Goal: Task Accomplishment & Management: Complete application form

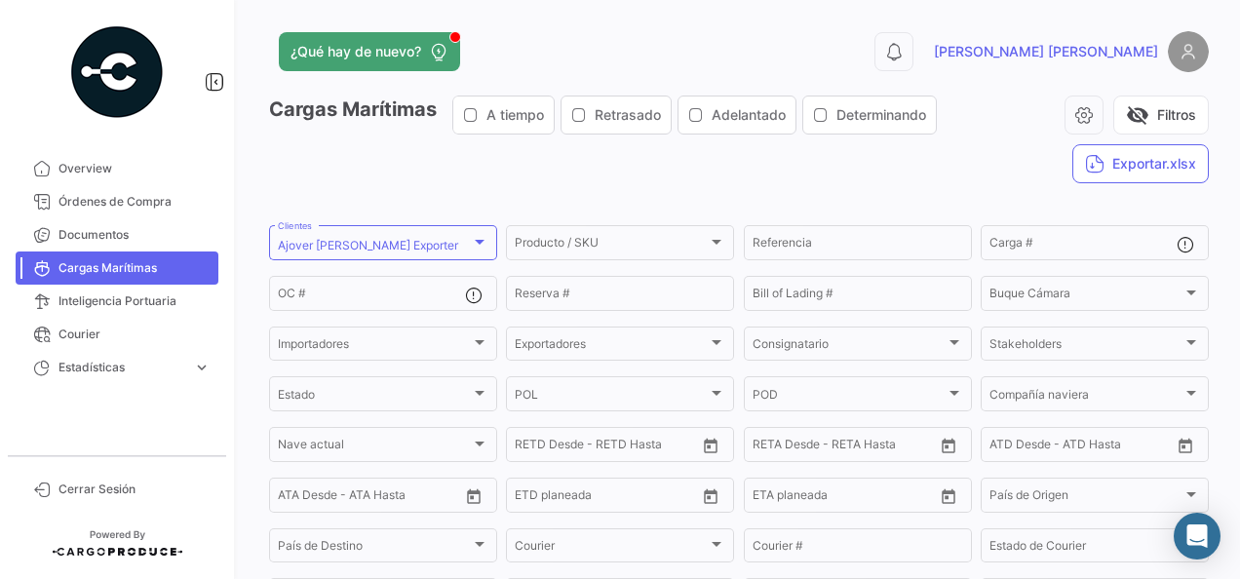
click at [1123, 25] on div "¿Qué hay de nuevo? 0 [PERSON_NAME] Marítimas A tiempo Retrasado Adelantado Dete…" at bounding box center [739, 289] width 1003 height 579
drag, startPoint x: 1212, startPoint y: 0, endPoint x: 1230, endPoint y: 51, distance: 53.7
click at [1230, 51] on div "¿Qué hay de nuevo? 0 [PERSON_NAME] Marítimas A tiempo Retrasado Adelantado Dete…" at bounding box center [739, 289] width 1003 height 579
click at [1185, 43] on img at bounding box center [1188, 51] width 41 height 41
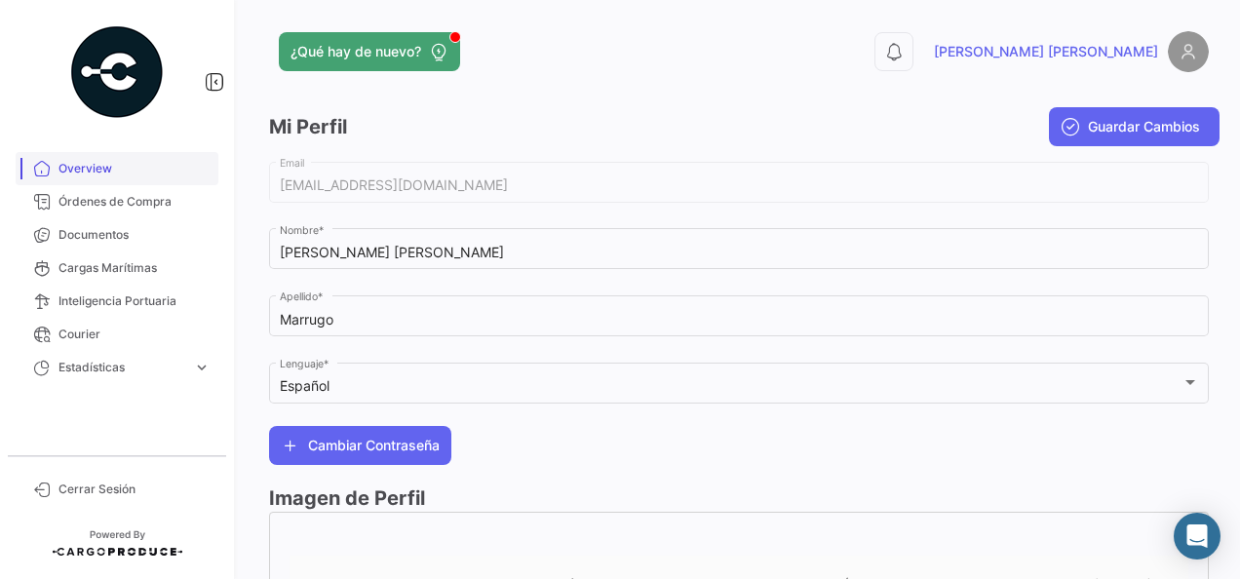
click at [83, 166] on span "Overview" at bounding box center [135, 169] width 152 height 18
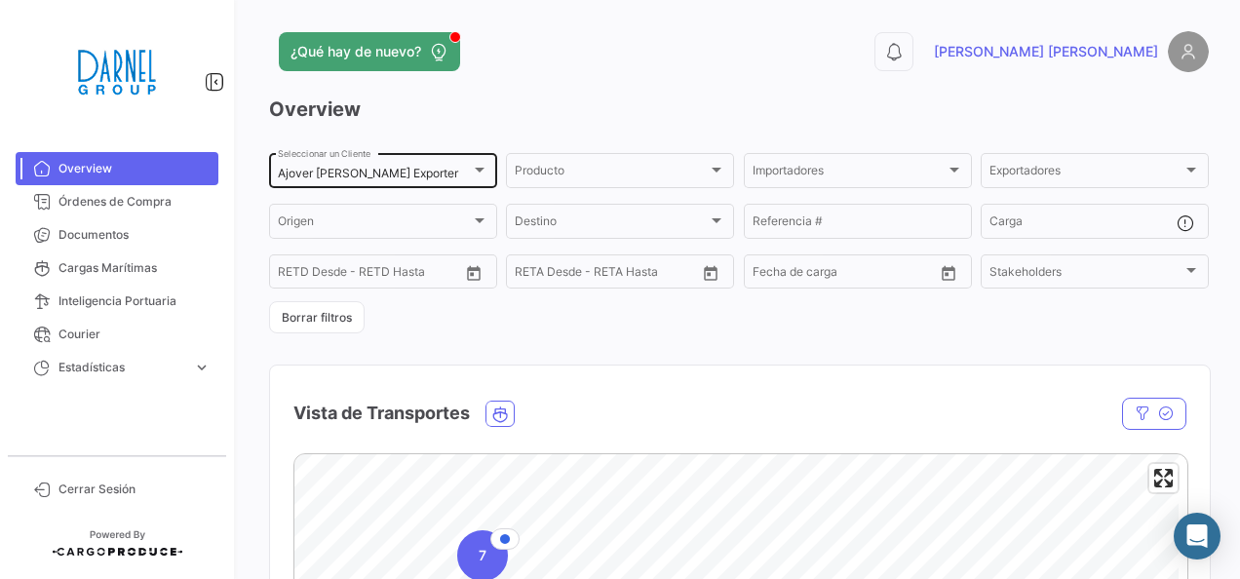
click at [471, 166] on div at bounding box center [480, 170] width 18 height 16
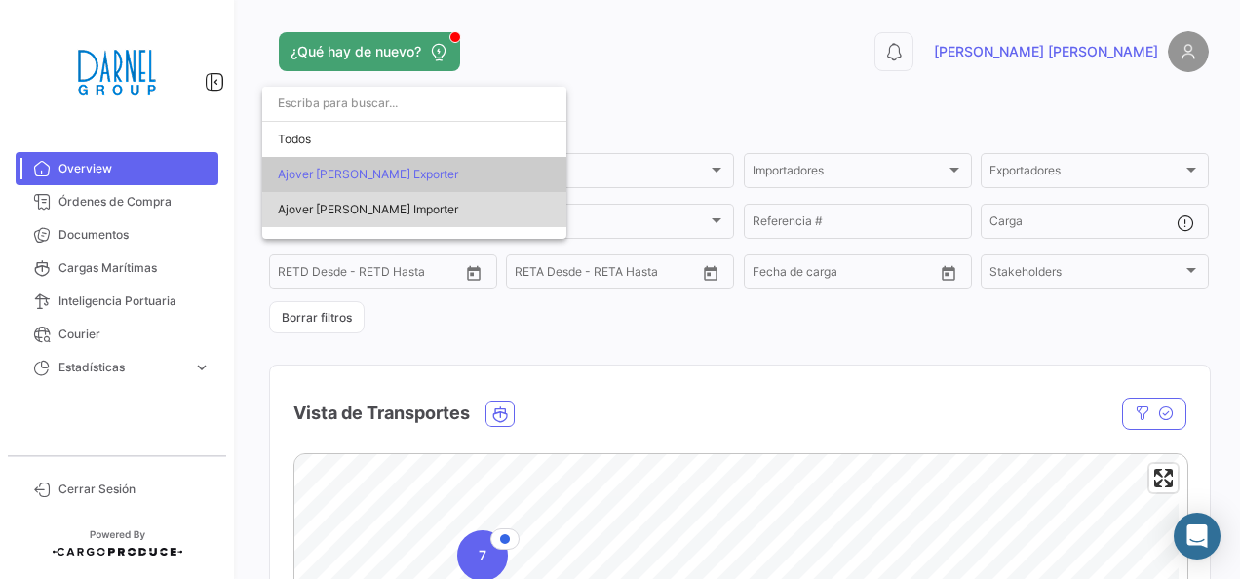
click at [423, 212] on span "Ajover [PERSON_NAME] Importer" at bounding box center [414, 209] width 273 height 35
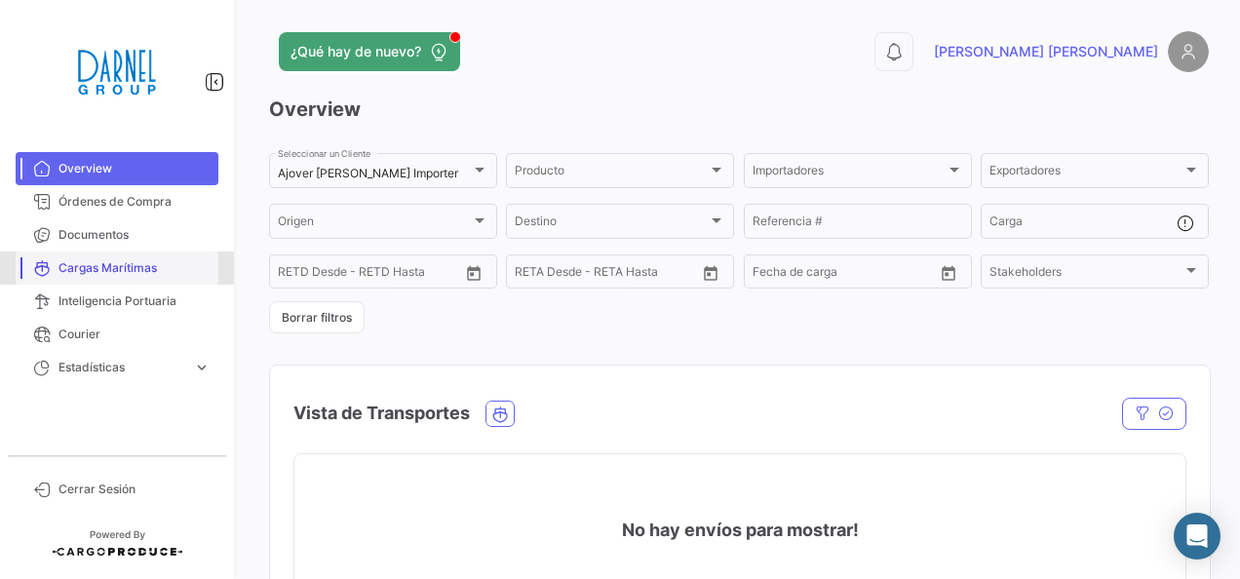
click at [139, 269] on span "Cargas Marítimas" at bounding box center [135, 268] width 152 height 18
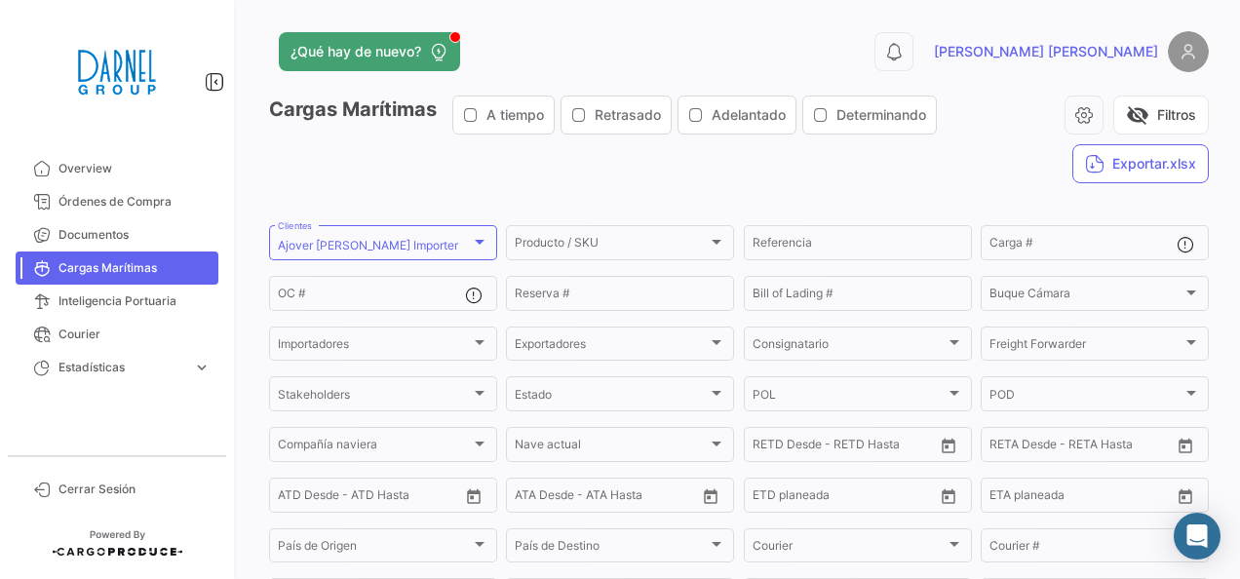
click at [1170, 63] on img at bounding box center [1188, 51] width 41 height 41
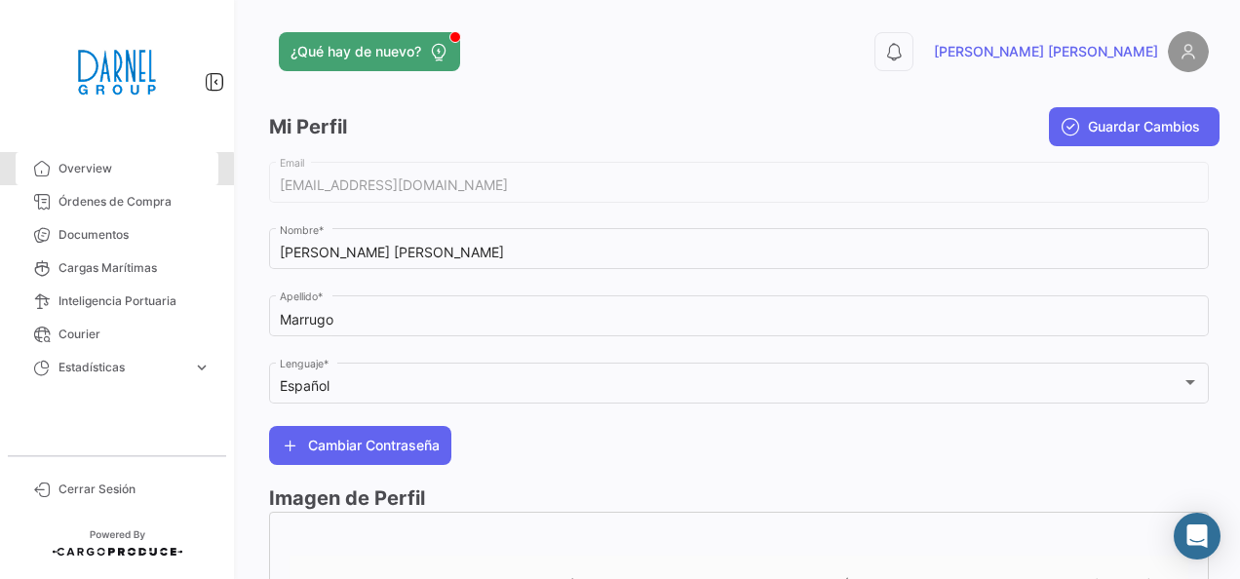
drag, startPoint x: 112, startPoint y: 176, endPoint x: 245, endPoint y: 174, distance: 132.6
click at [112, 176] on span "Overview" at bounding box center [135, 169] width 152 height 18
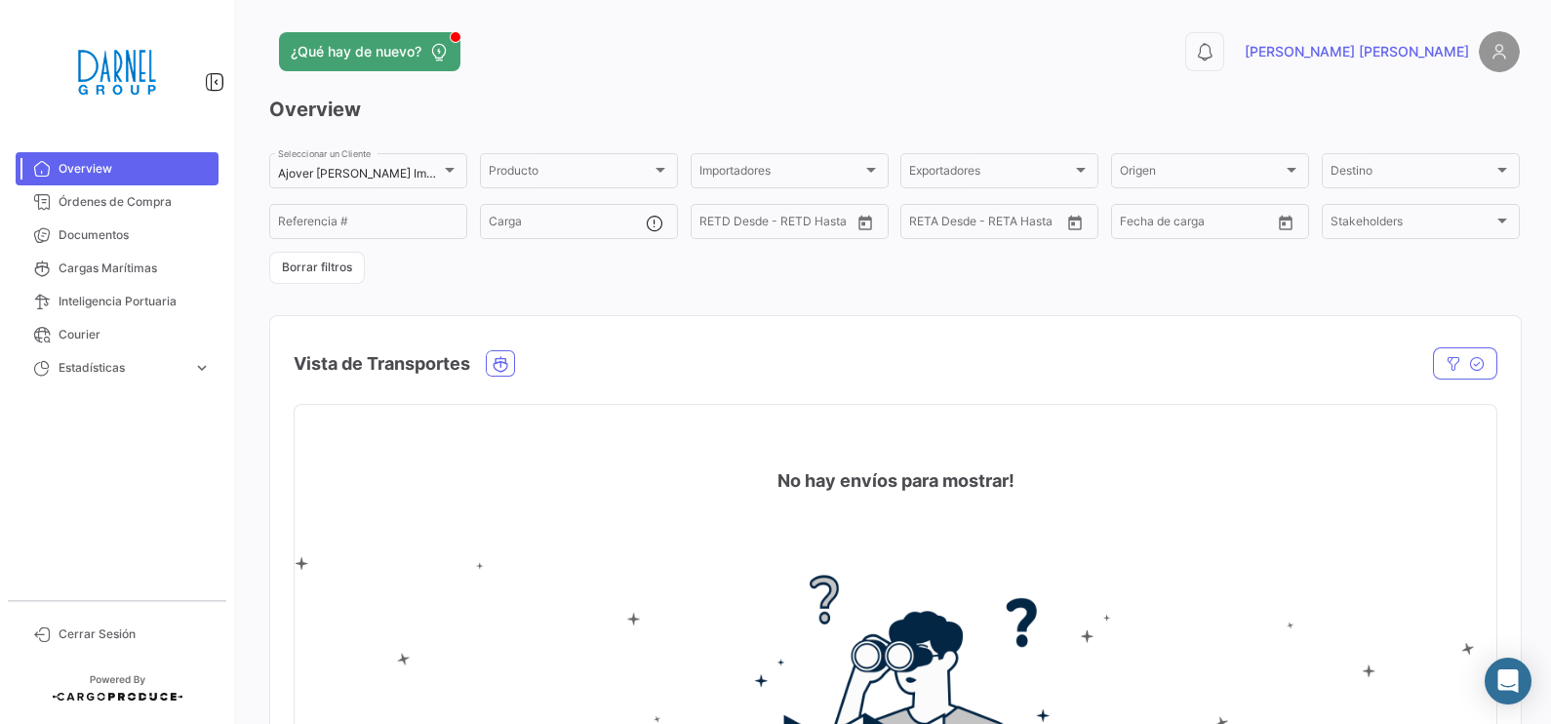
drag, startPoint x: 592, startPoint y: 641, endPoint x: 560, endPoint y: 628, distance: 34.6
click at [592, 578] on img at bounding box center [895, 714] width 1201 height 314
click at [442, 157] on div "Ajover [PERSON_NAME] Importer Seleccionar un Cliente" at bounding box center [368, 169] width 180 height 38
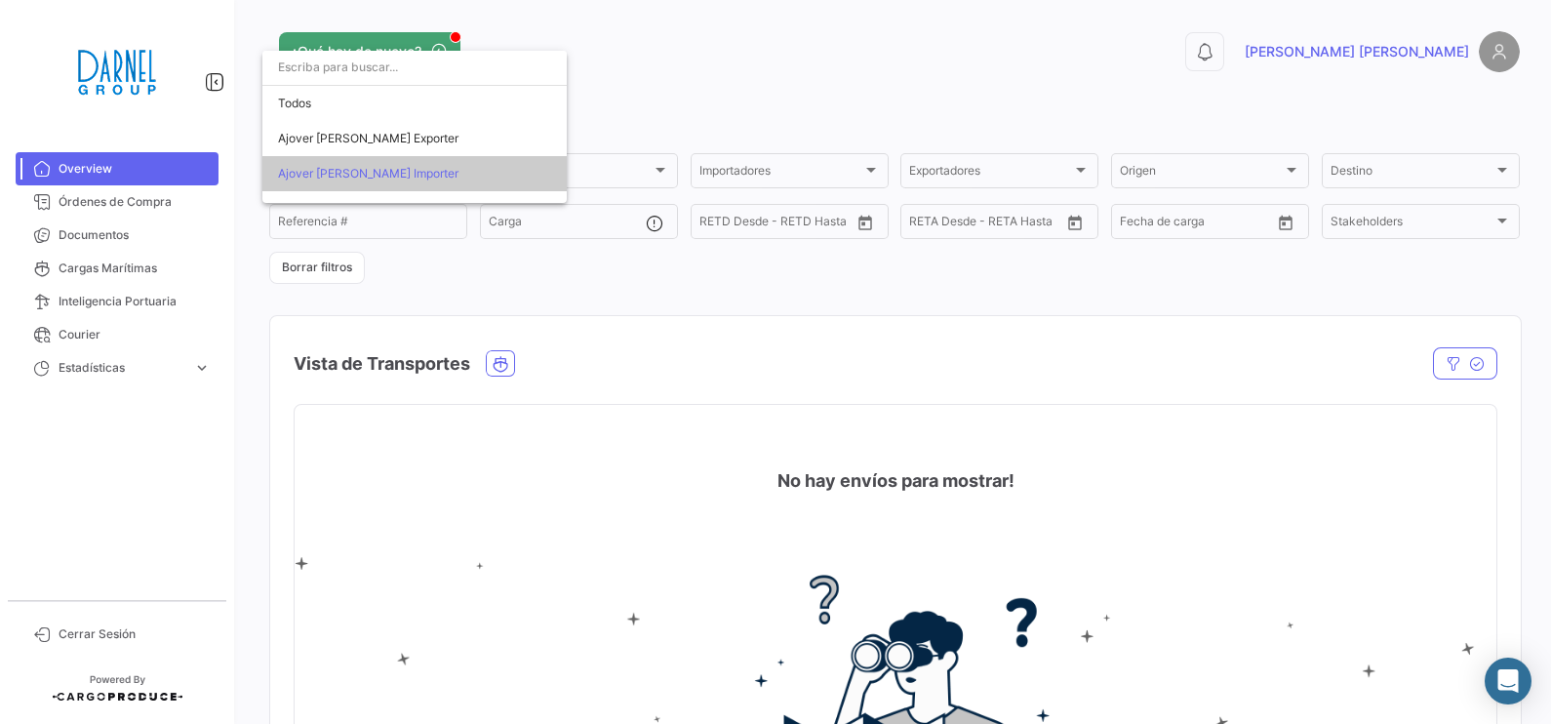
click at [709, 34] on div at bounding box center [775, 362] width 1551 height 724
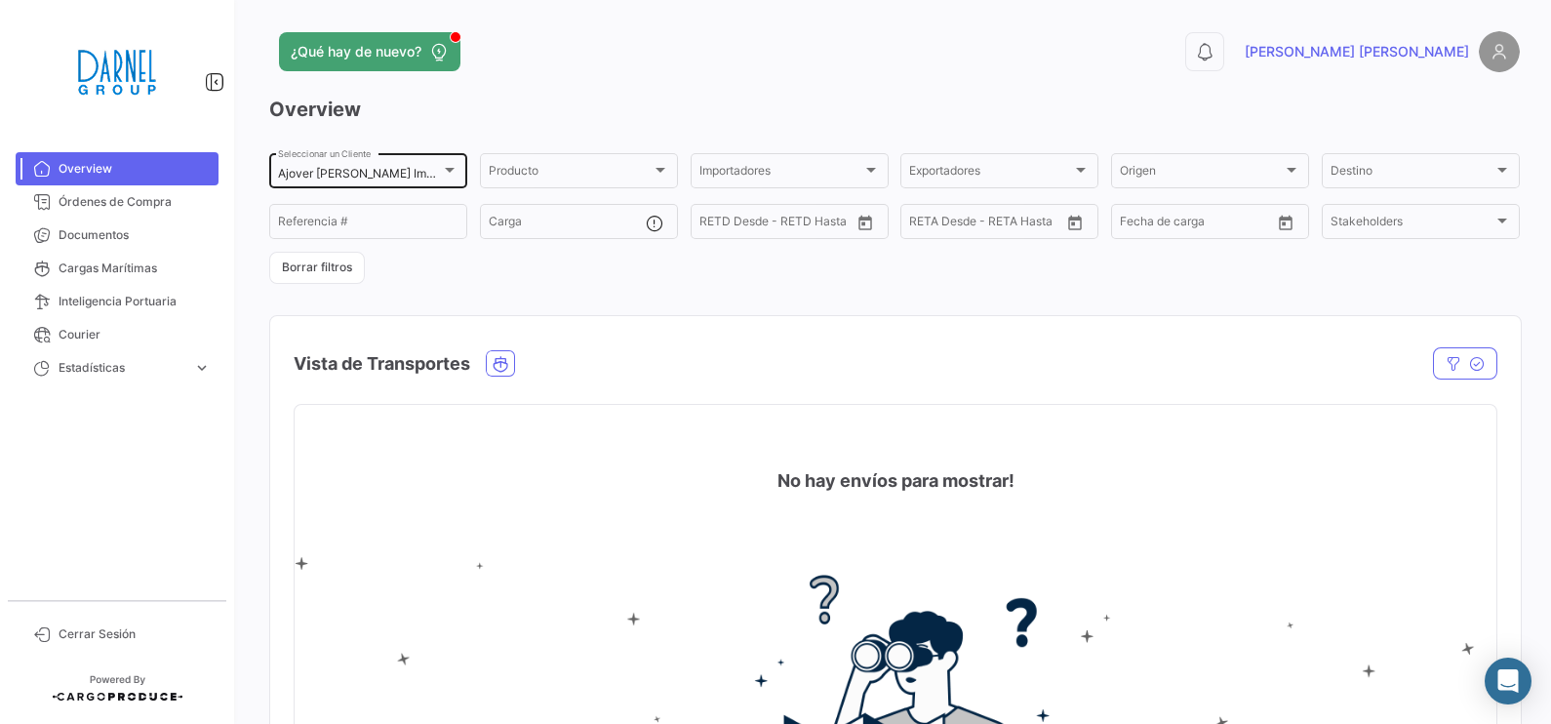
click at [420, 166] on div "Ajover [PERSON_NAME] Importer Seleccionar un Cliente" at bounding box center [368, 169] width 180 height 38
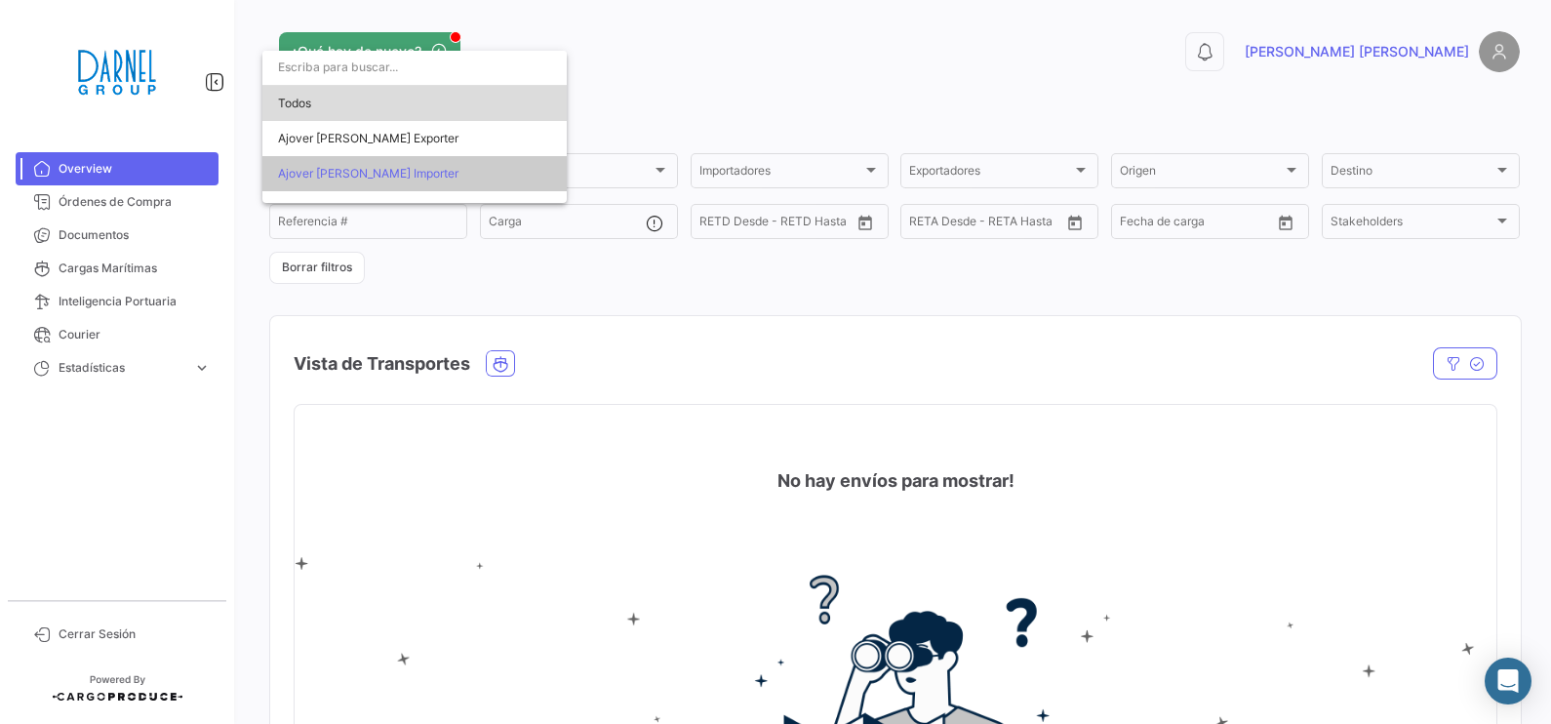
click at [334, 93] on span "Todos" at bounding box center [414, 103] width 273 height 35
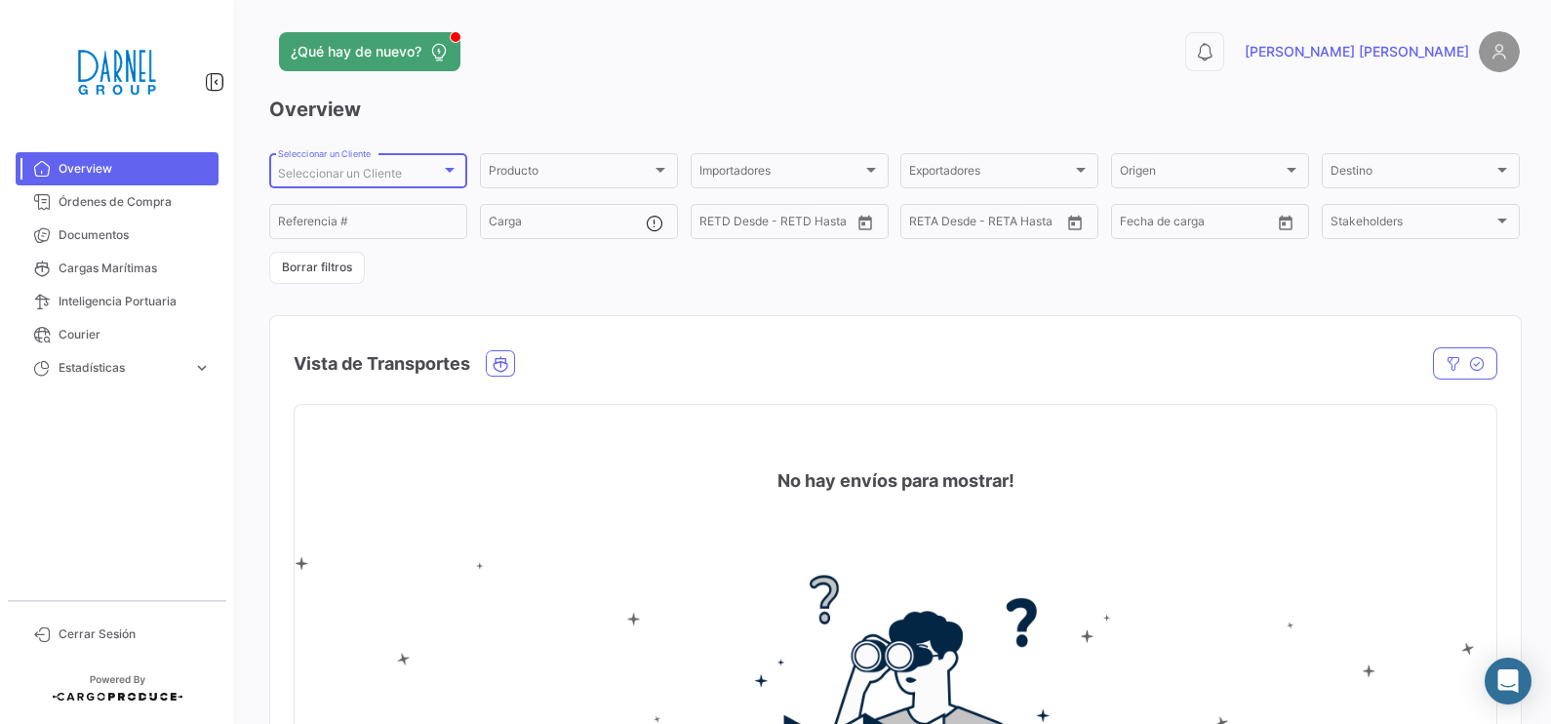
click at [449, 170] on div at bounding box center [450, 170] width 10 height 5
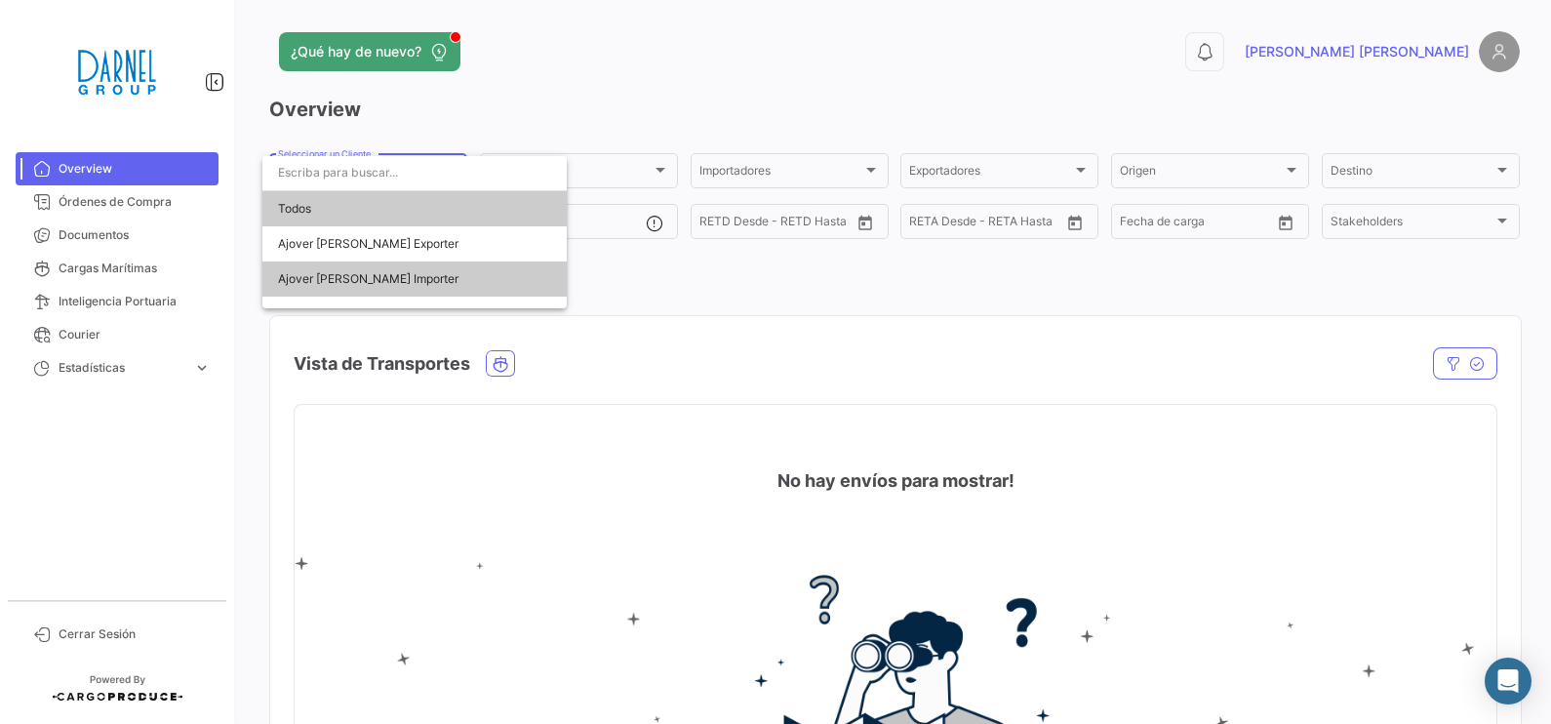
click at [377, 214] on span "Todos" at bounding box center [414, 208] width 273 height 35
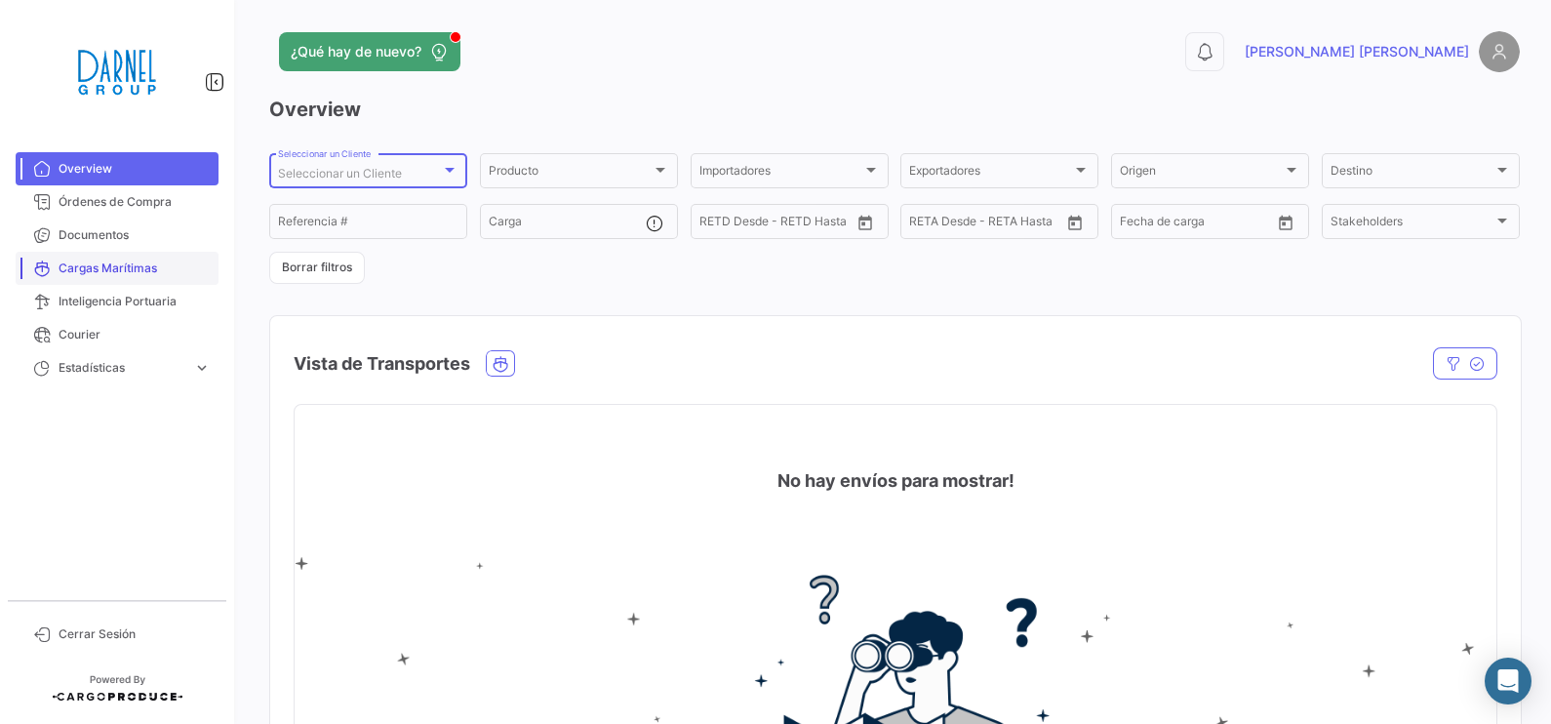
click at [105, 270] on span "Cargas Marítimas" at bounding box center [135, 268] width 152 height 18
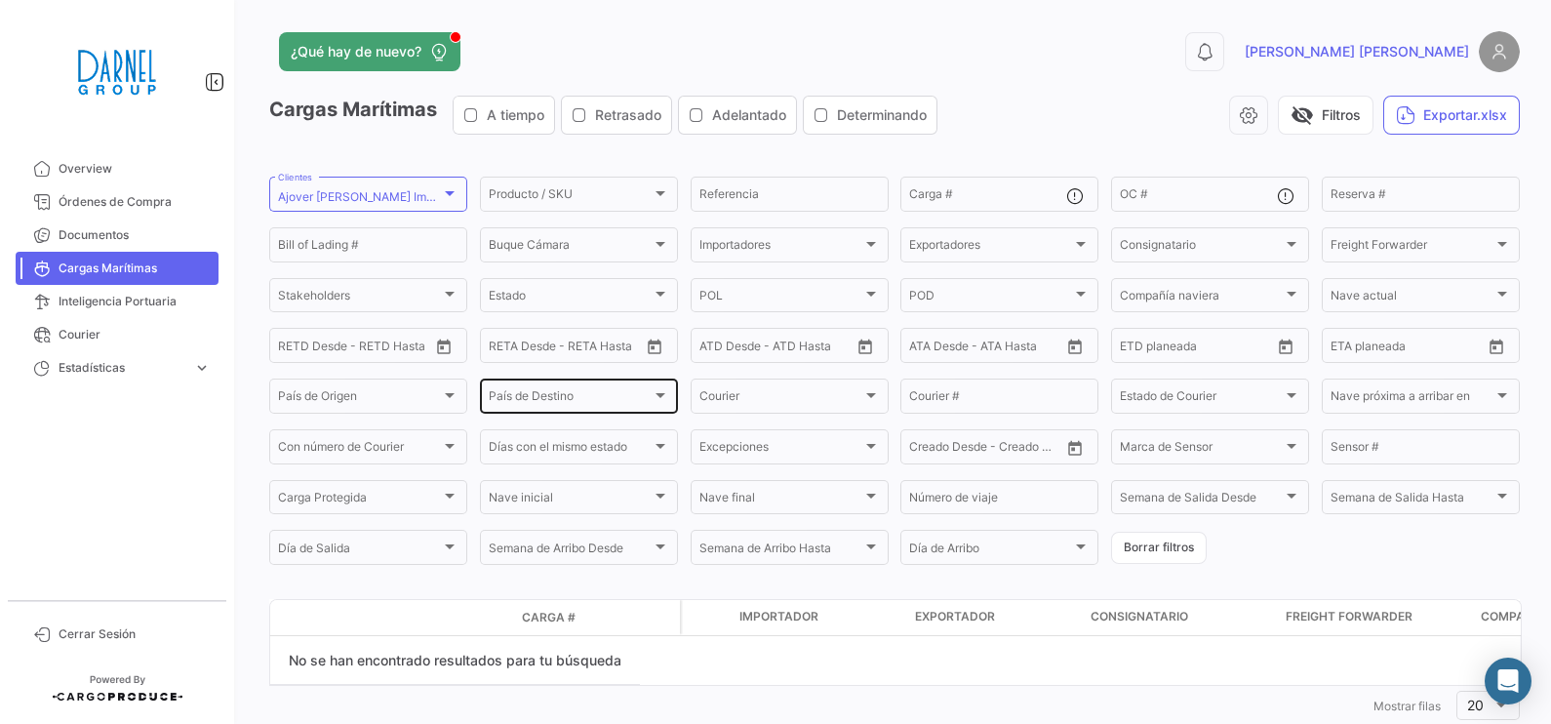
scroll to position [47, 0]
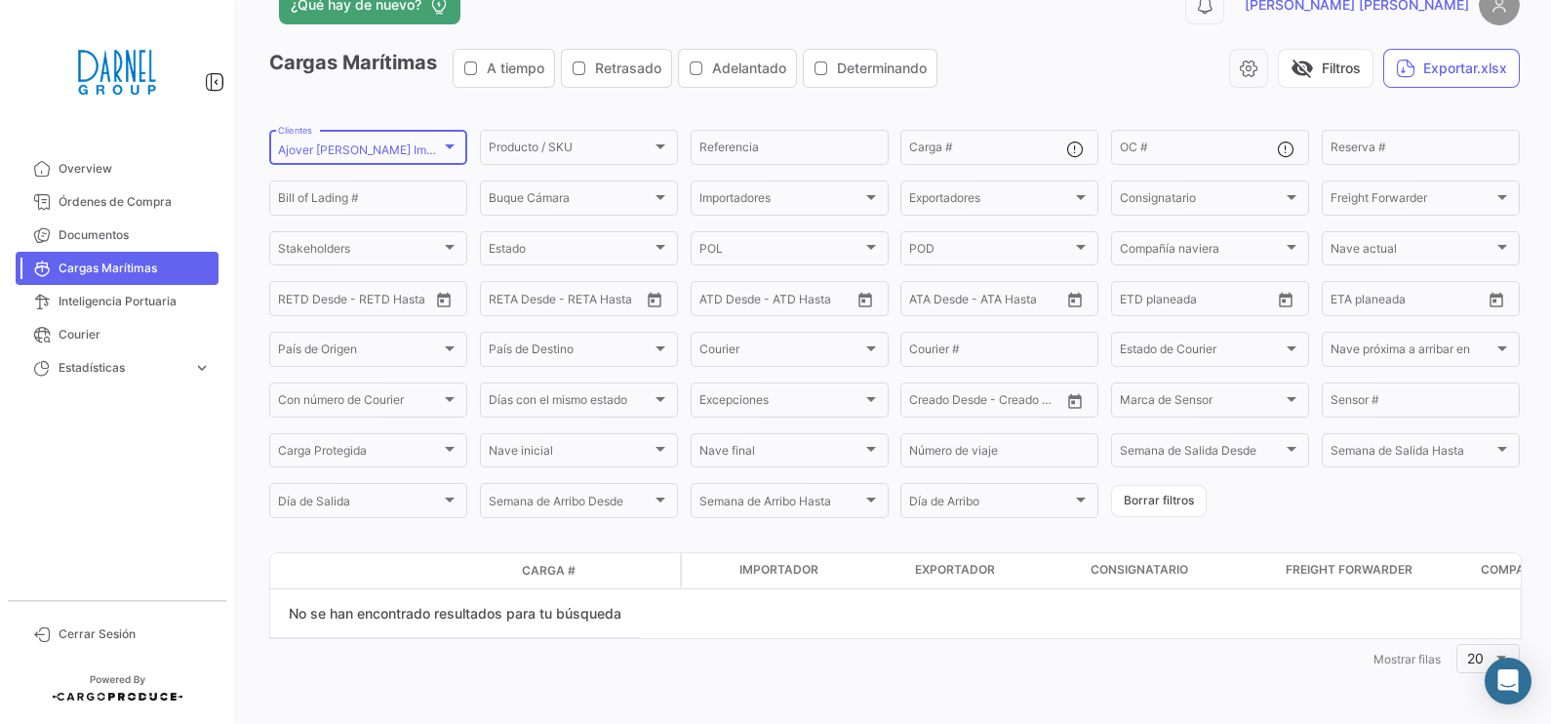
click at [449, 140] on div at bounding box center [450, 146] width 18 height 16
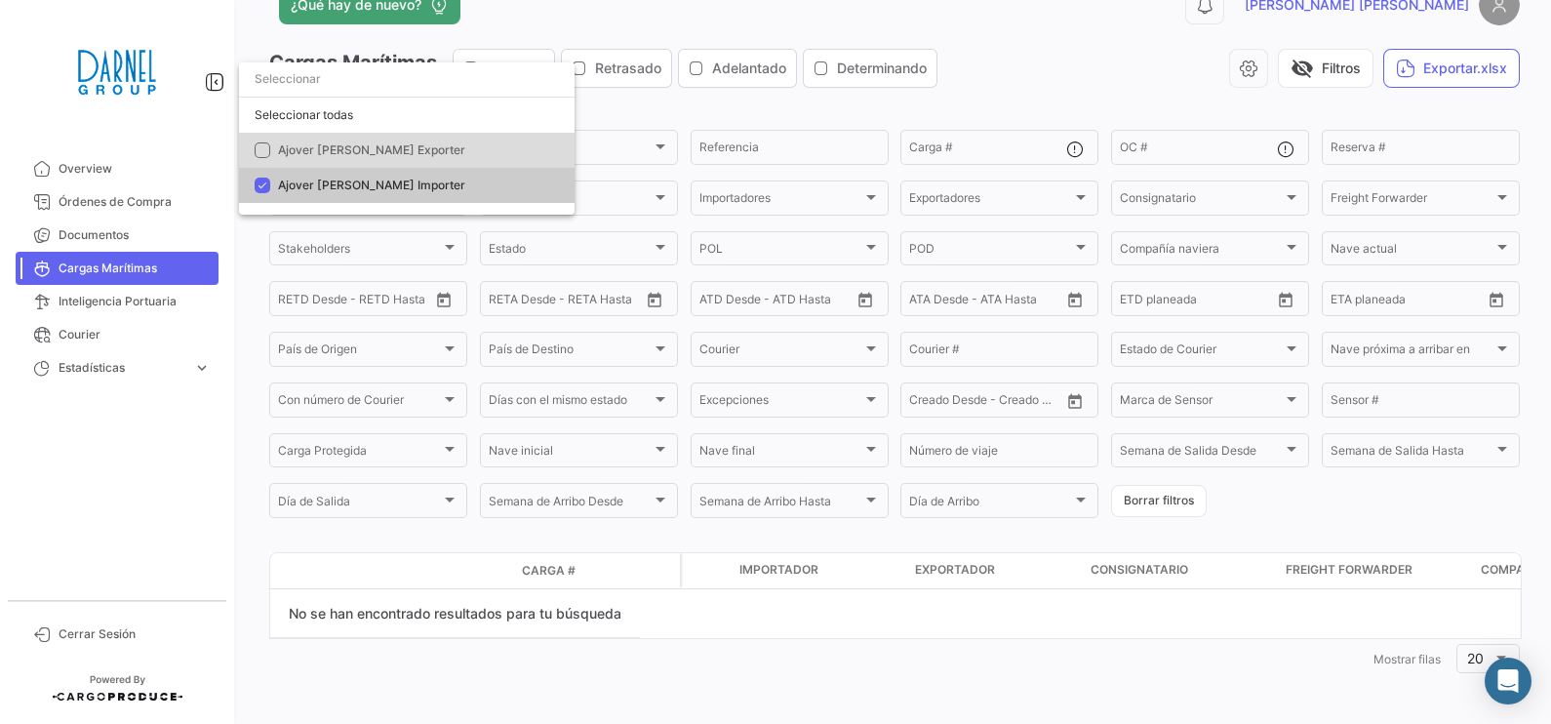
click at [434, 139] on mat-option "Ajover [PERSON_NAME] Exporter" at bounding box center [406, 150] width 335 height 35
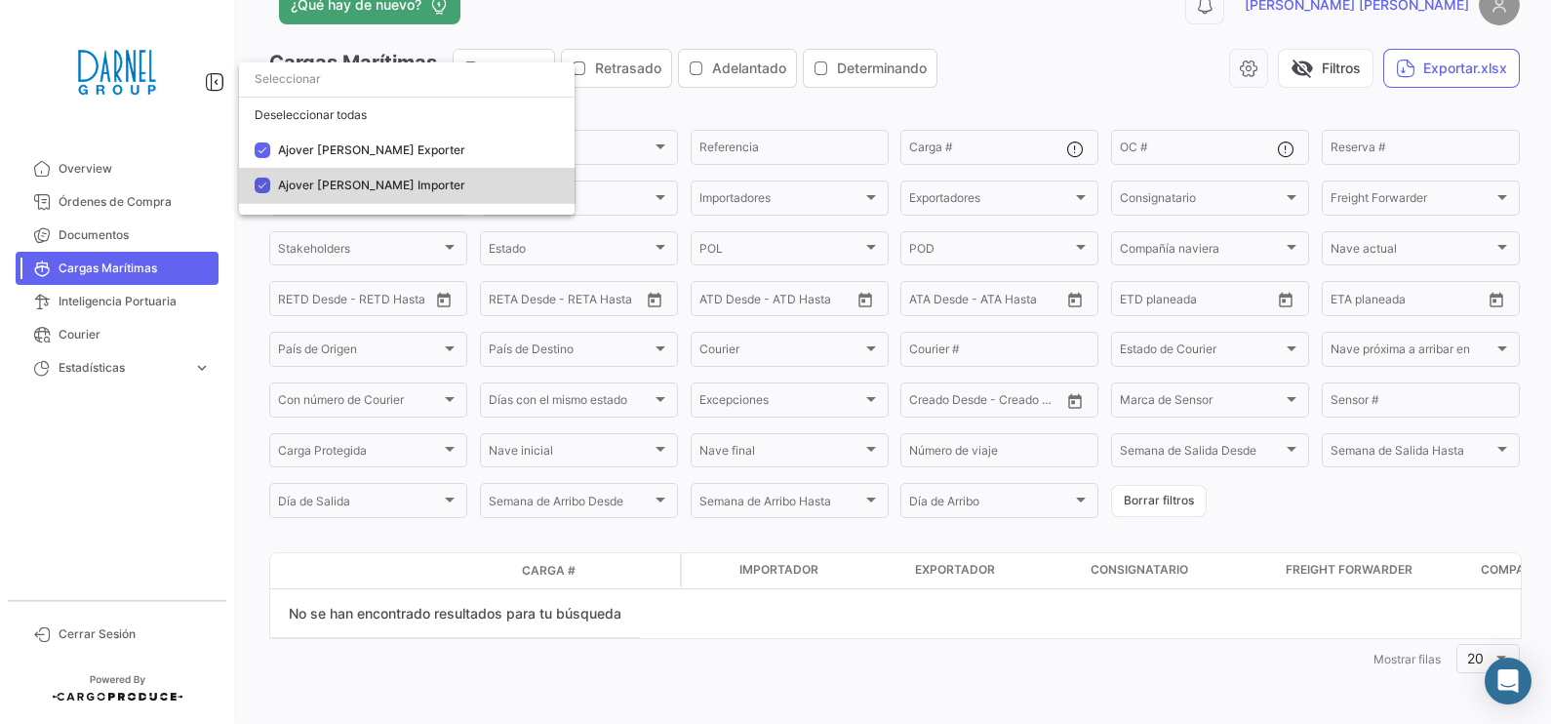
click at [264, 181] on mat-pseudo-checkbox at bounding box center [263, 185] width 16 height 16
click at [1090, 88] on div at bounding box center [775, 362] width 1551 height 724
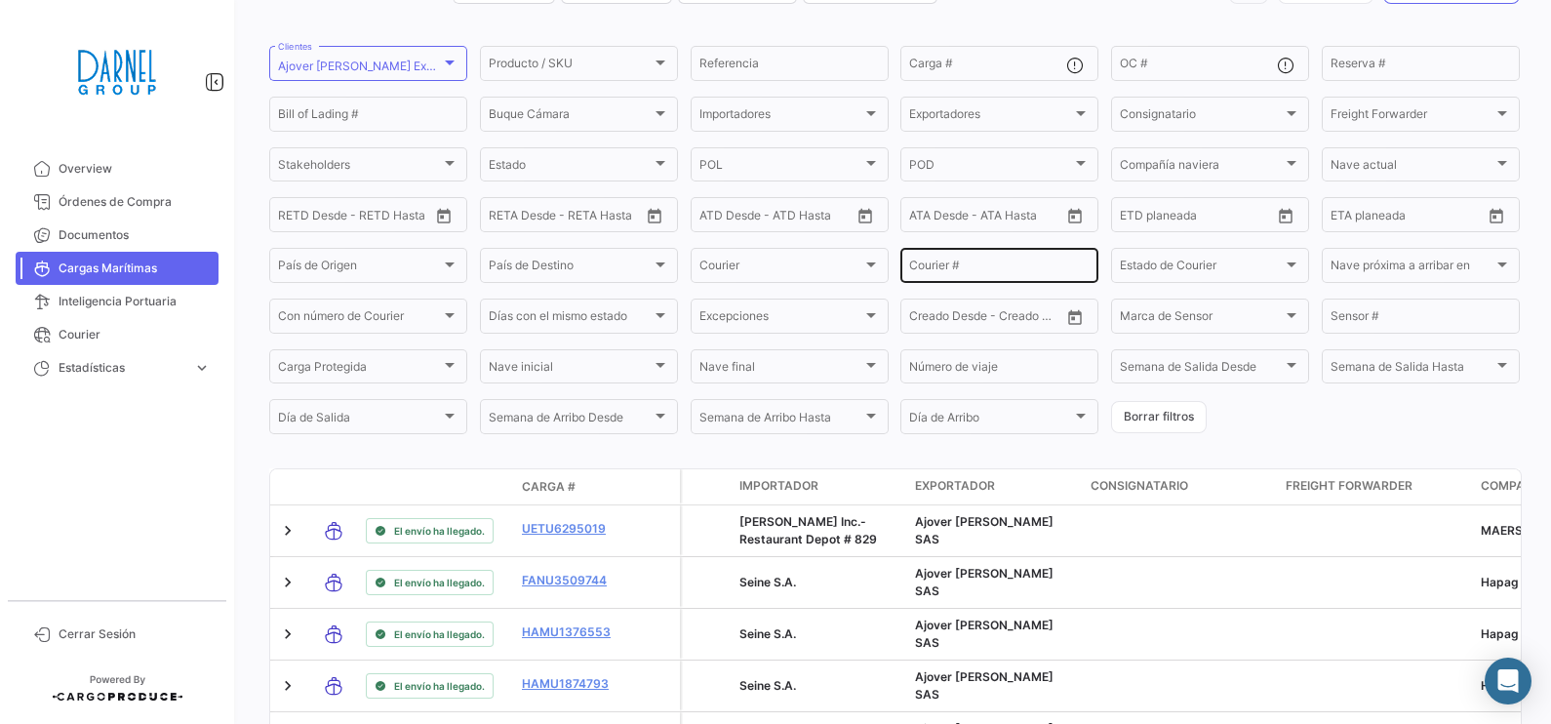
scroll to position [243, 0]
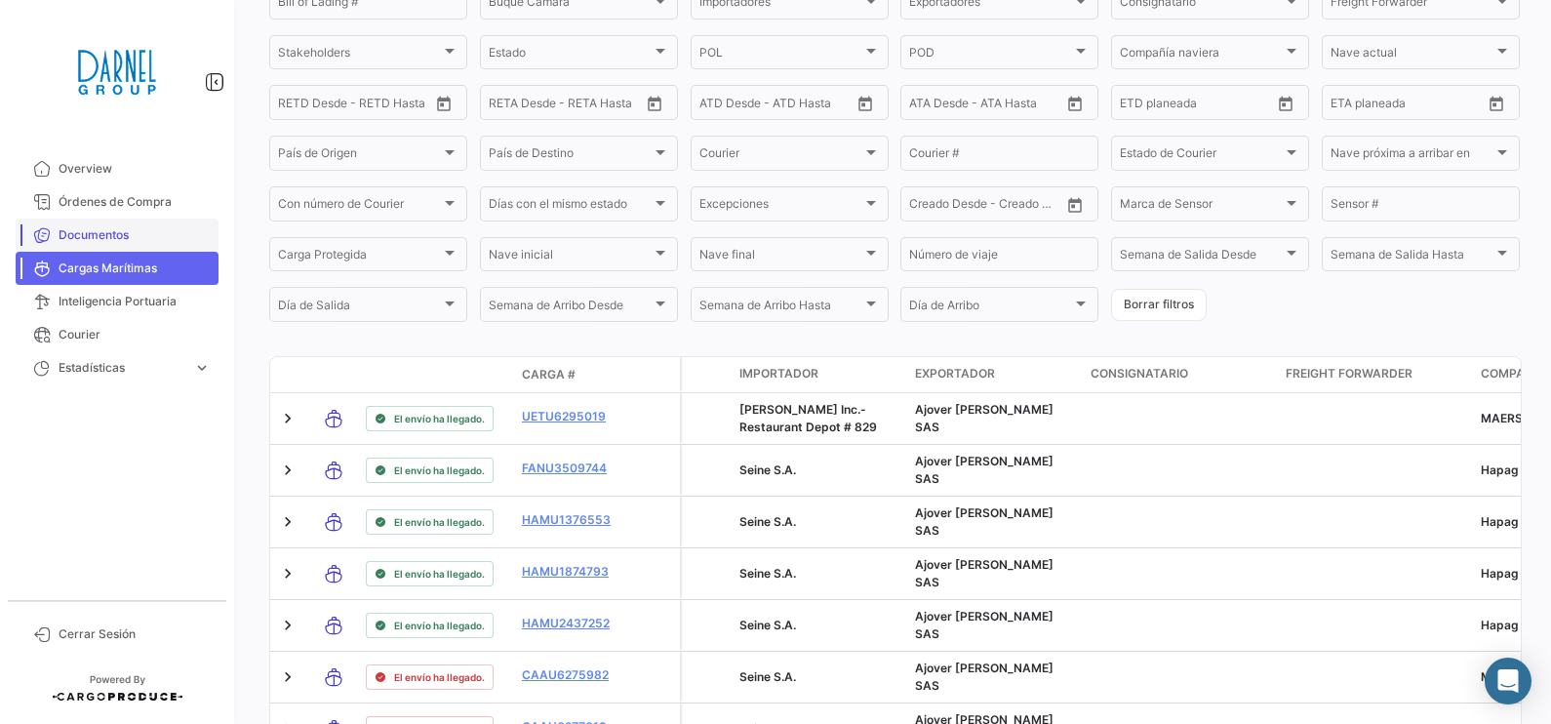
click at [119, 235] on span "Documentos" at bounding box center [135, 235] width 152 height 18
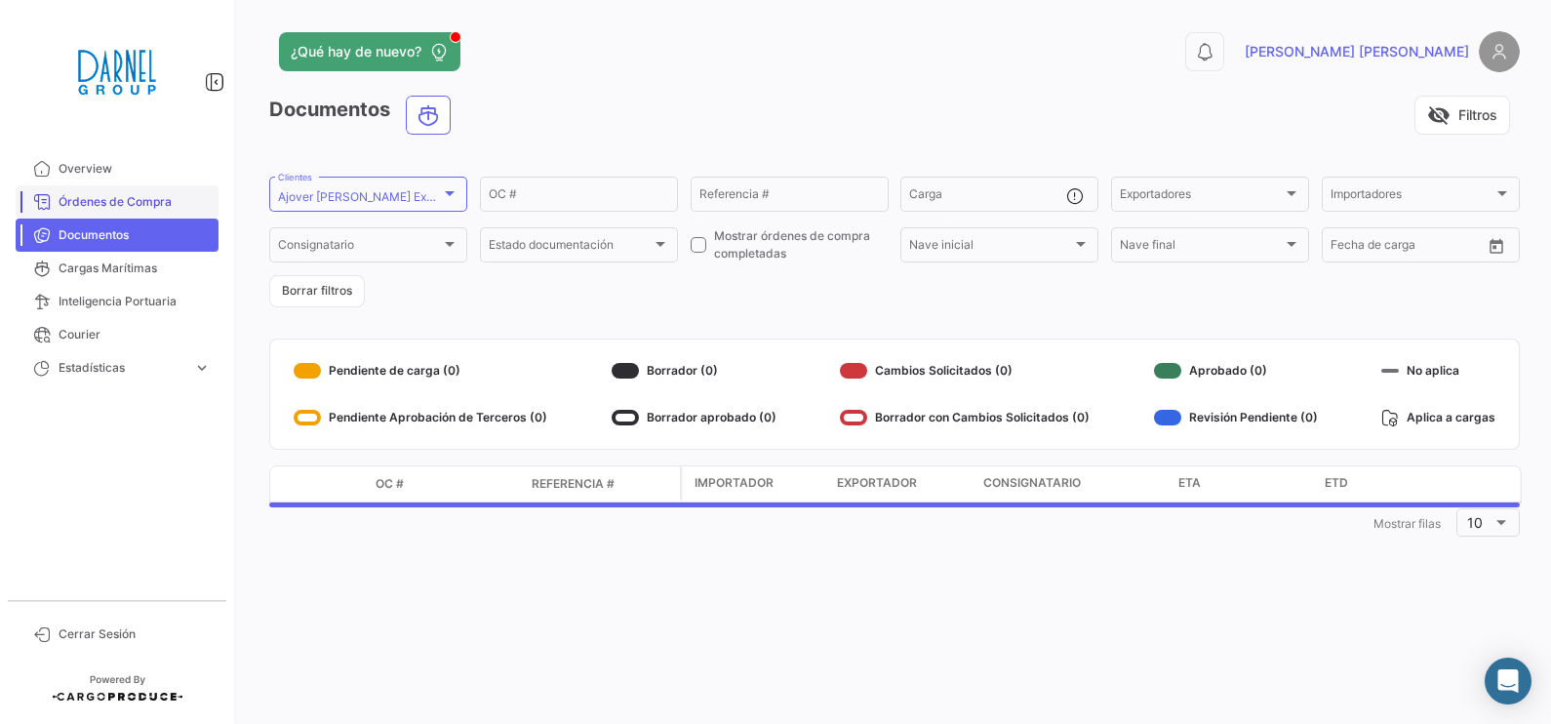
click at [131, 208] on span "Órdenes de Compra" at bounding box center [135, 202] width 152 height 18
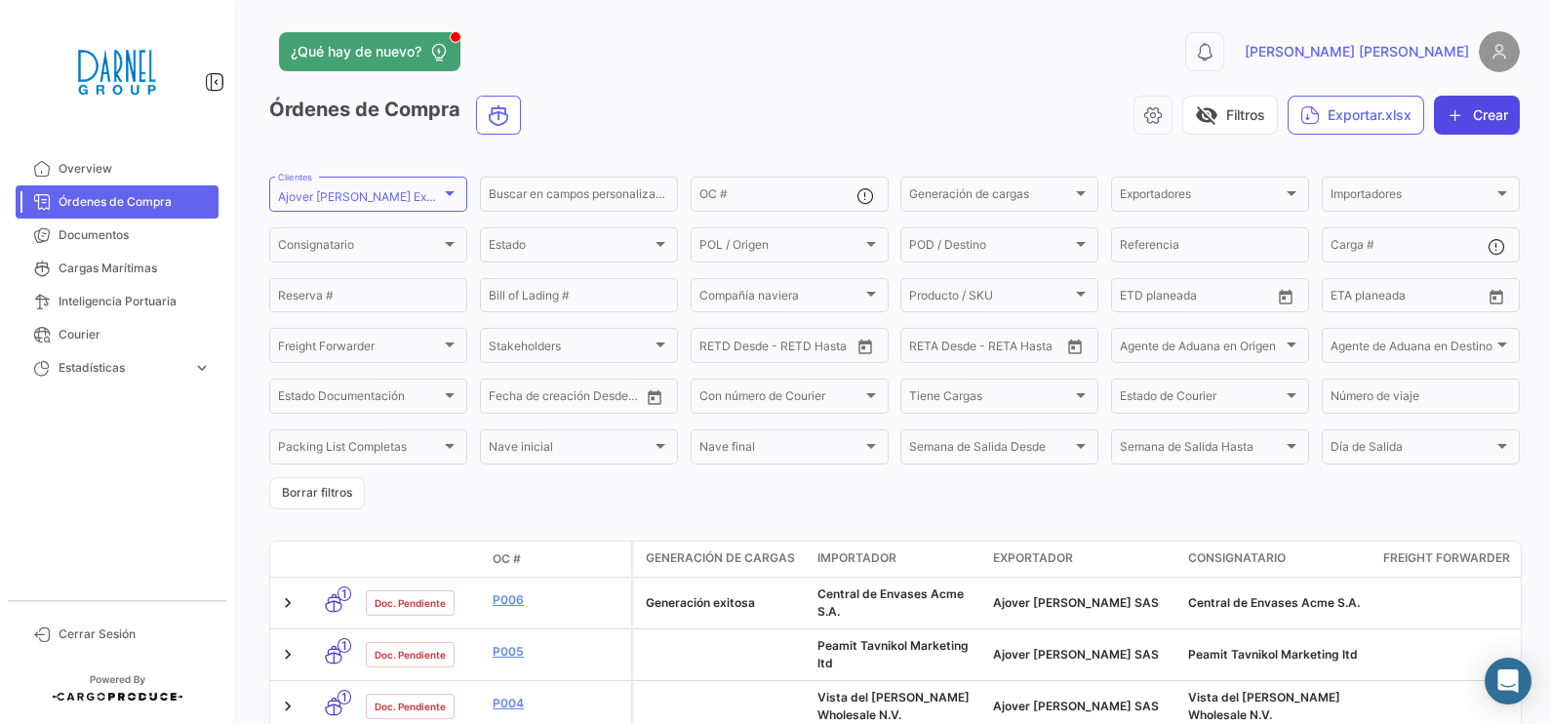
click at [1239, 115] on button "Crear" at bounding box center [1477, 115] width 86 height 39
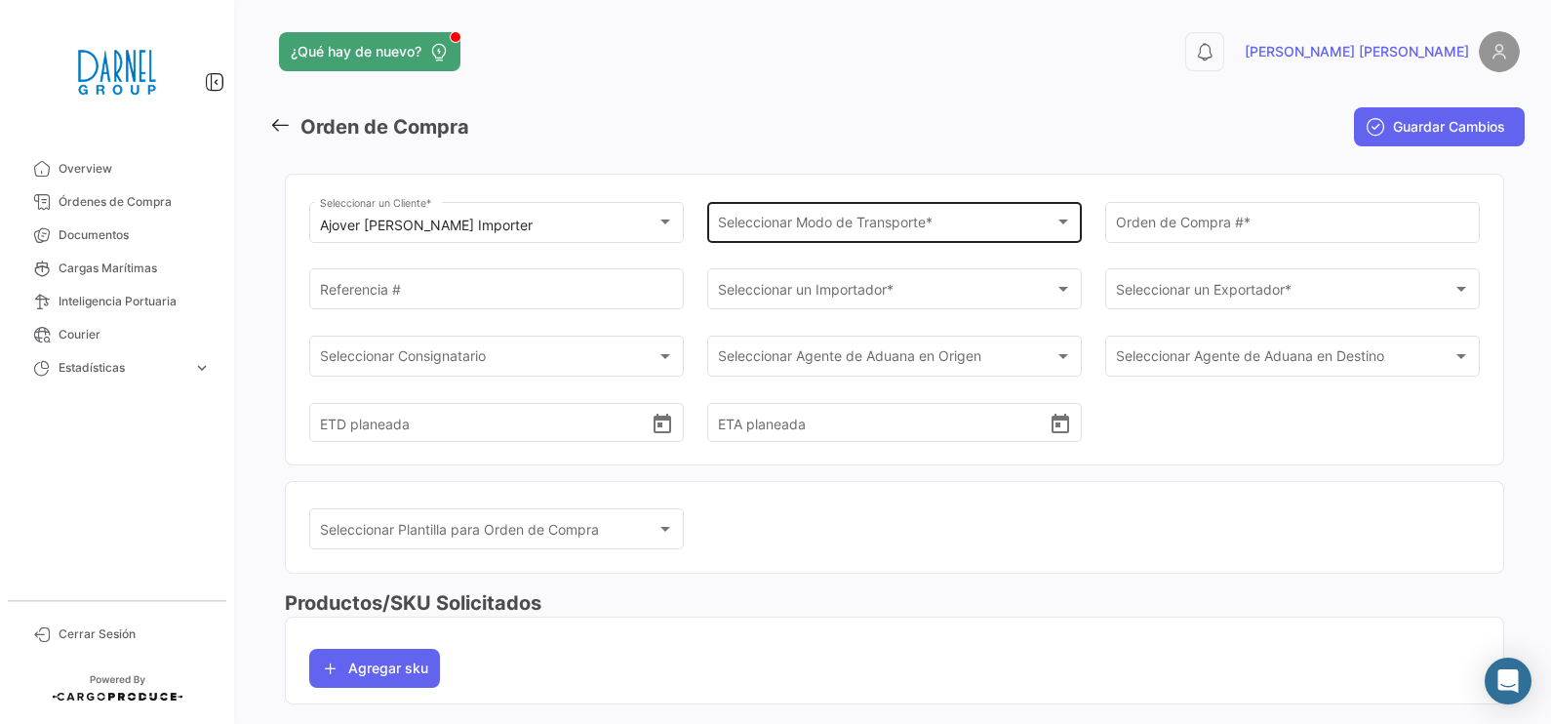
click at [1003, 235] on div "Seleccionar Modo de Transporte * Seleccionar Modo de Transporte *" at bounding box center [895, 220] width 354 height 45
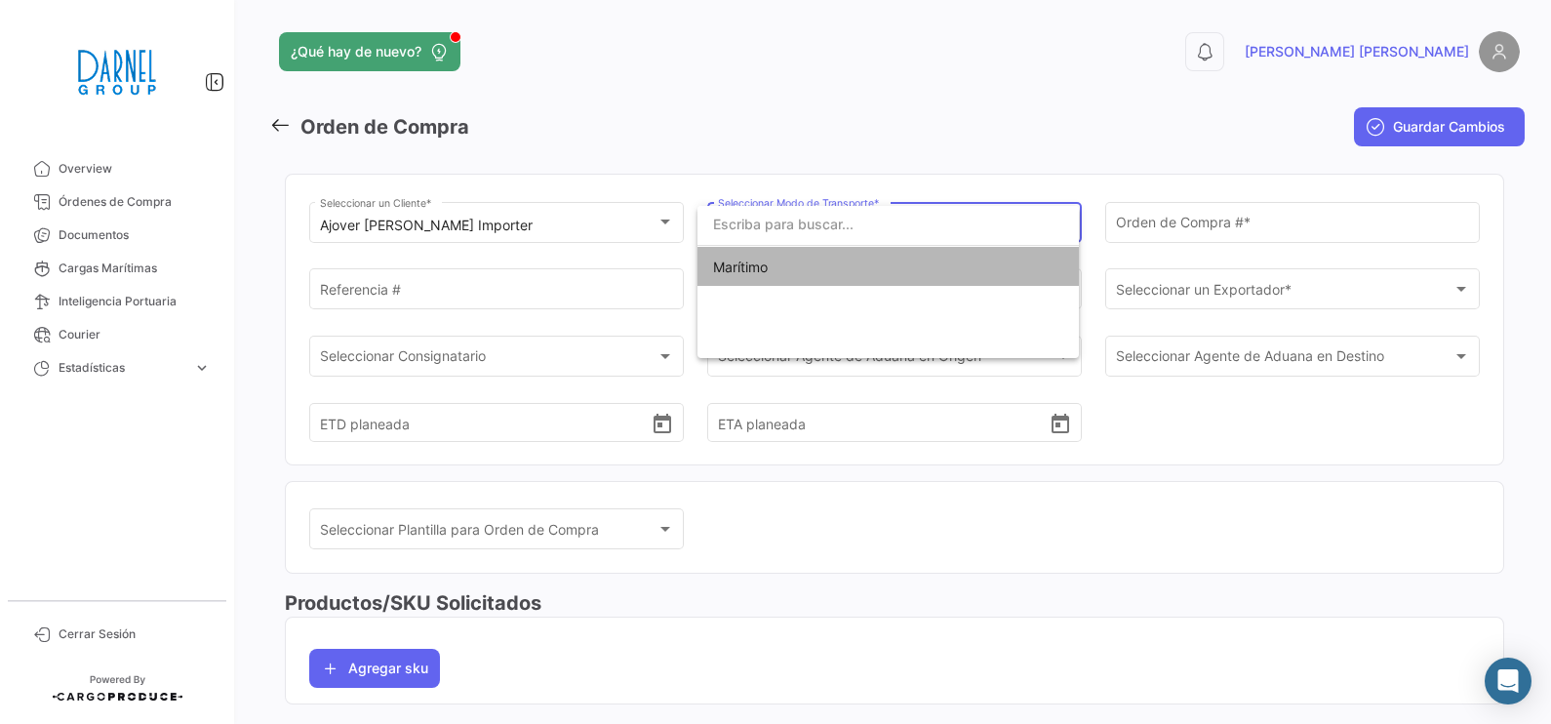
click at [975, 273] on span "Marítimo" at bounding box center [849, 267] width 273 height 41
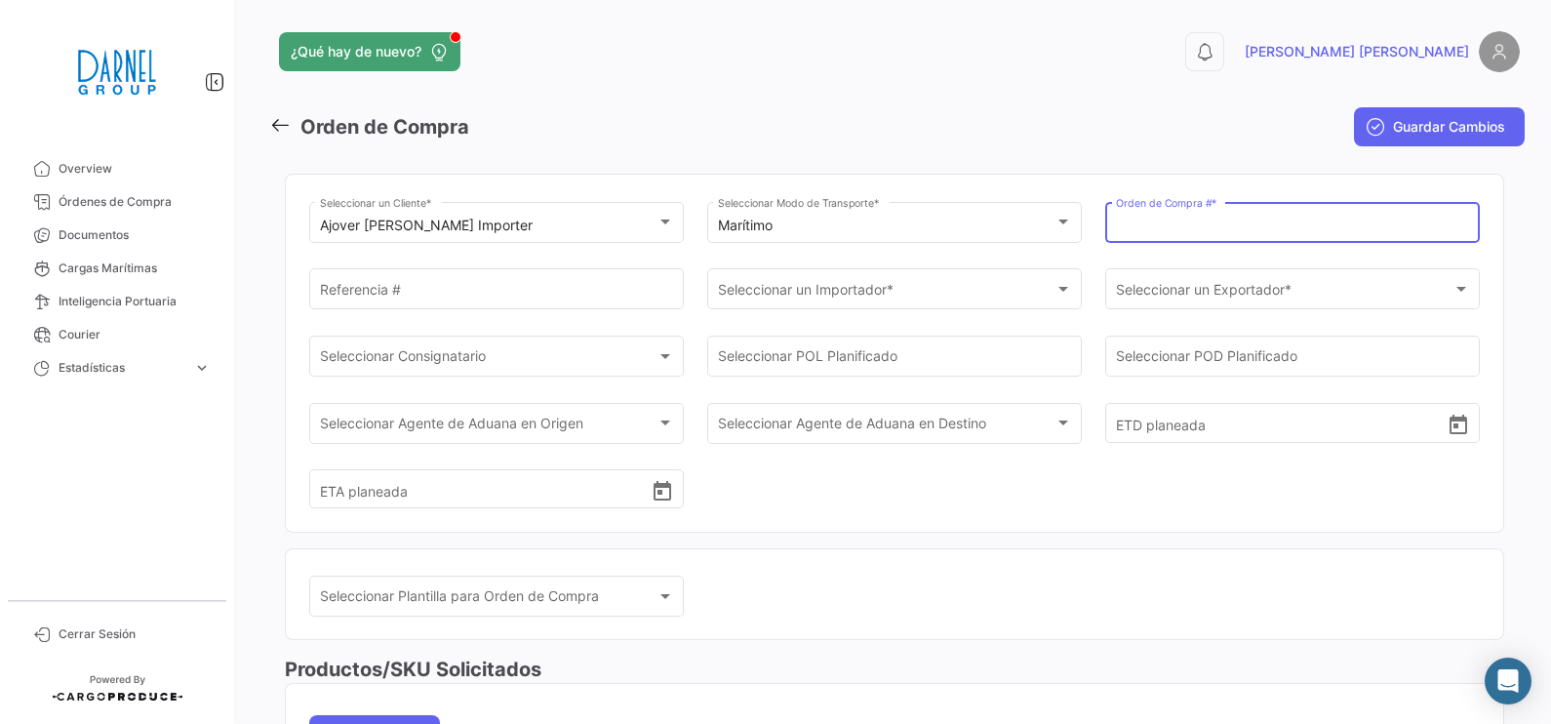
click at [1191, 224] on input "Orden de Compra # *" at bounding box center [1293, 225] width 354 height 17
click at [857, 302] on div "Seleccionar un Importador * Seleccionar un Importador *" at bounding box center [895, 287] width 354 height 45
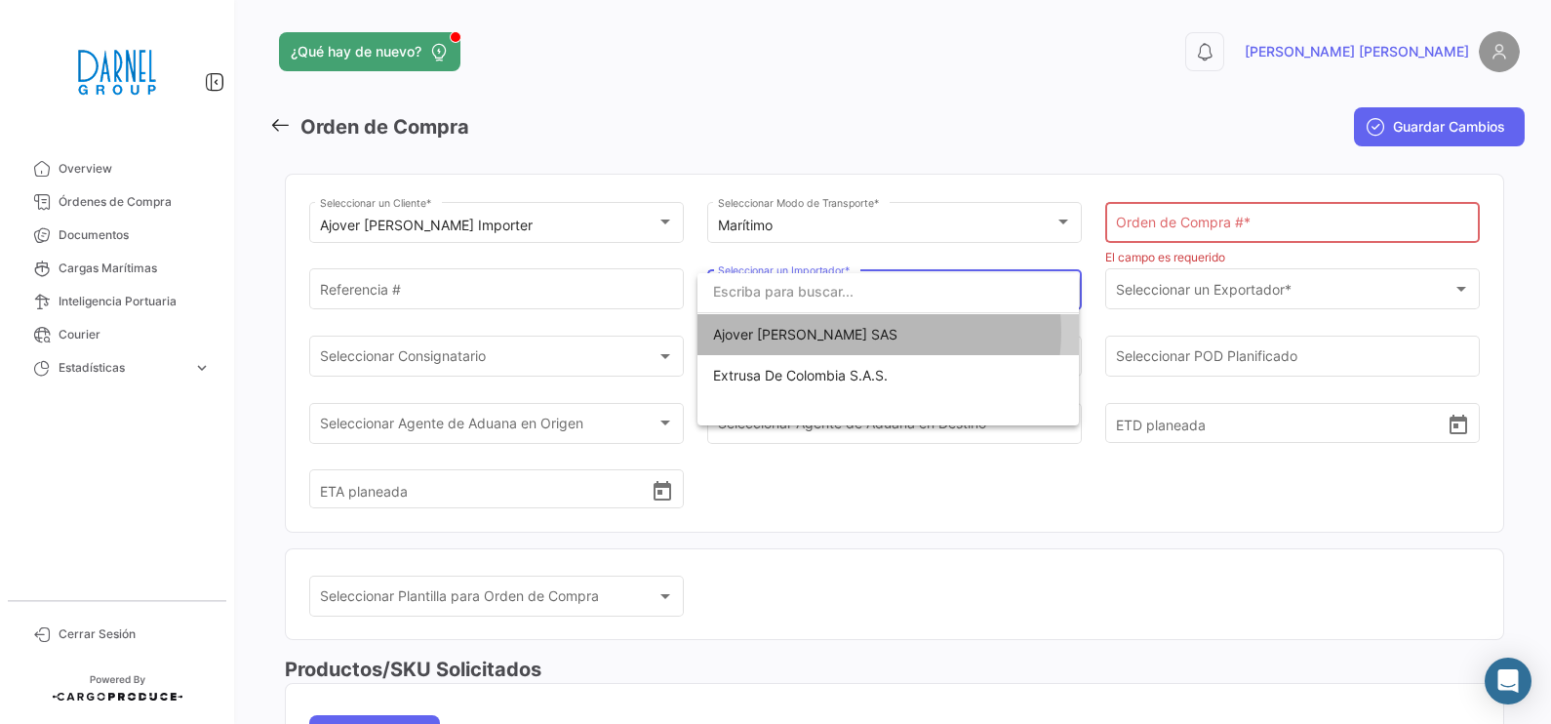
click at [873, 332] on span "Ajover [PERSON_NAME] SAS" at bounding box center [888, 334] width 350 height 41
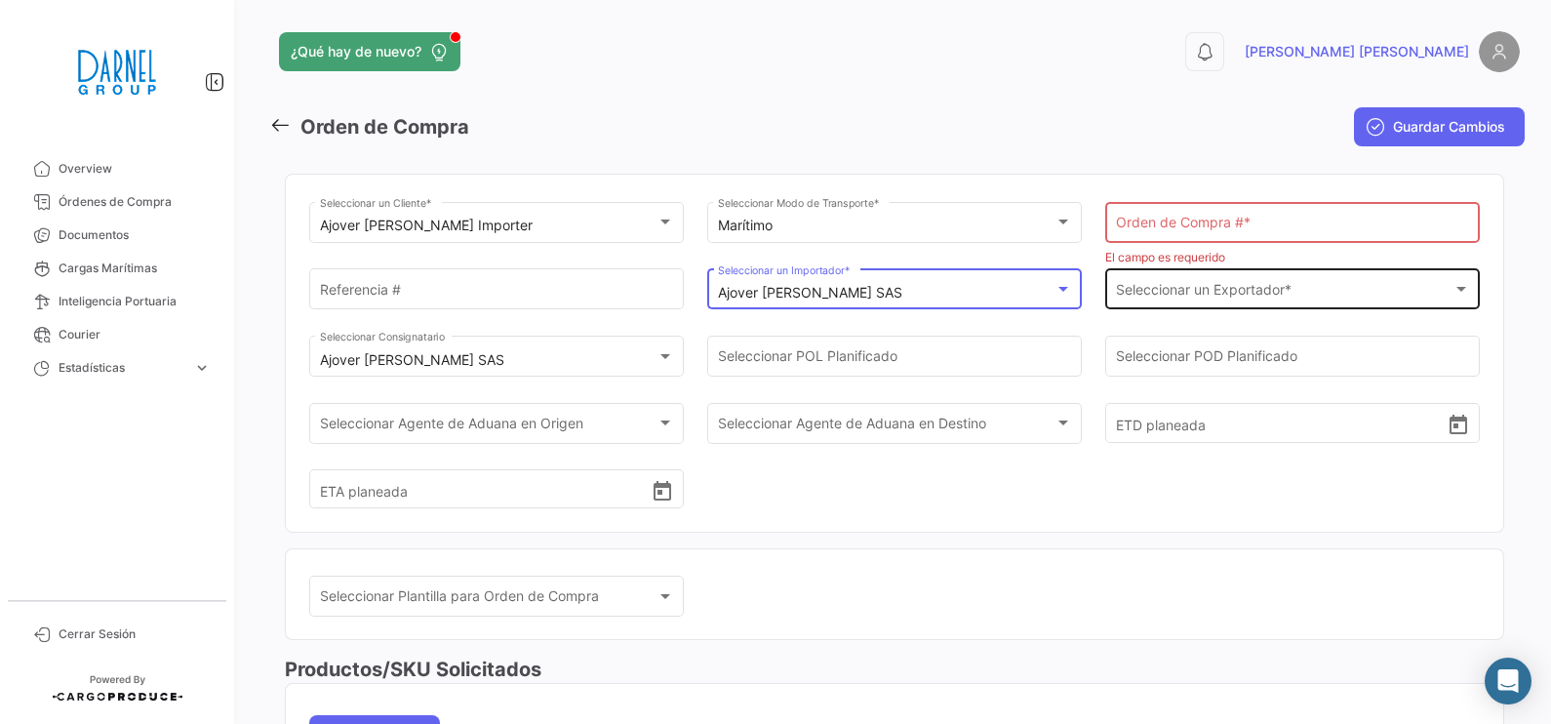
click at [1239, 287] on div "Seleccionar un Exportador *" at bounding box center [1284, 293] width 336 height 17
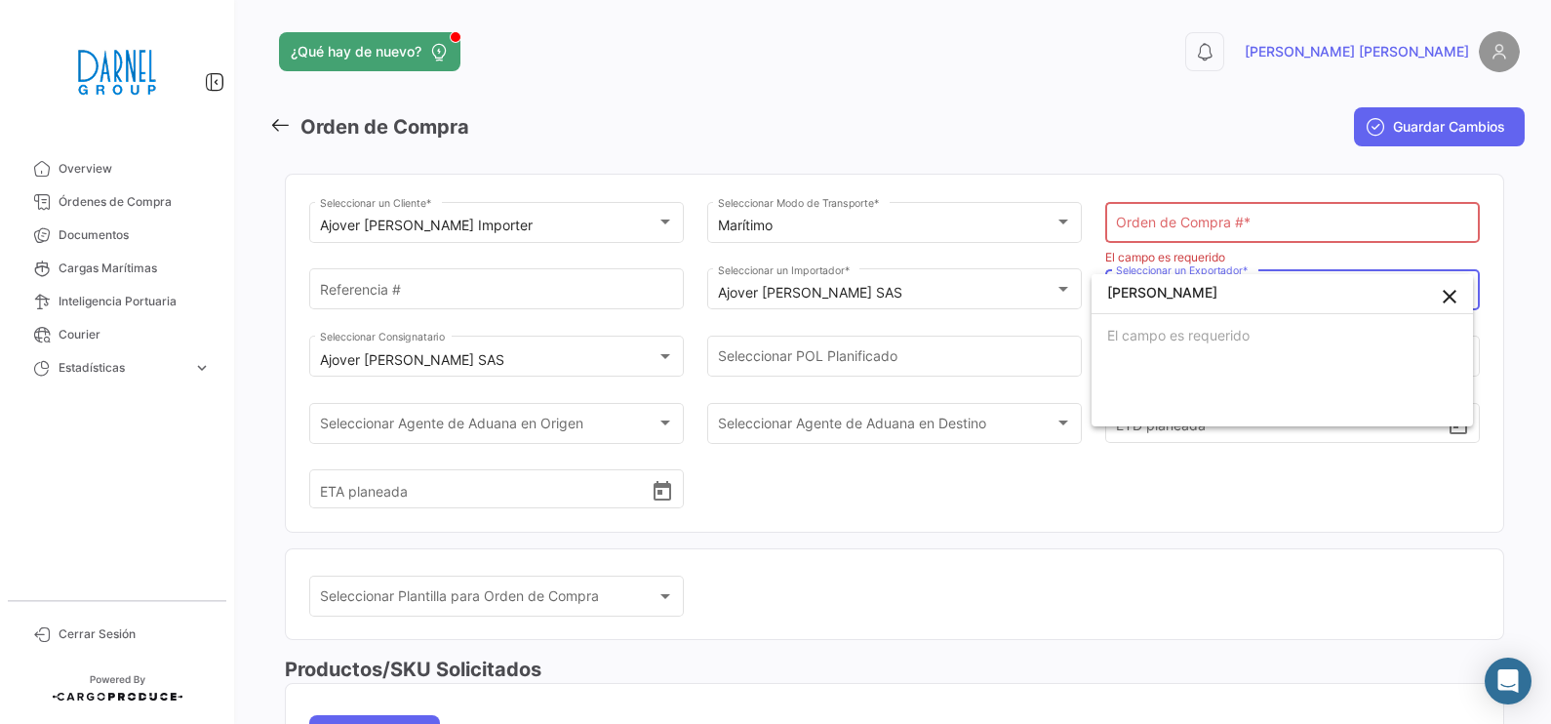
type input "[PERSON_NAME]"
click at [1239, 288] on mat-icon "close" at bounding box center [1448, 296] width 23 height 23
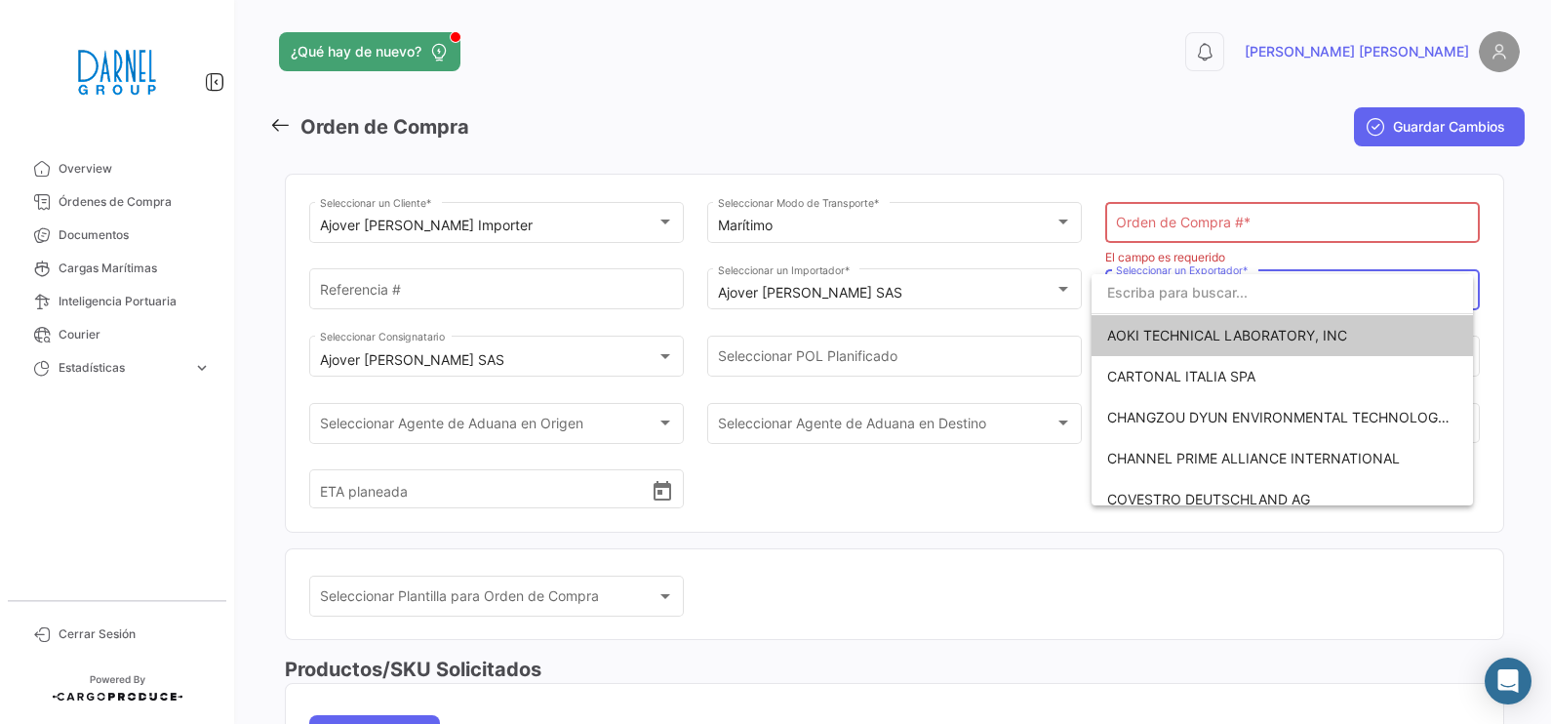
click at [957, 530] on div at bounding box center [775, 362] width 1551 height 724
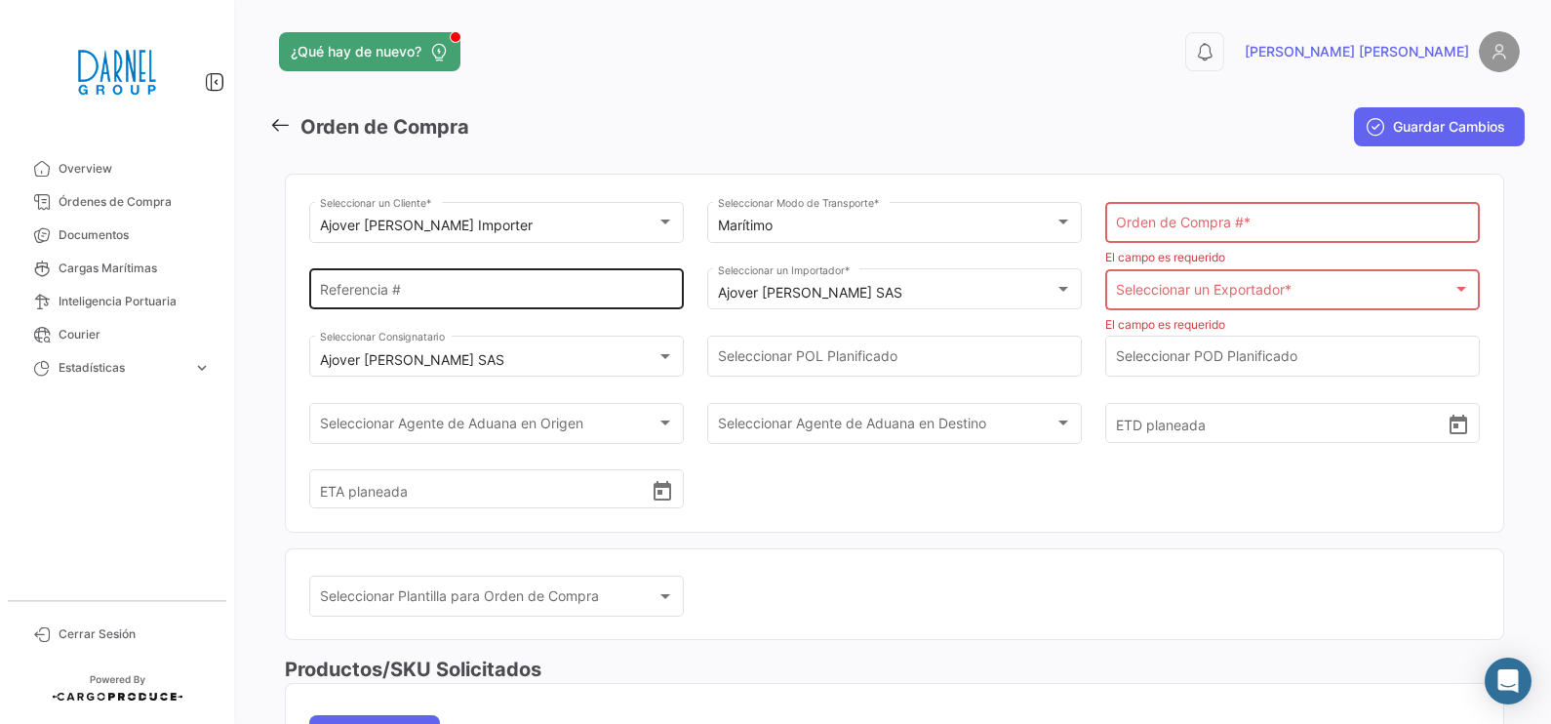
click at [584, 308] on div "Referencia #" at bounding box center [497, 287] width 354 height 45
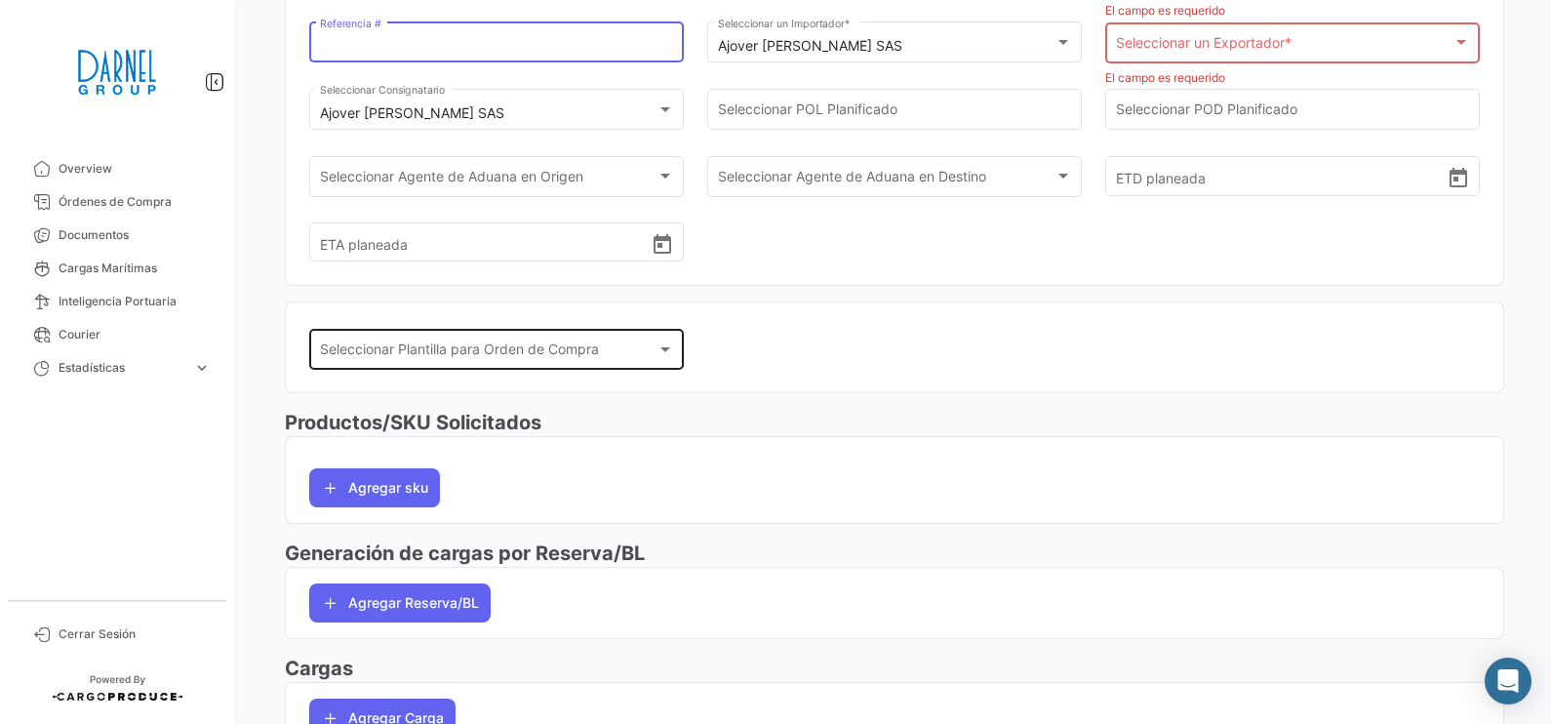
scroll to position [243, 0]
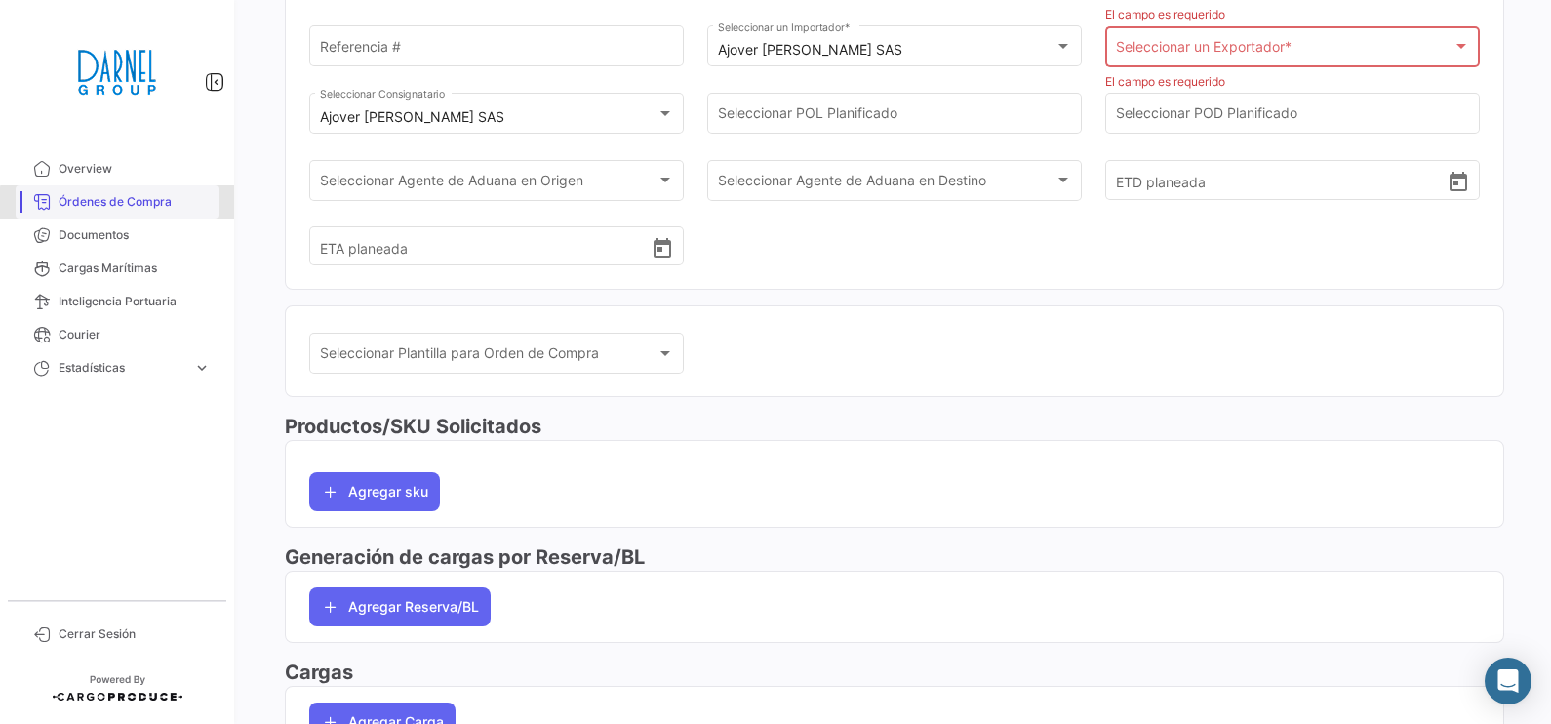
click at [141, 210] on link "Órdenes de Compra" at bounding box center [117, 201] width 203 height 33
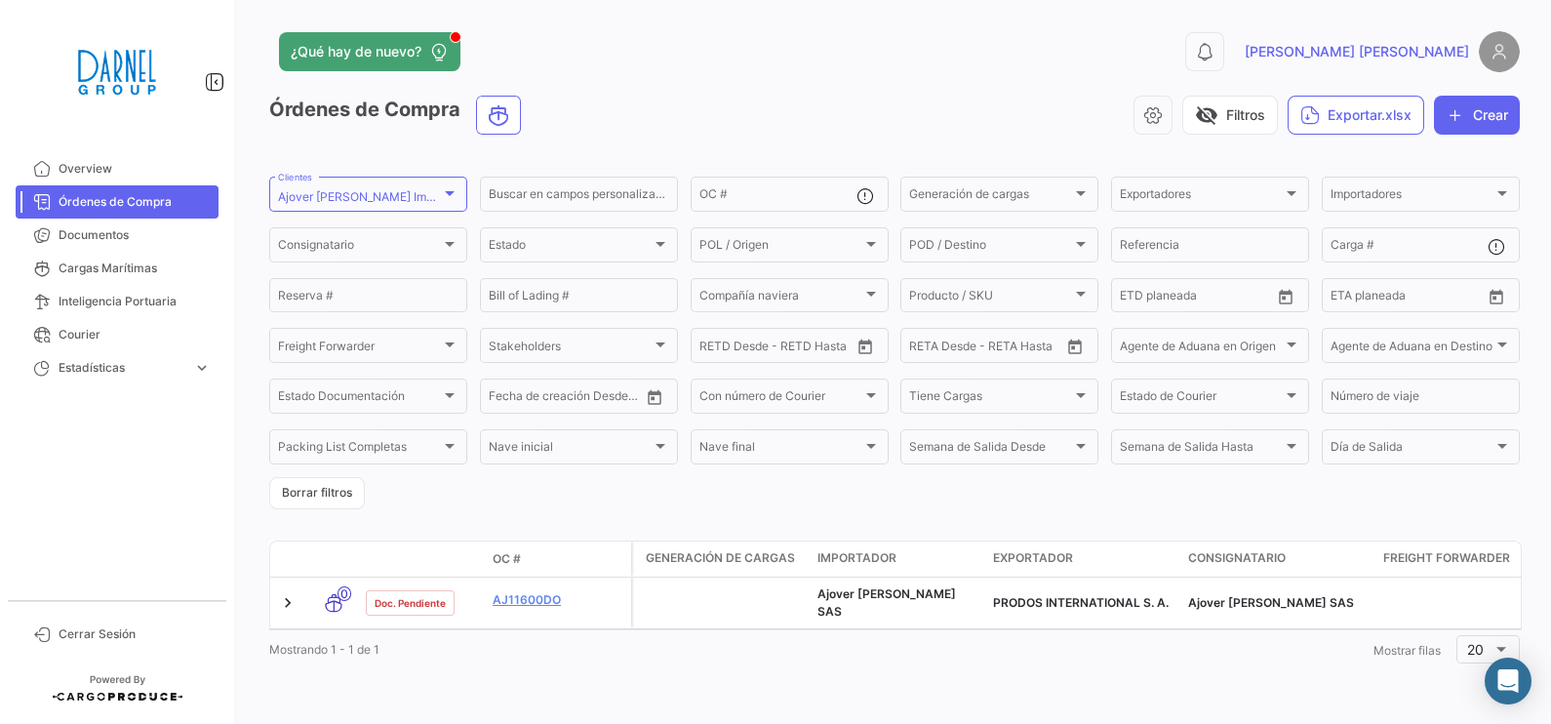
scroll to position [1, 0]
click at [424, 187] on div "Ajover [PERSON_NAME] Importer Clientes" at bounding box center [368, 193] width 180 height 38
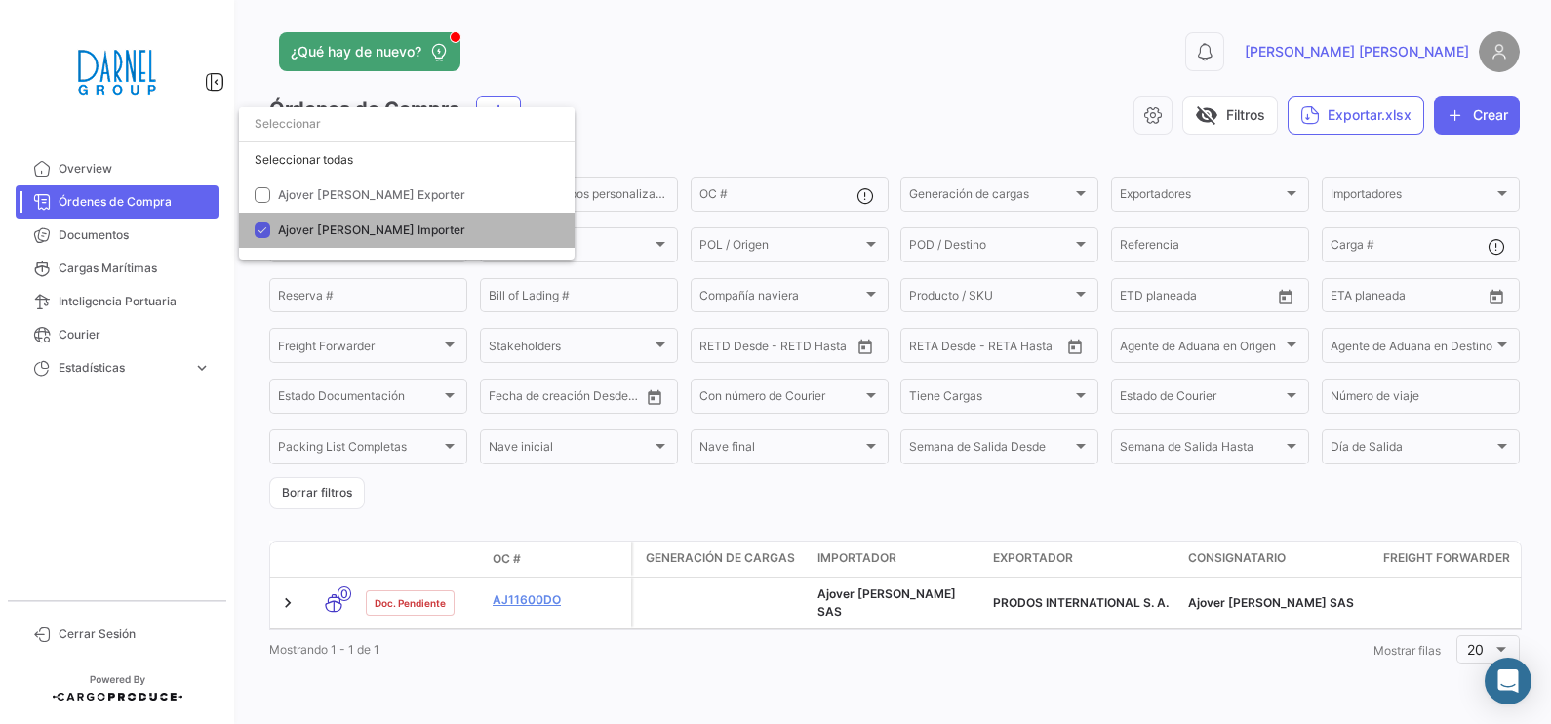
click at [407, 231] on span "Ajover [PERSON_NAME] Importer" at bounding box center [418, 230] width 281 height 18
click at [407, 232] on span "Ajover [PERSON_NAME] Importer" at bounding box center [418, 230] width 281 height 18
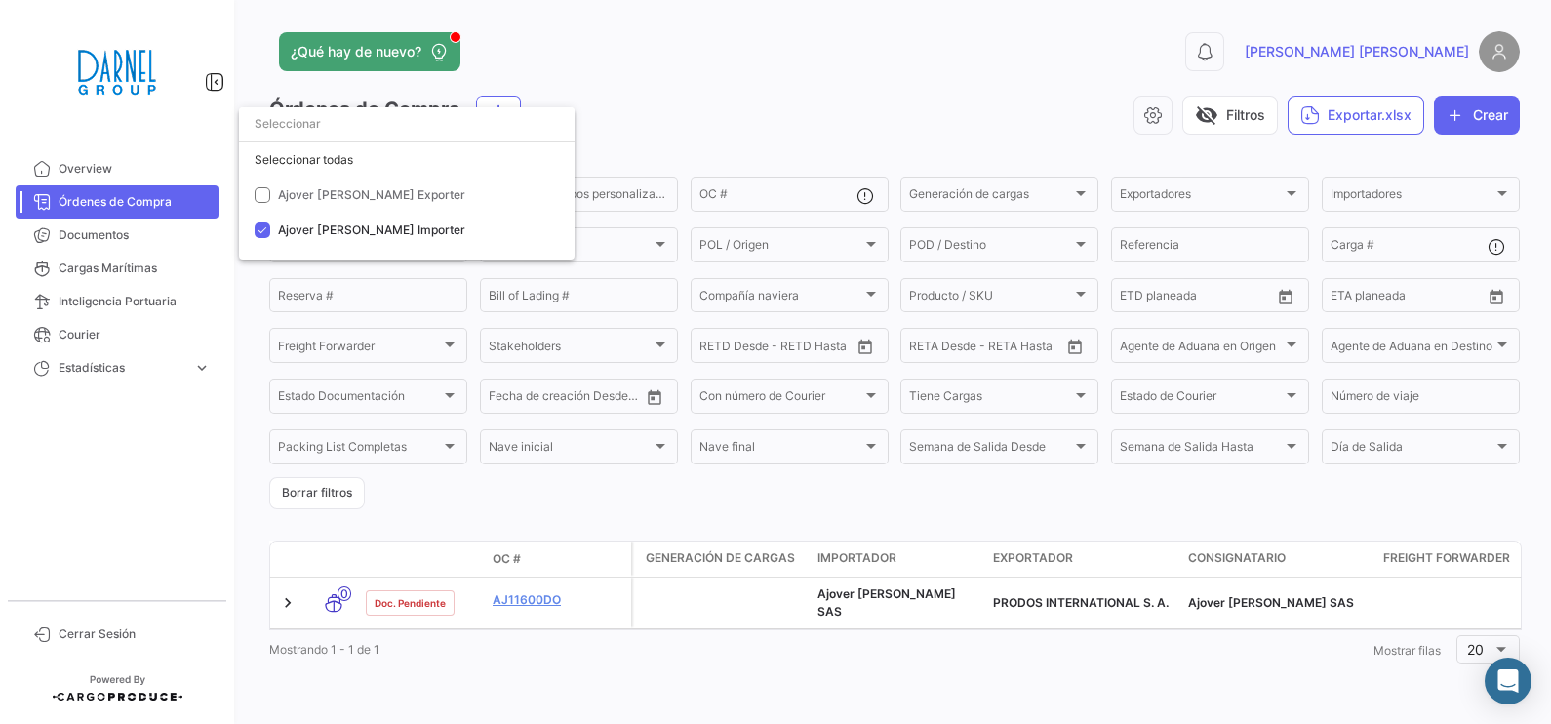
click at [473, 532] on div at bounding box center [775, 362] width 1551 height 724
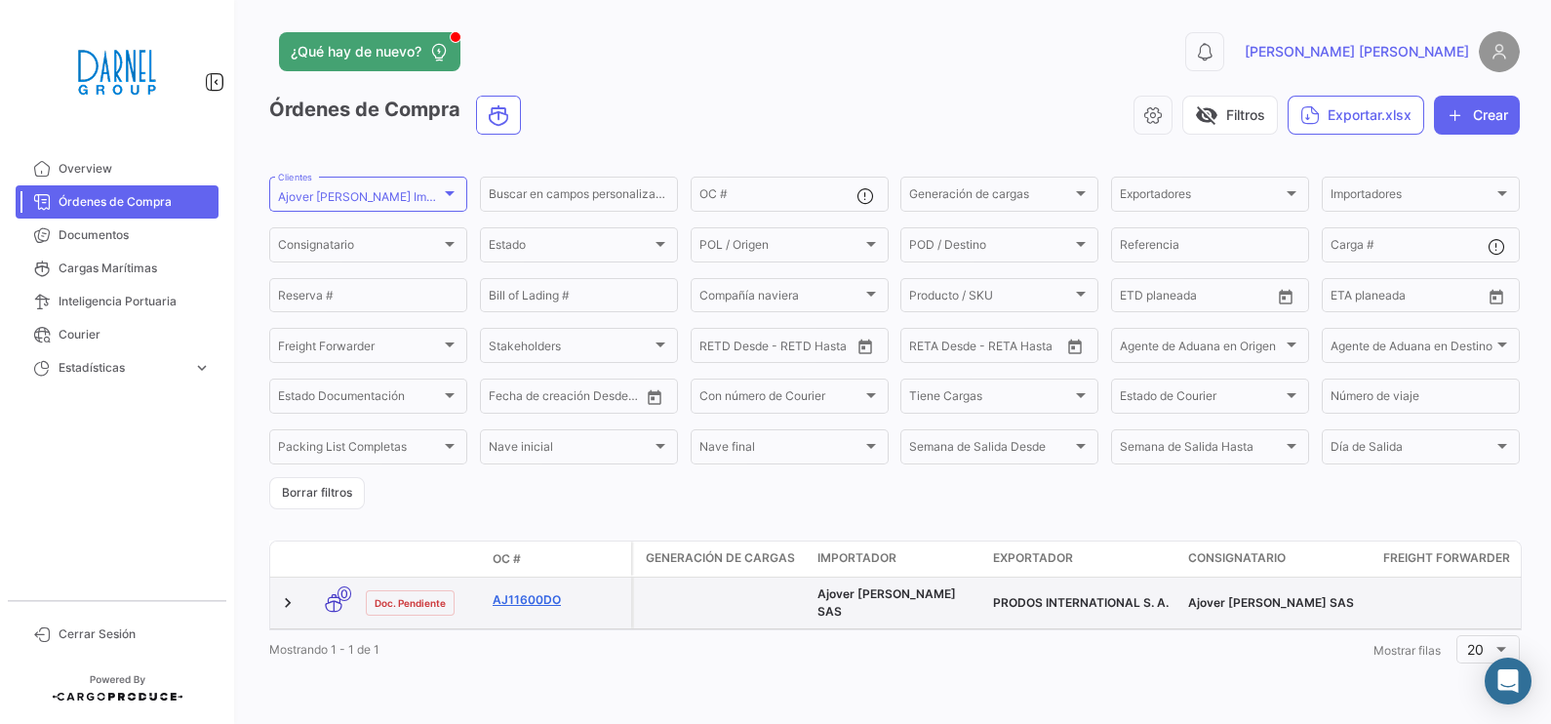
click at [536, 578] on link "AJ11600DO" at bounding box center [557, 600] width 131 height 18
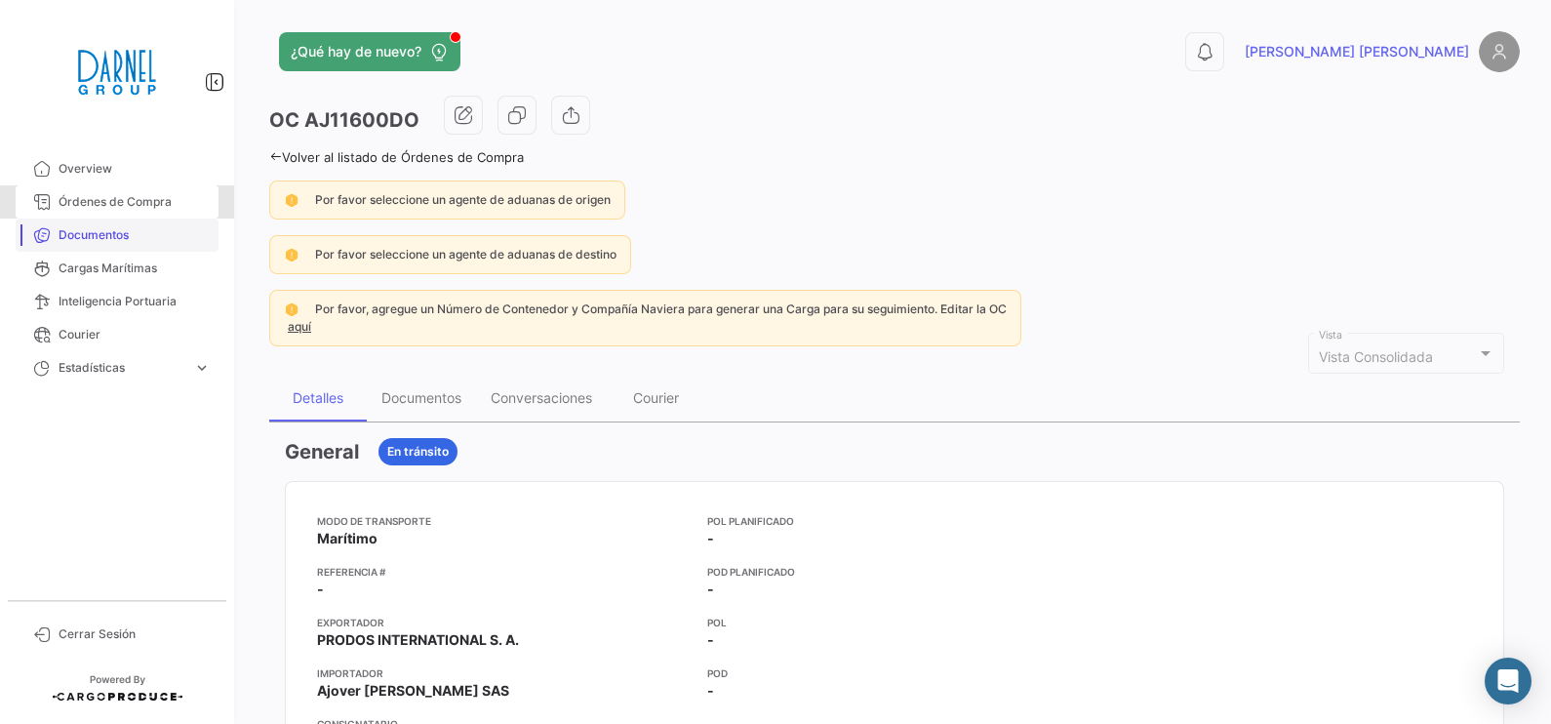
drag, startPoint x: 99, startPoint y: 202, endPoint x: 154, endPoint y: 237, distance: 64.9
click at [100, 202] on span "Órdenes de Compra" at bounding box center [135, 202] width 152 height 18
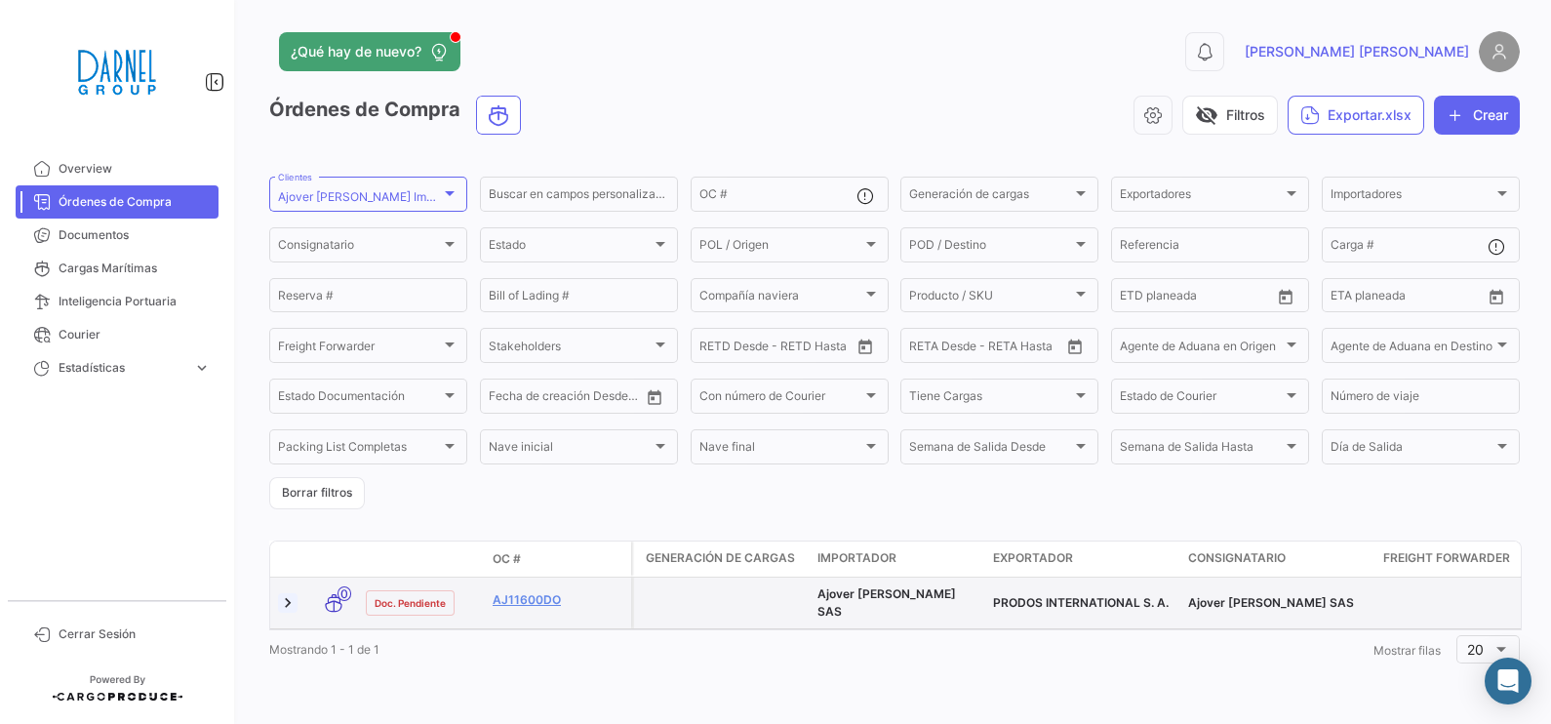
click at [295, 578] on link at bounding box center [288, 603] width 20 height 20
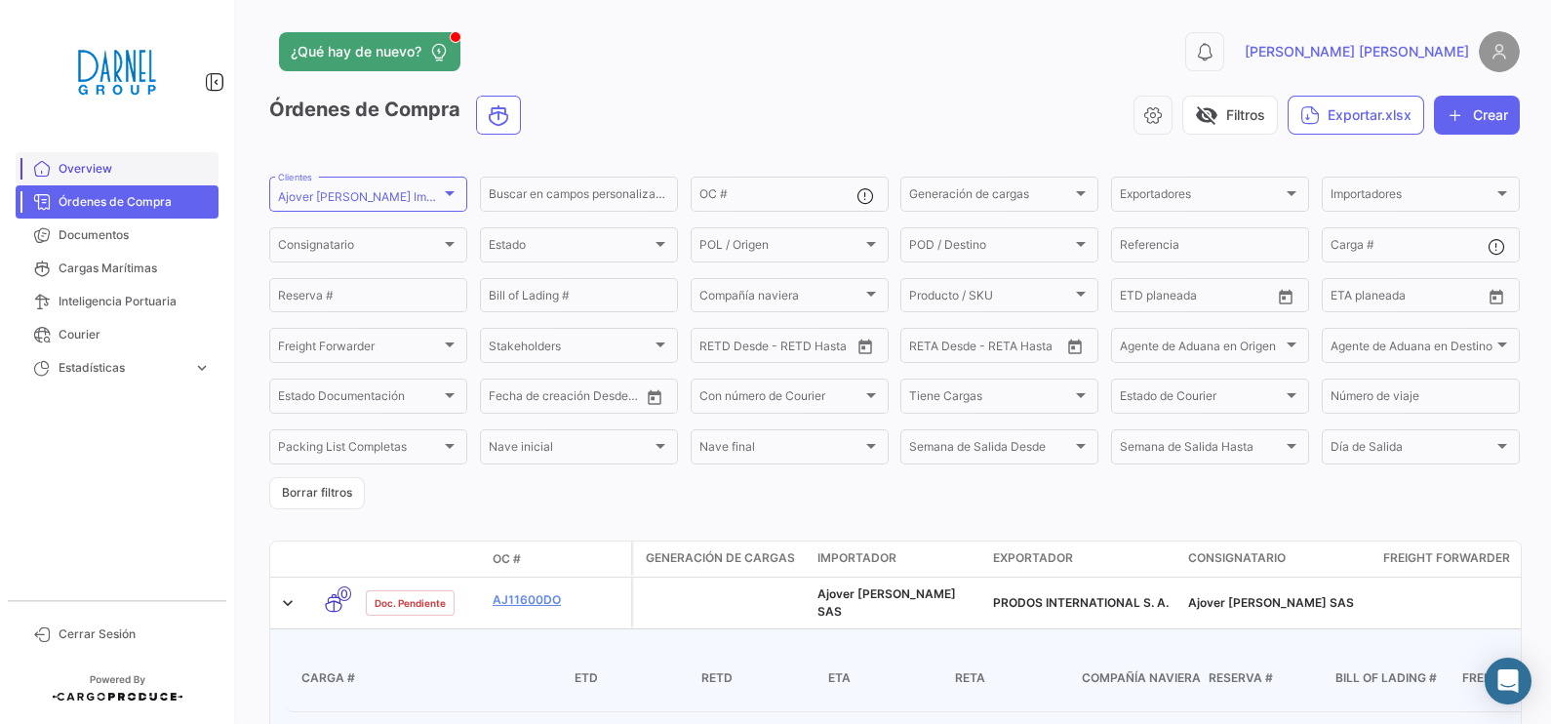
click at [113, 178] on link "Overview" at bounding box center [117, 168] width 203 height 33
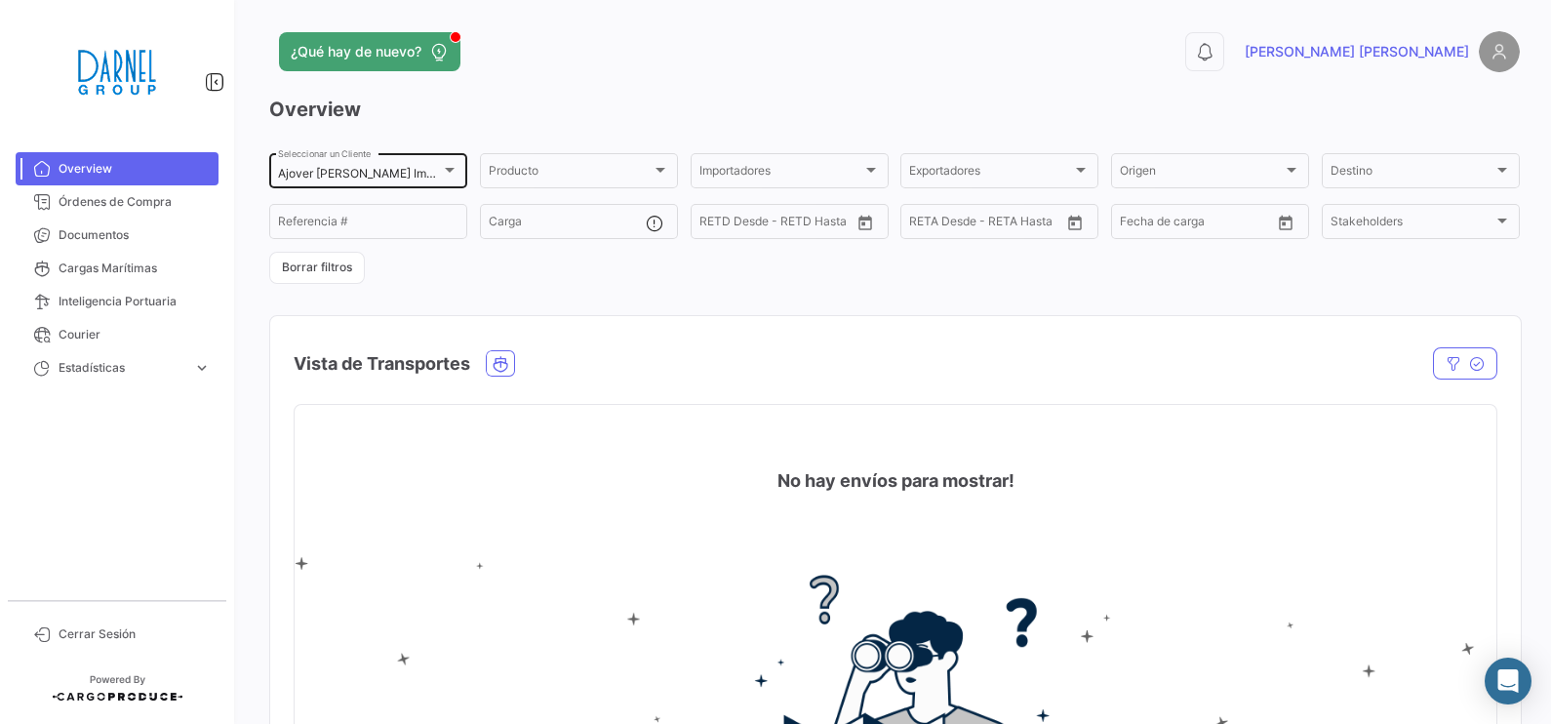
click at [445, 156] on div "Ajover [PERSON_NAME] Importer Seleccionar un Cliente" at bounding box center [368, 169] width 180 height 38
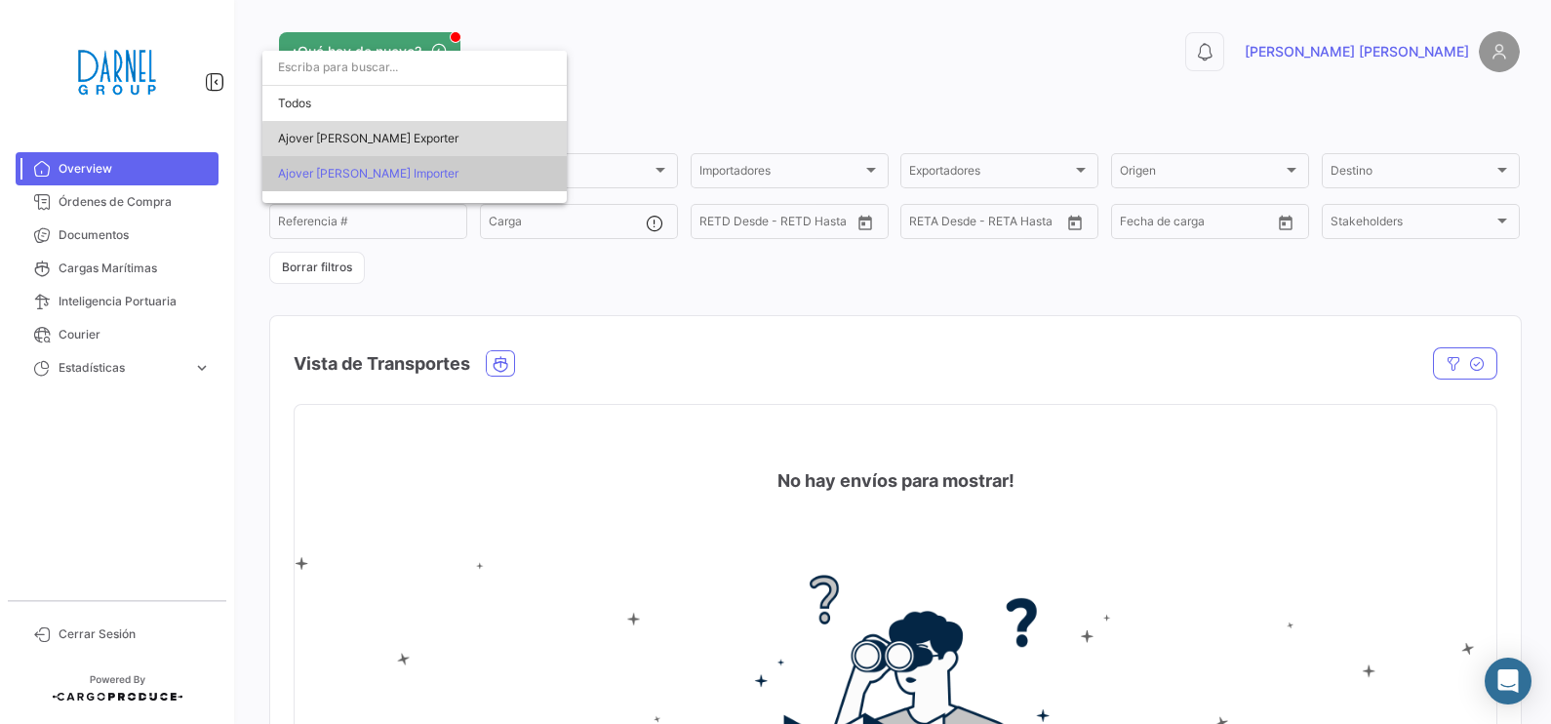
click at [423, 141] on span "Ajover [PERSON_NAME] Exporter" at bounding box center [414, 138] width 273 height 35
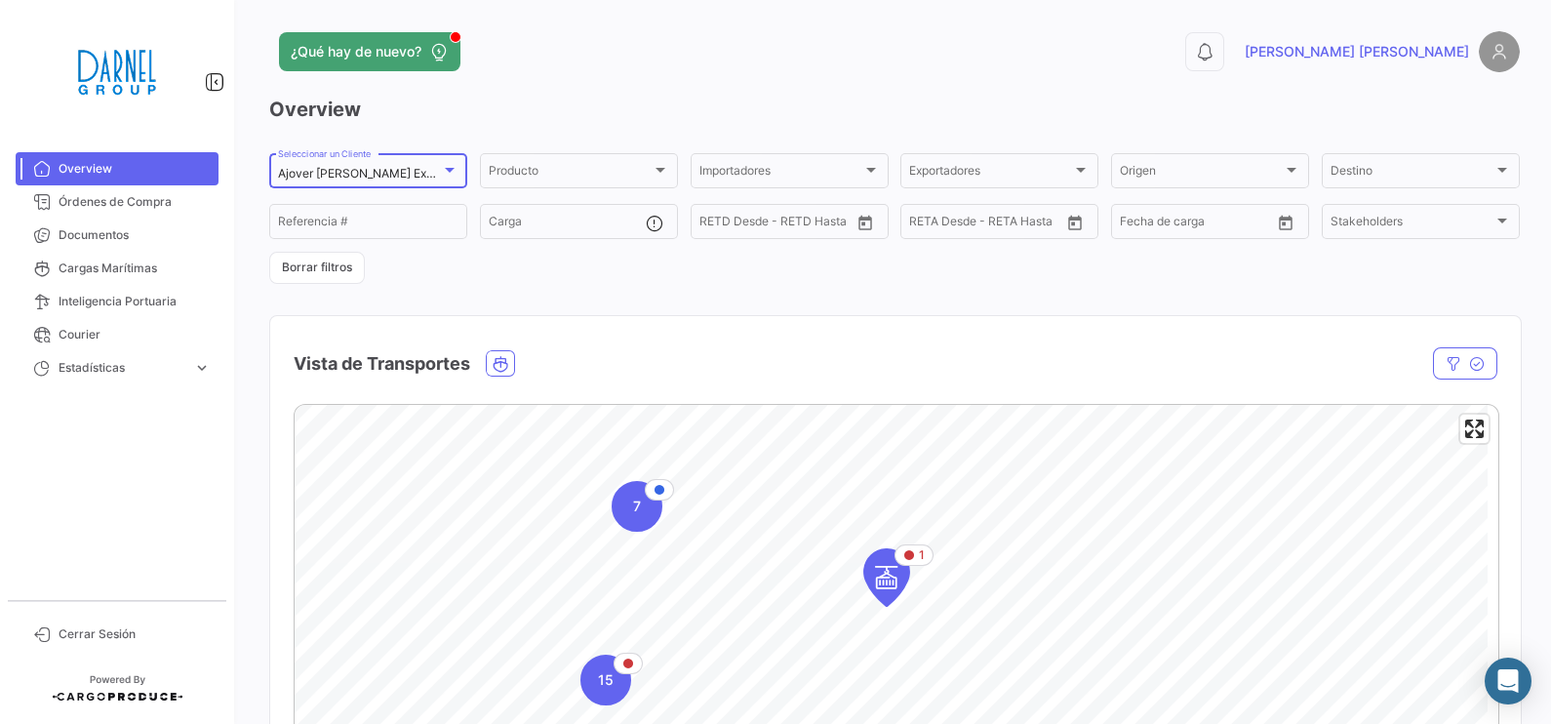
click at [400, 170] on mat-select-trigger "Ajover [PERSON_NAME] Exporter" at bounding box center [368, 173] width 180 height 15
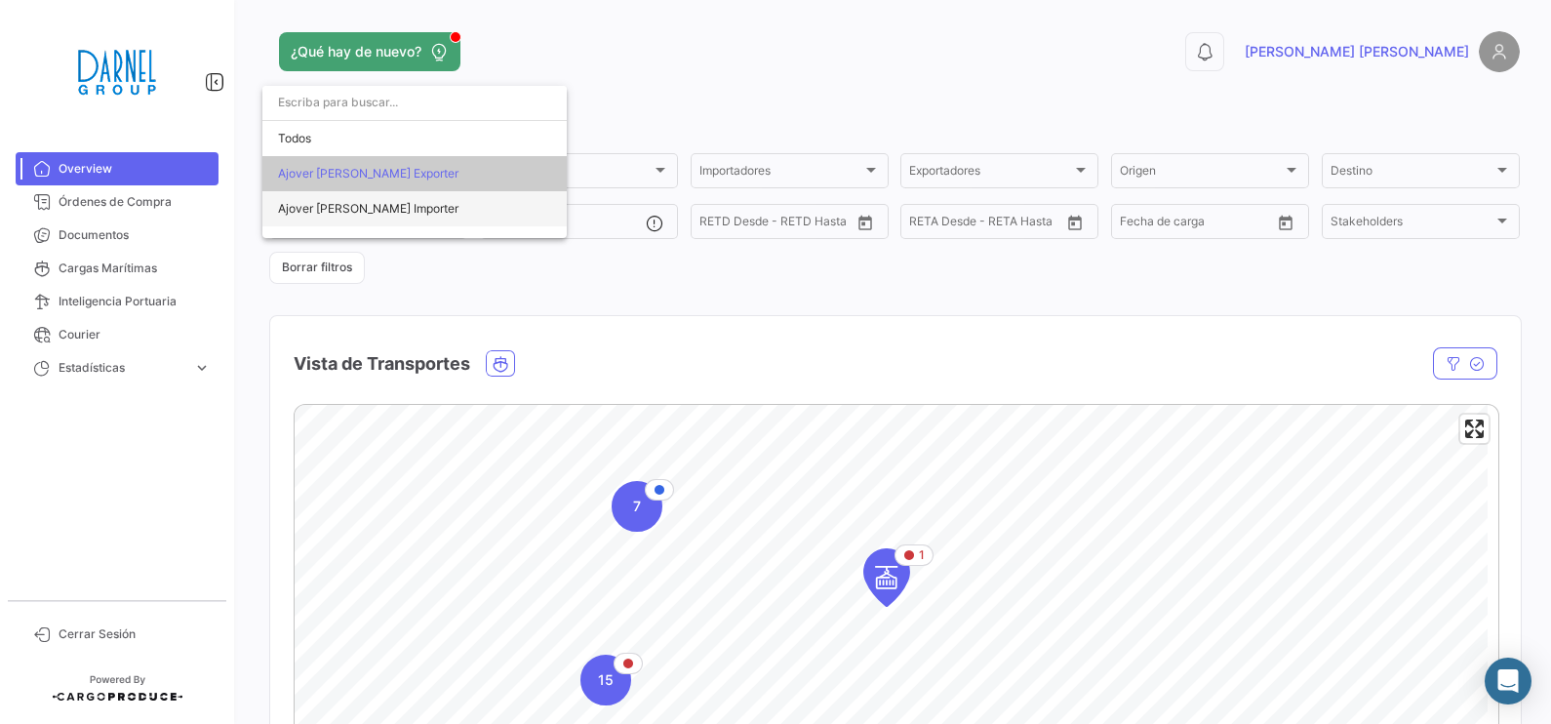
click at [346, 208] on span "Ajover [PERSON_NAME] Importer" at bounding box center [368, 208] width 180 height 15
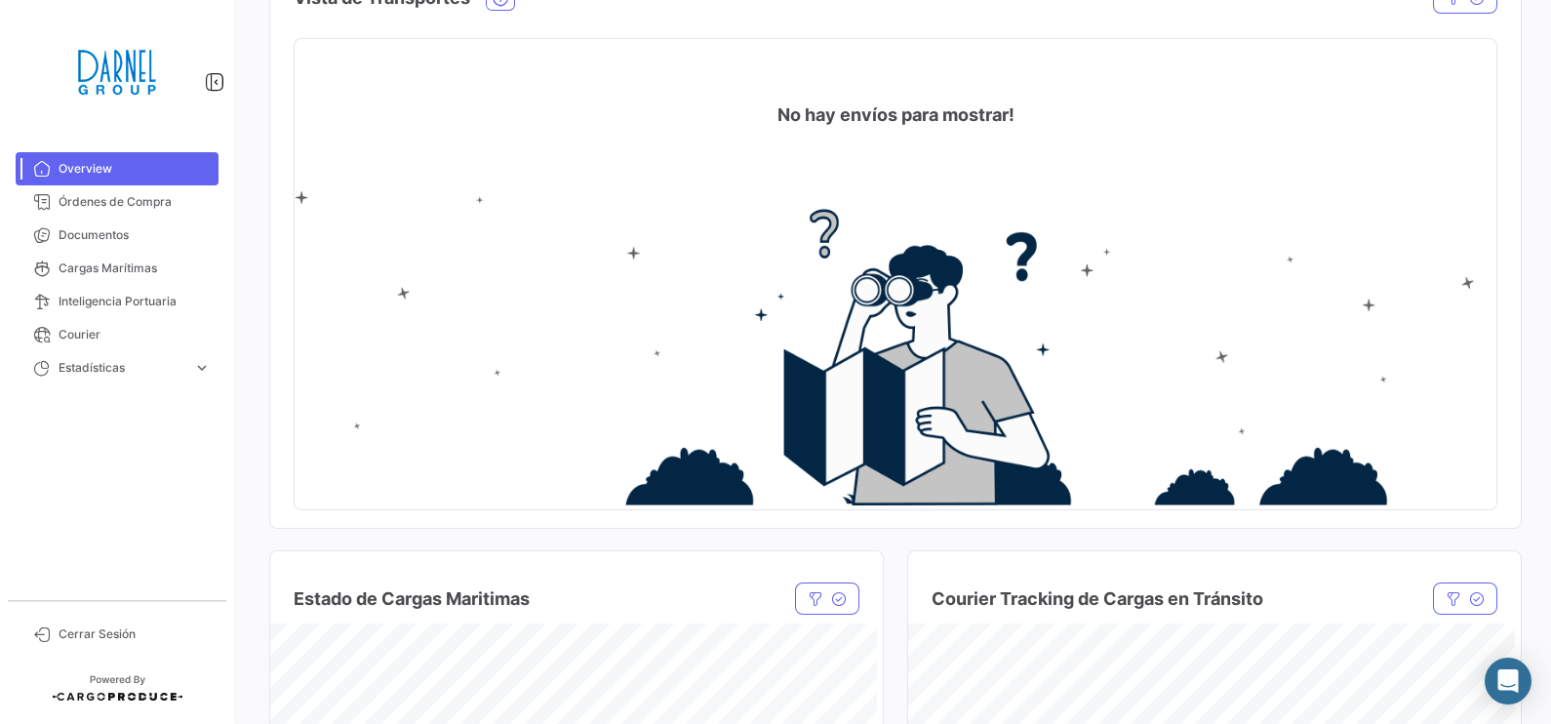
scroll to position [243, 0]
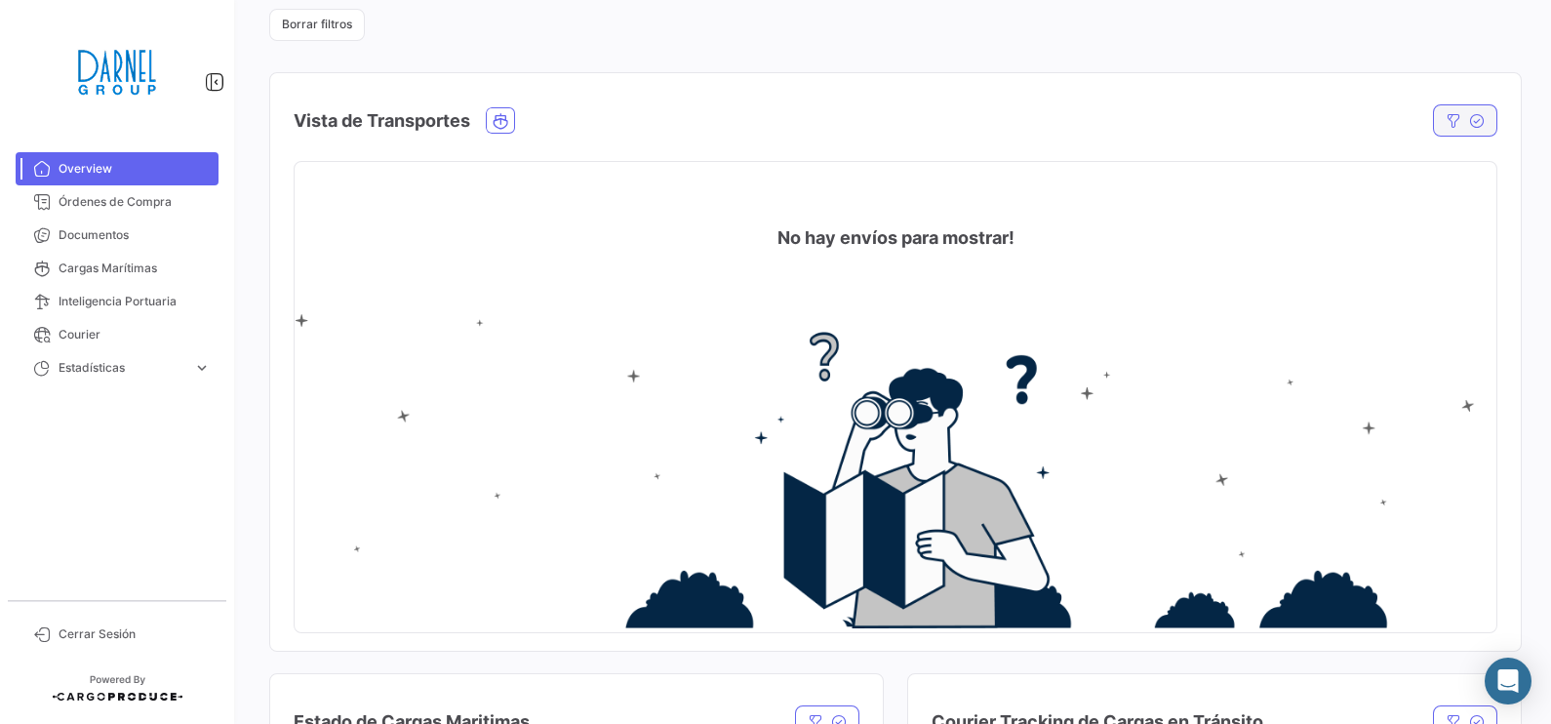
click at [1239, 113] on icon "button" at bounding box center [1477, 121] width 16 height 16
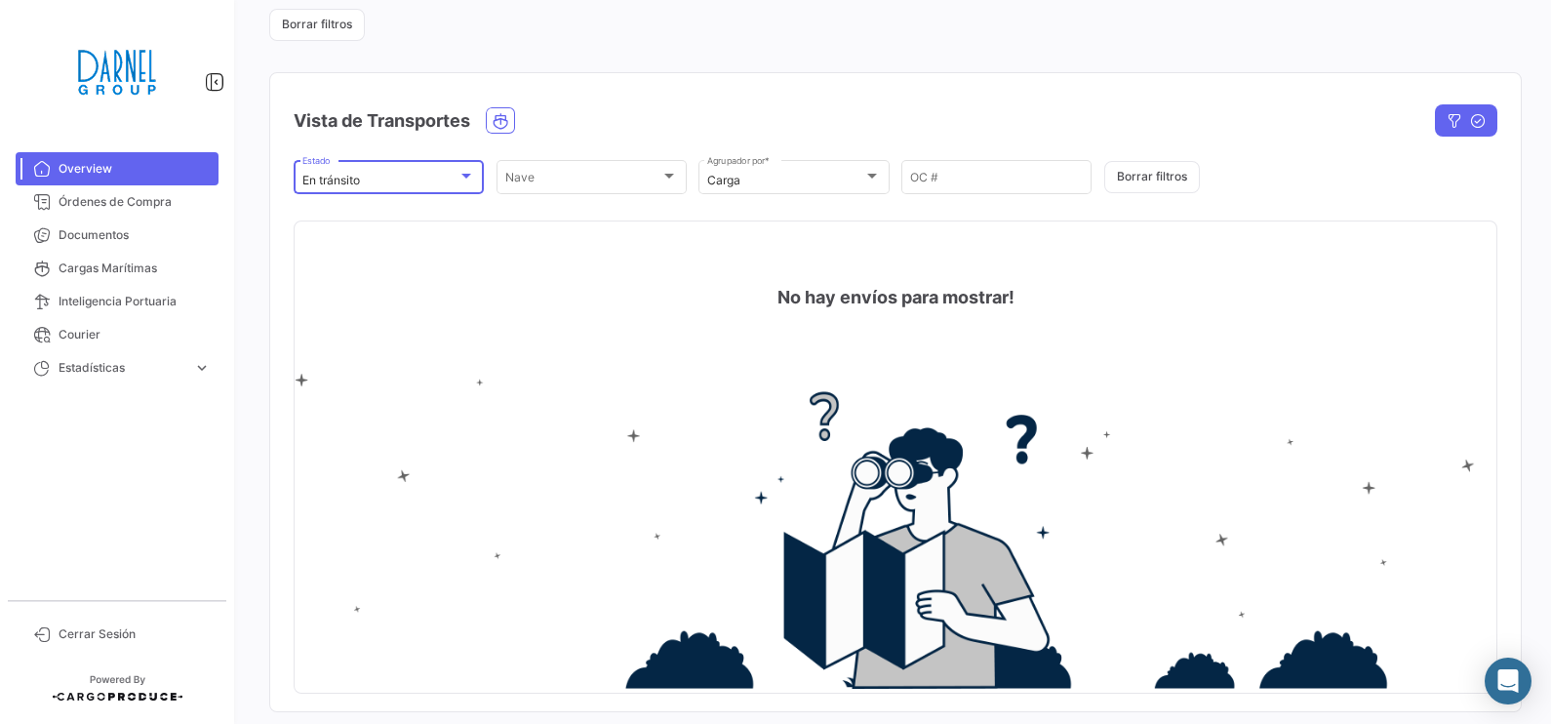
click at [361, 180] on div "En tránsito" at bounding box center [379, 181] width 155 height 14
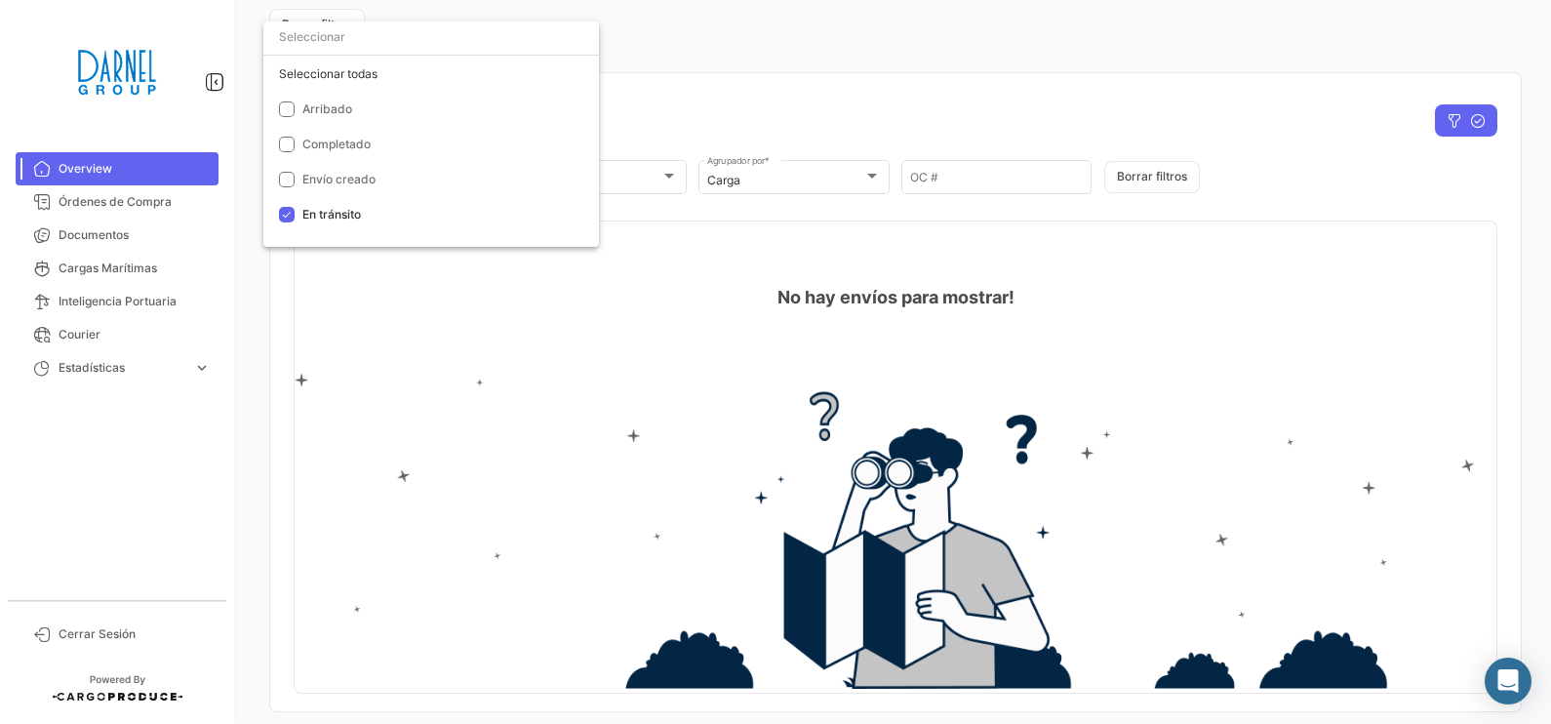
click at [672, 194] on div at bounding box center [775, 362] width 1551 height 724
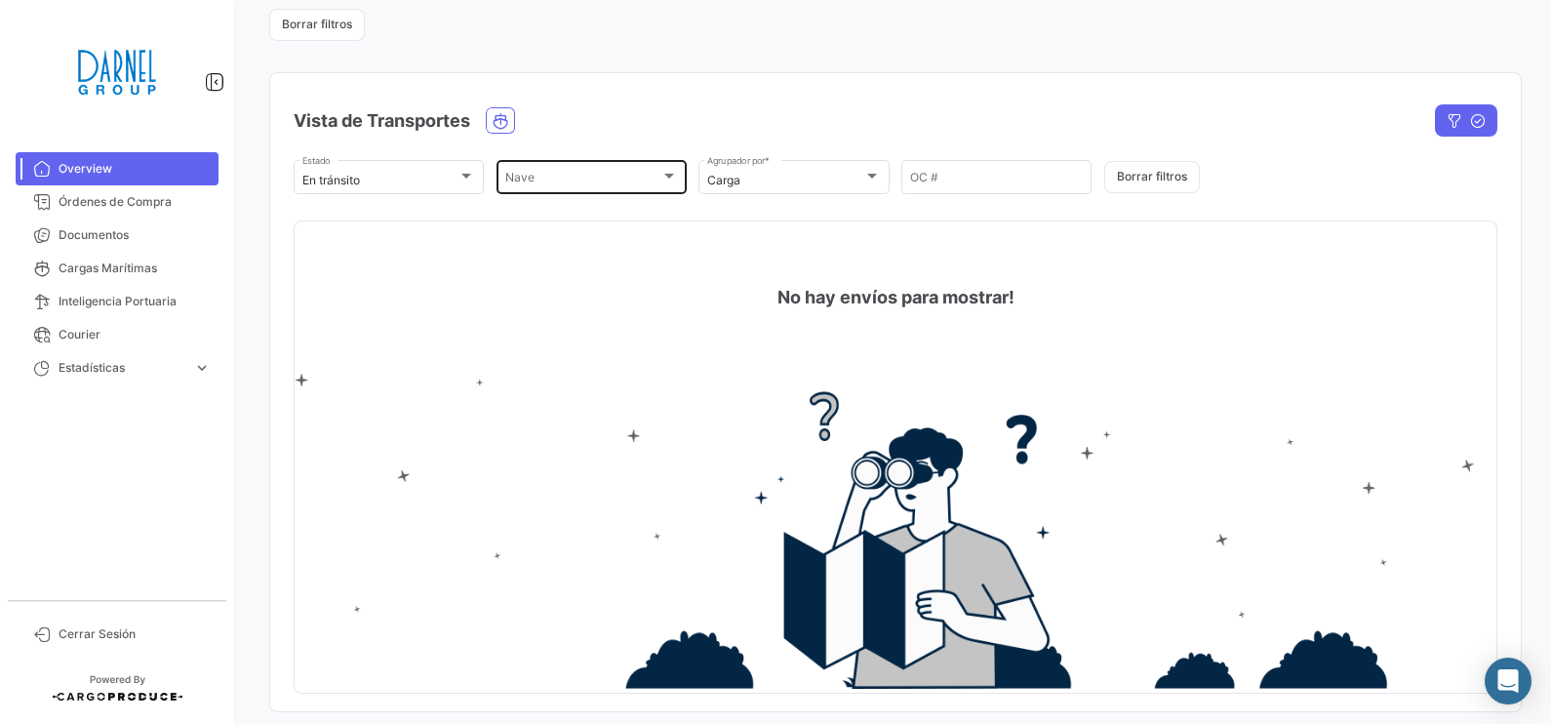
click at [666, 188] on div "[PERSON_NAME] [PERSON_NAME]" at bounding box center [591, 176] width 173 height 38
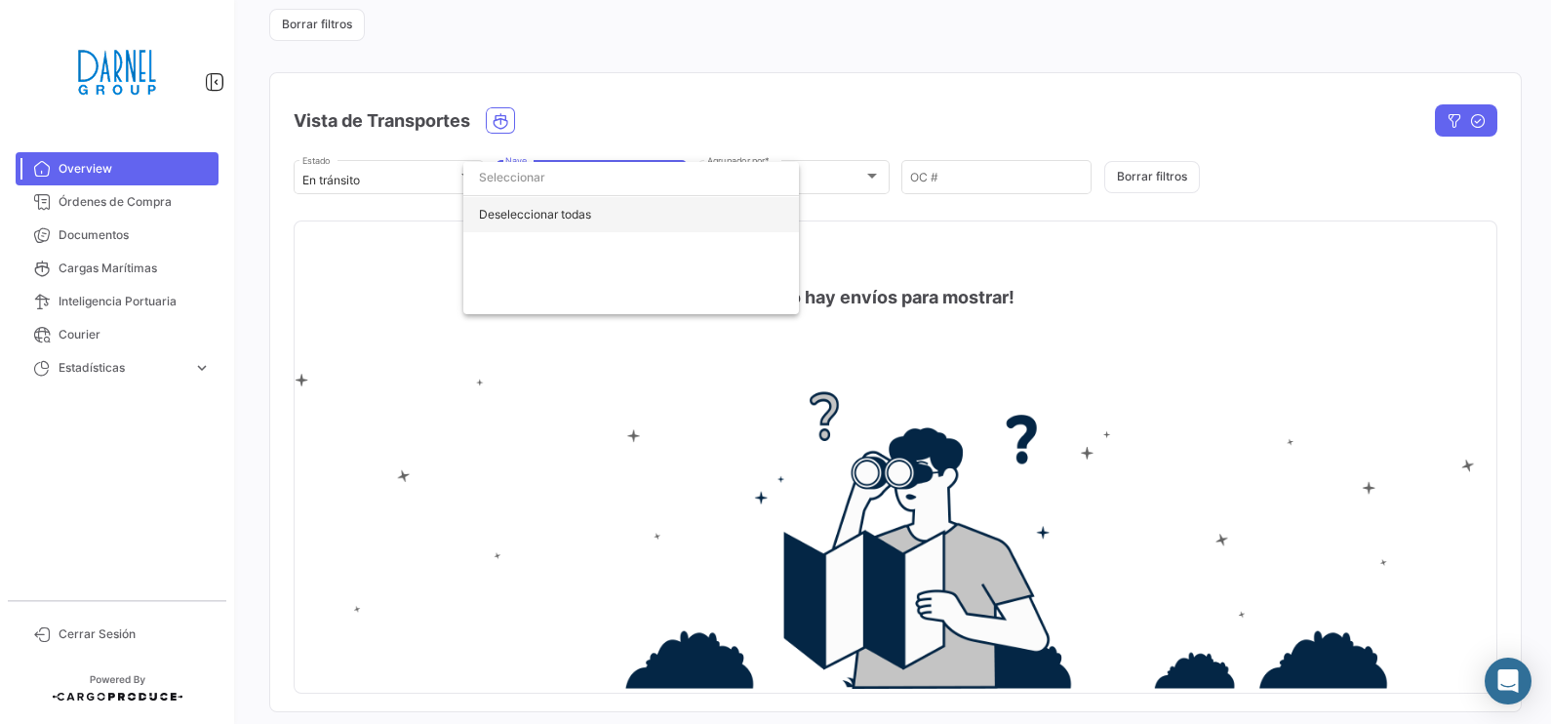
click at [634, 206] on div "Deseleccionar todas" at bounding box center [630, 214] width 335 height 35
click at [640, 214] on div "Deseleccionar todas" at bounding box center [630, 214] width 335 height 35
click at [816, 202] on div at bounding box center [775, 362] width 1551 height 724
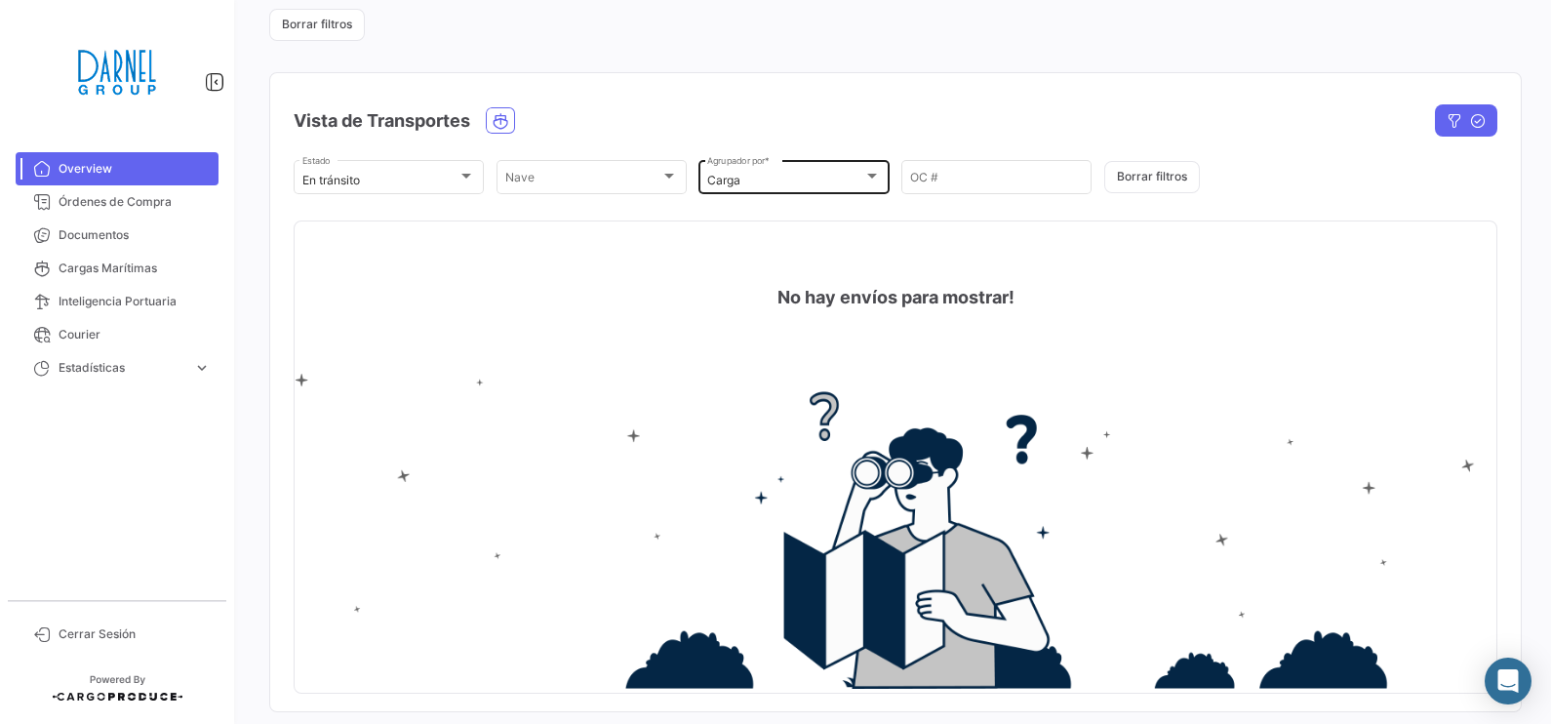
click at [863, 172] on div at bounding box center [872, 177] width 18 height 16
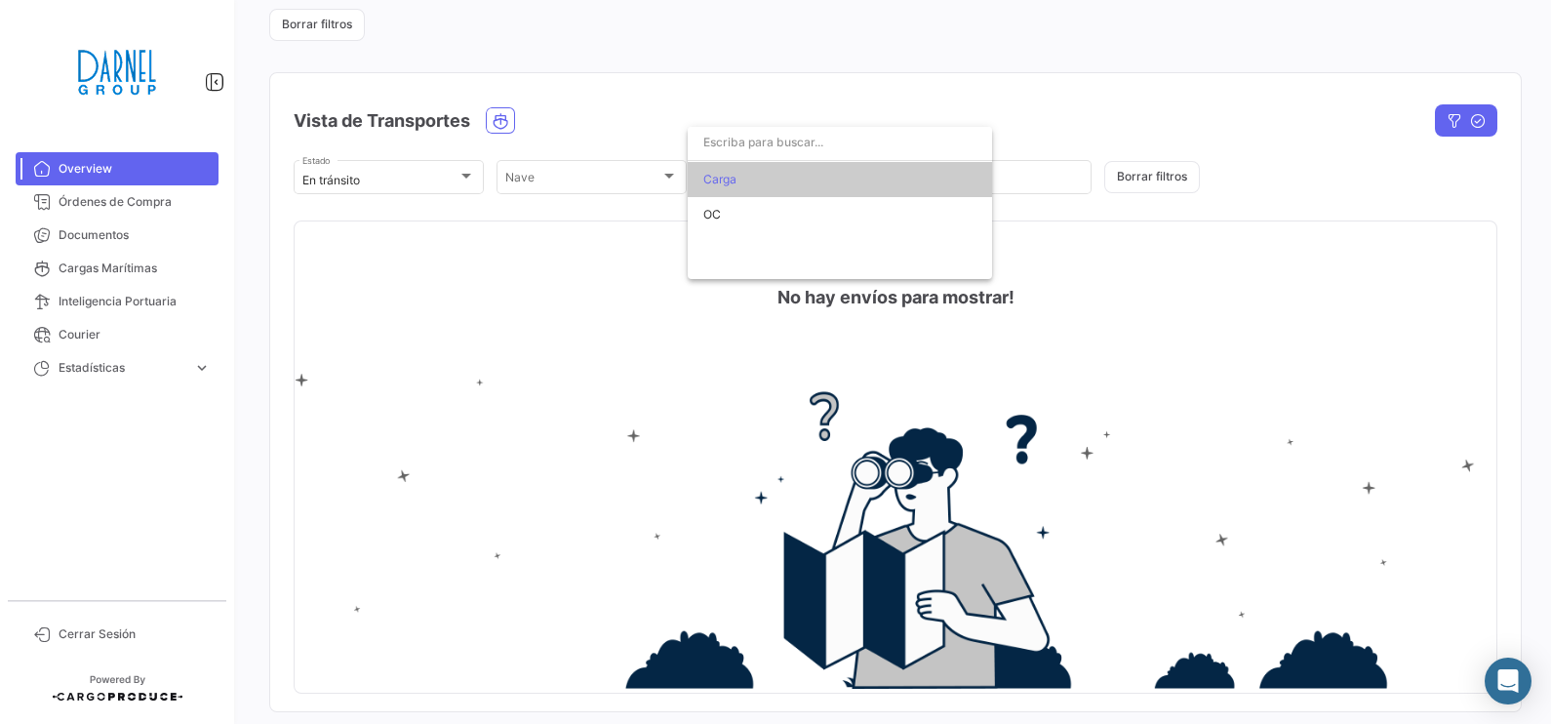
click at [1048, 198] on div at bounding box center [775, 362] width 1551 height 724
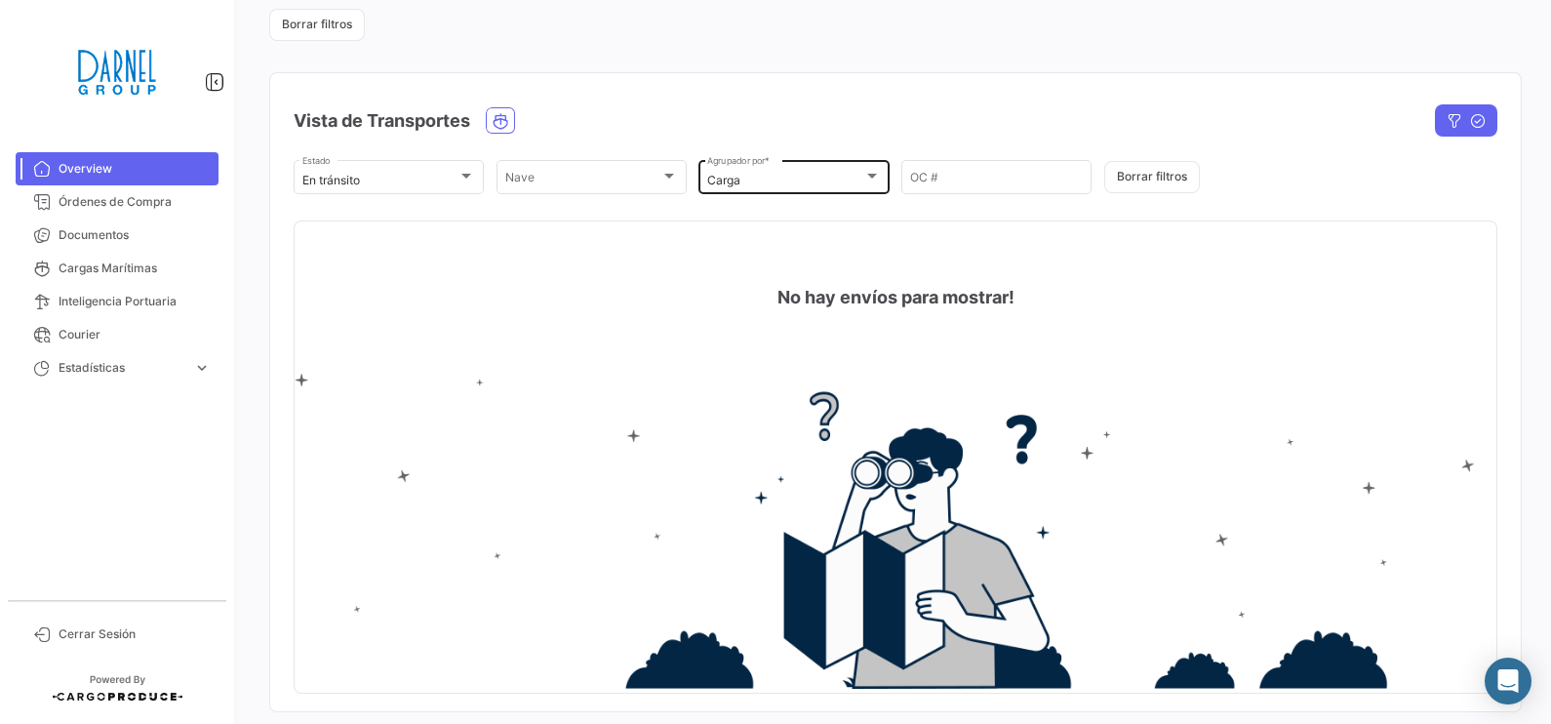
click at [730, 187] on div "Carga Agrupador por *" at bounding box center [793, 176] width 173 height 38
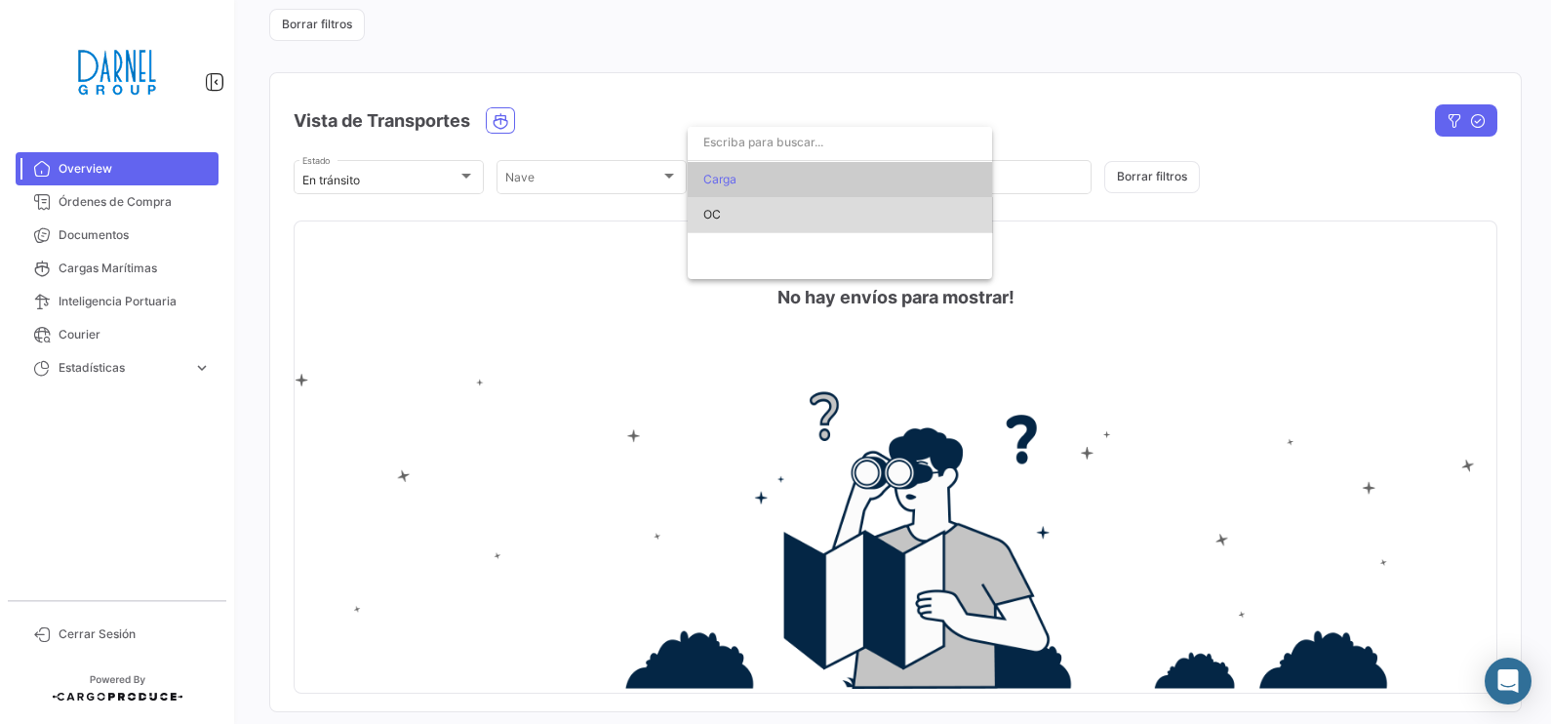
click at [729, 212] on span "OC" at bounding box center [839, 214] width 273 height 35
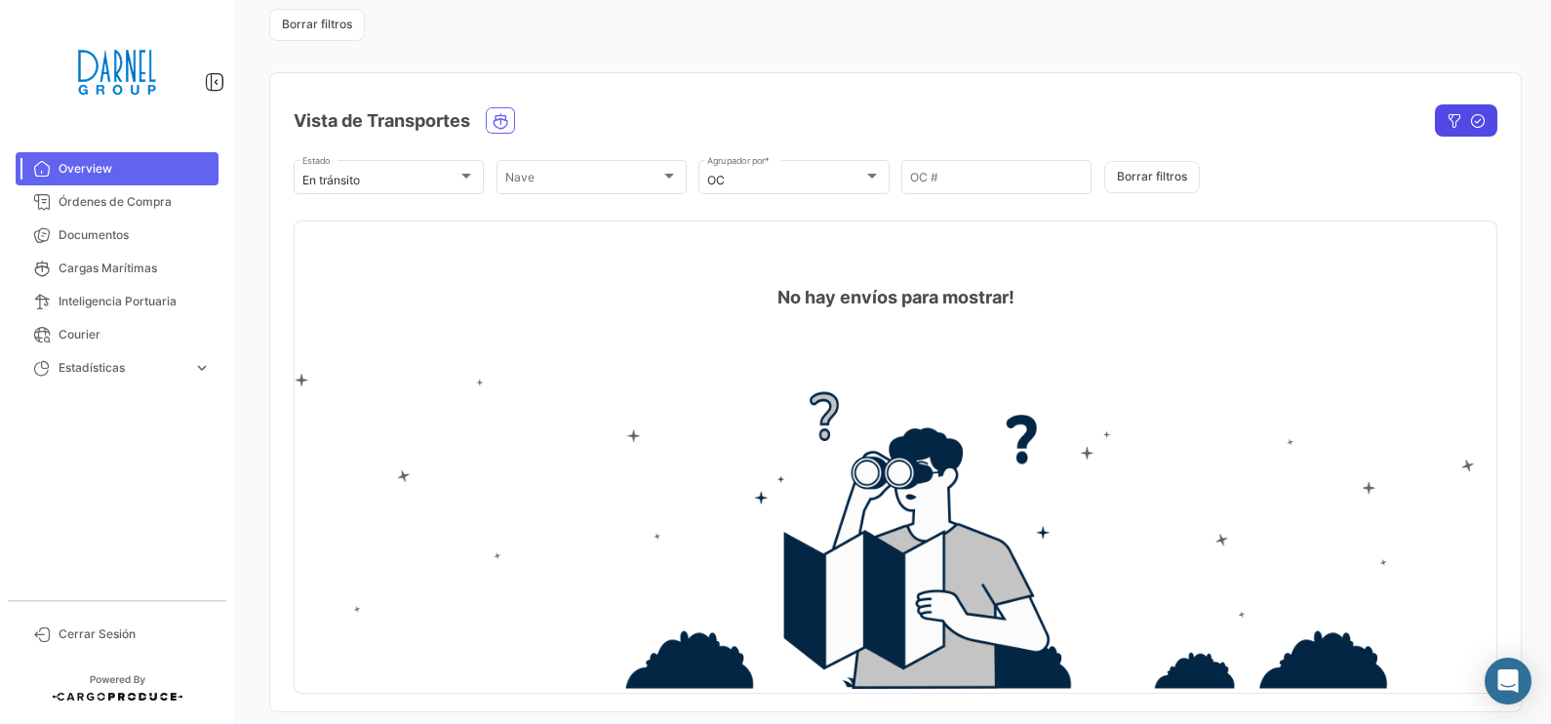
click at [1239, 113] on icon "button" at bounding box center [1454, 121] width 16 height 16
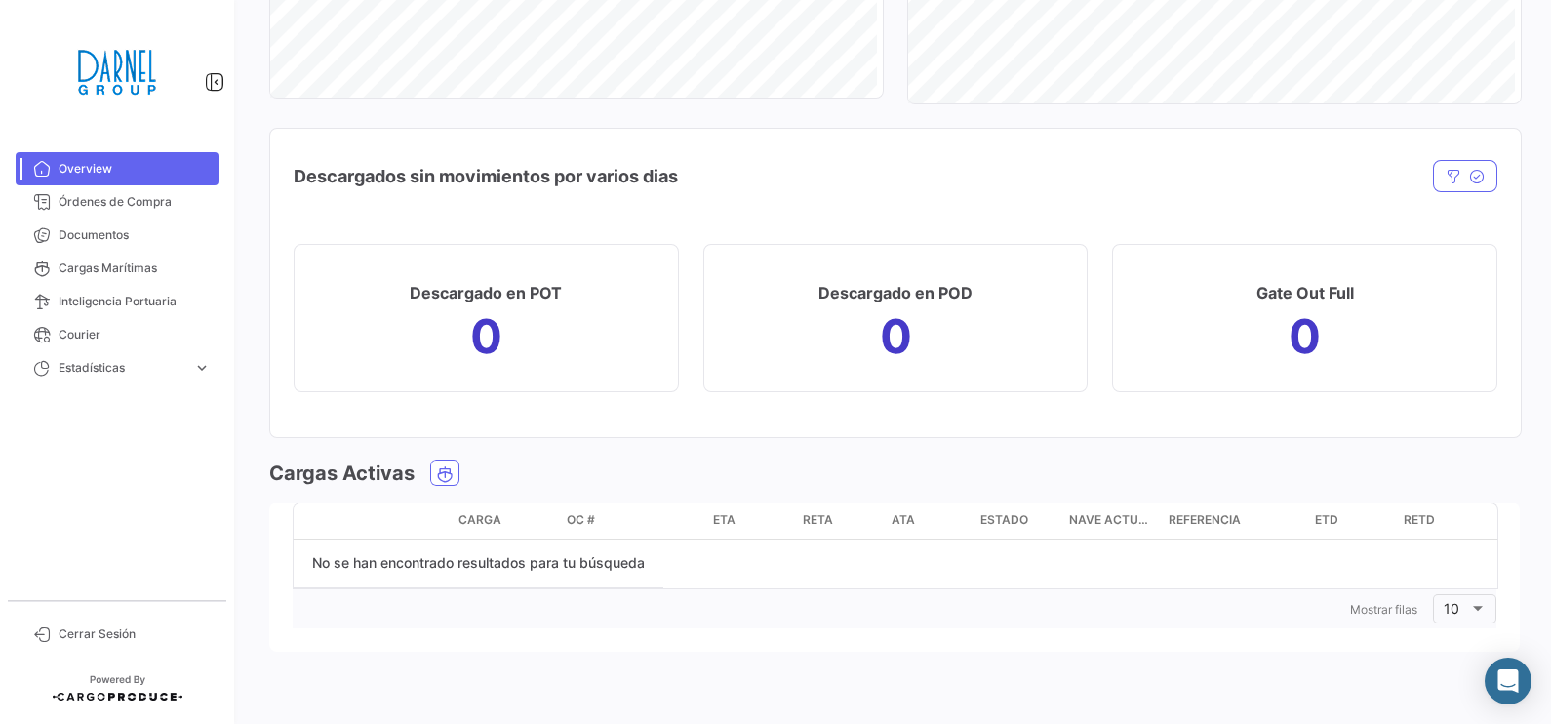
scroll to position [1777, 0]
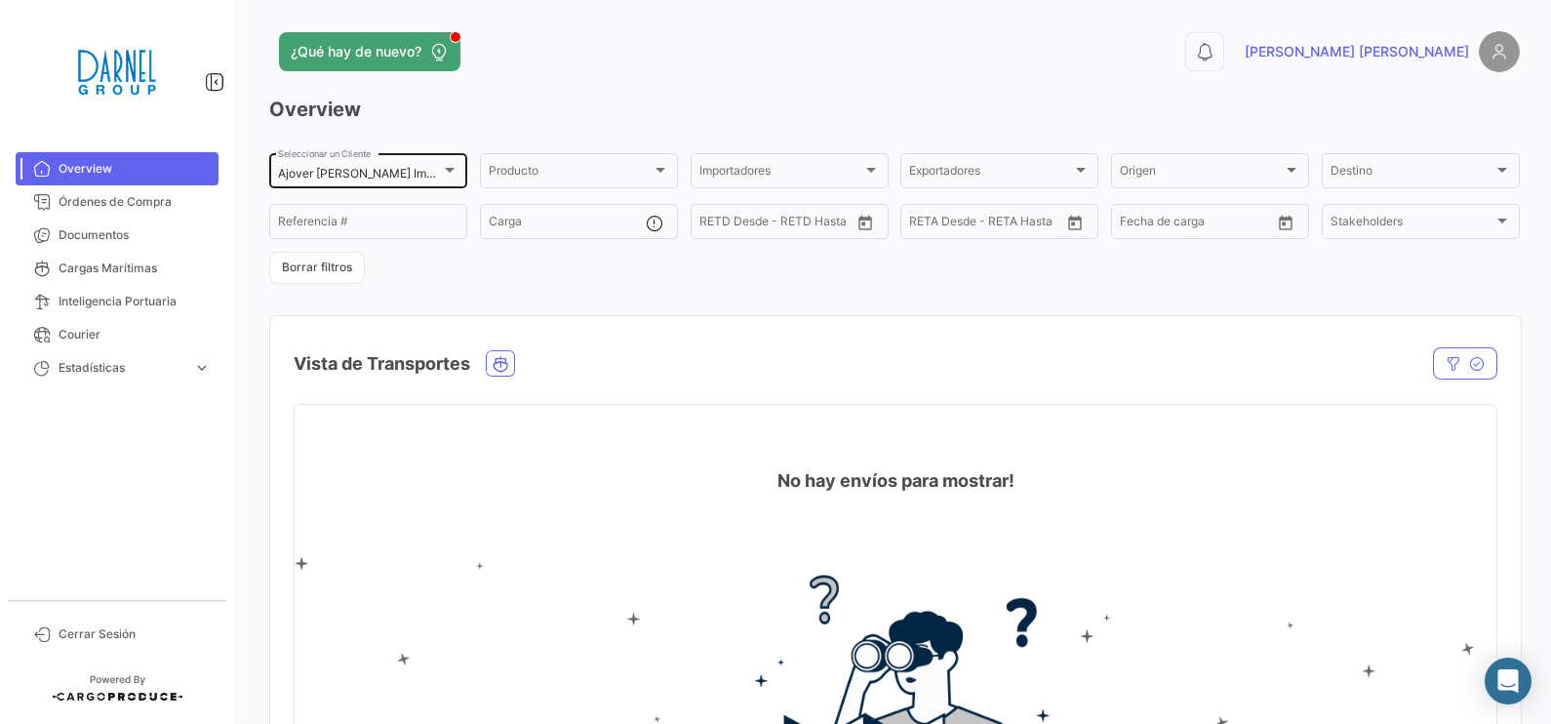
click at [371, 161] on div "Ajover [PERSON_NAME] Importer Seleccionar un Cliente" at bounding box center [368, 169] width 180 height 38
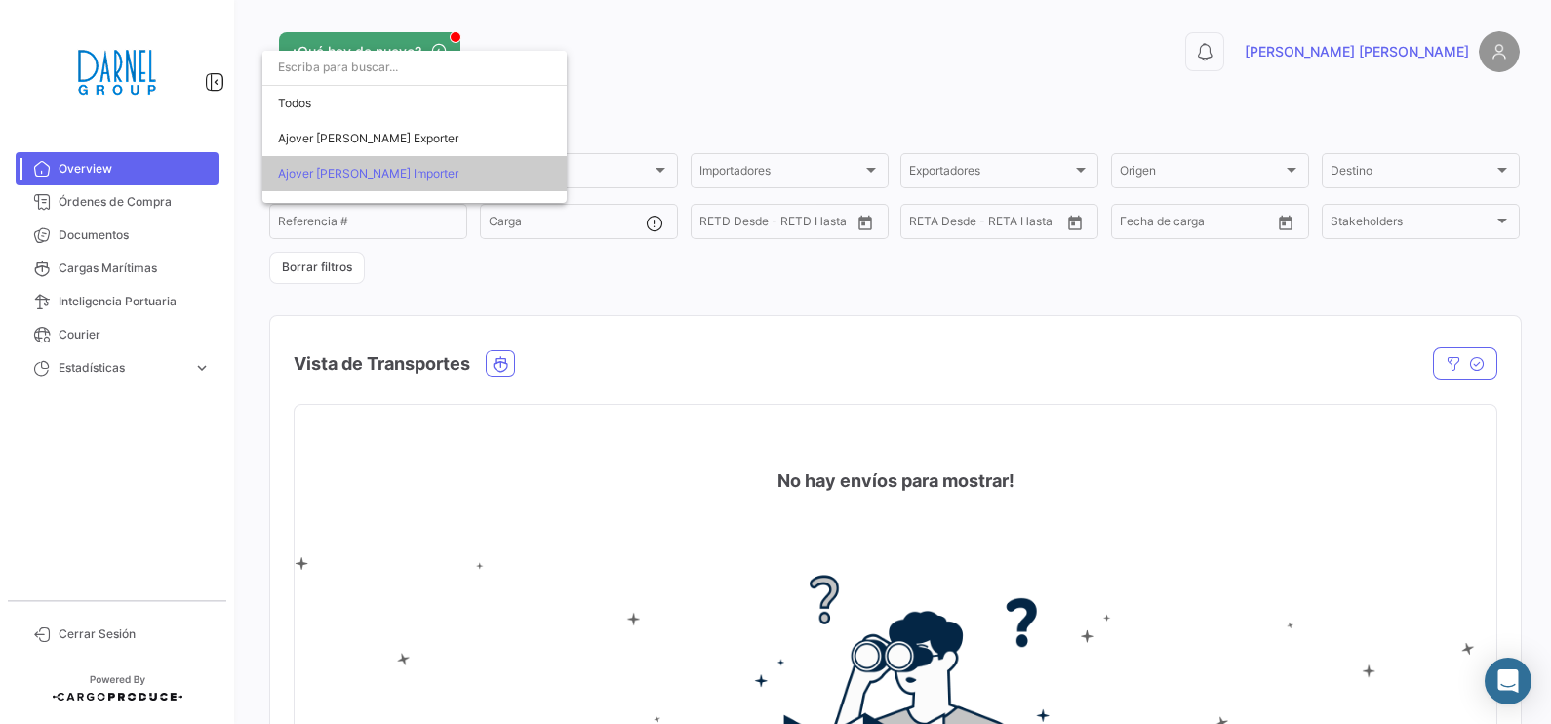
click at [387, 177] on span "Ajover [PERSON_NAME] Importer" at bounding box center [368, 173] width 180 height 15
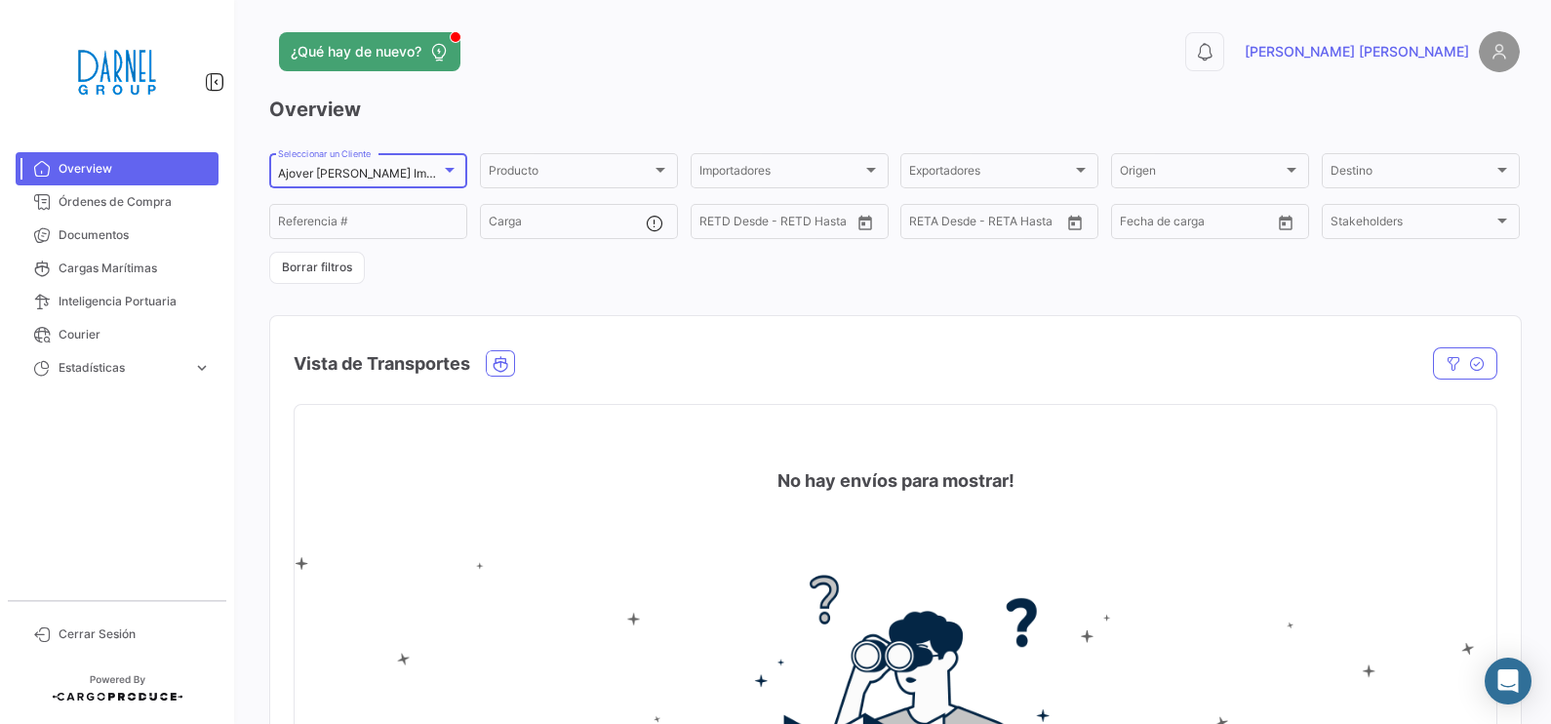
click at [380, 178] on mat-select-trigger "Ajover [PERSON_NAME] Importer" at bounding box center [368, 173] width 180 height 15
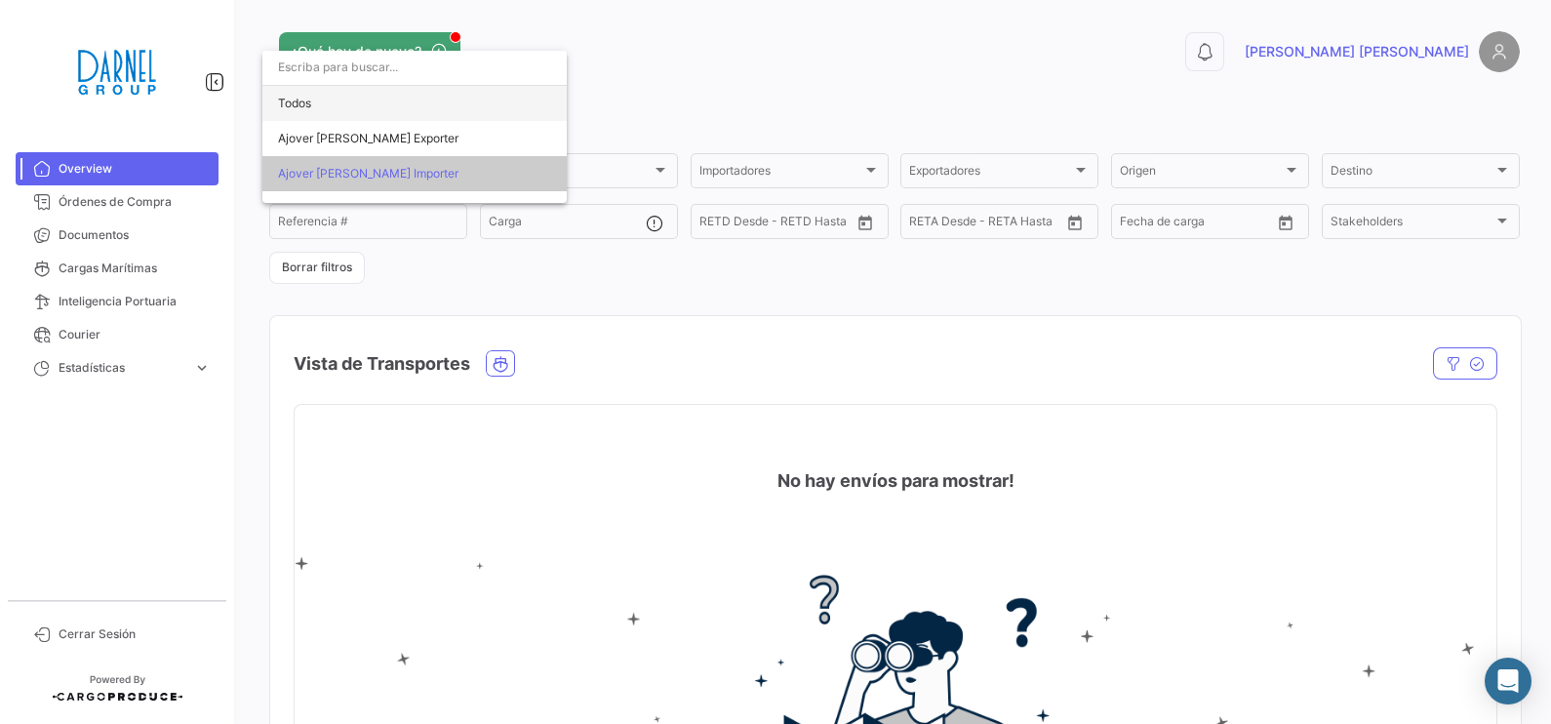
click at [331, 101] on span "Todos" at bounding box center [414, 103] width 273 height 35
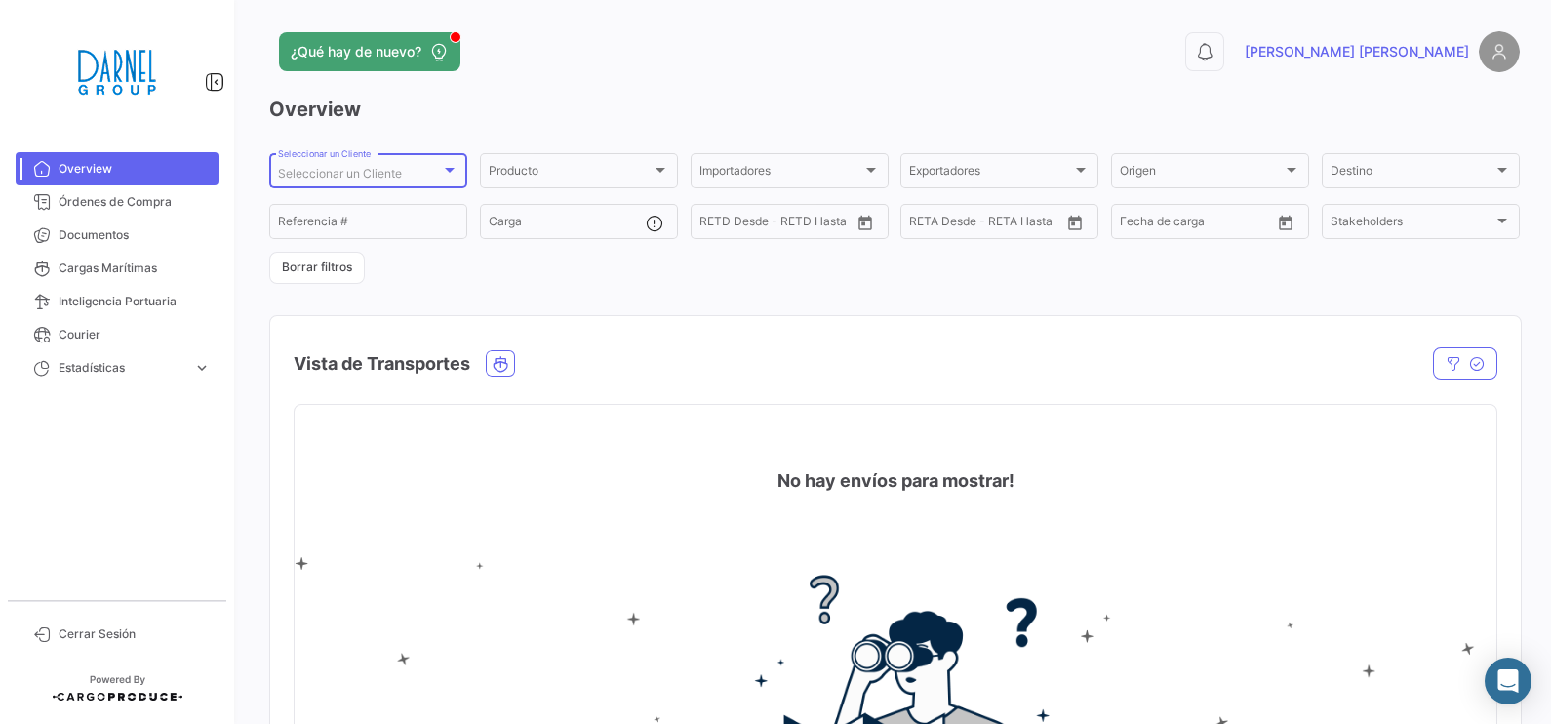
click at [431, 176] on div "Seleccionar un Cliente" at bounding box center [359, 174] width 163 height 14
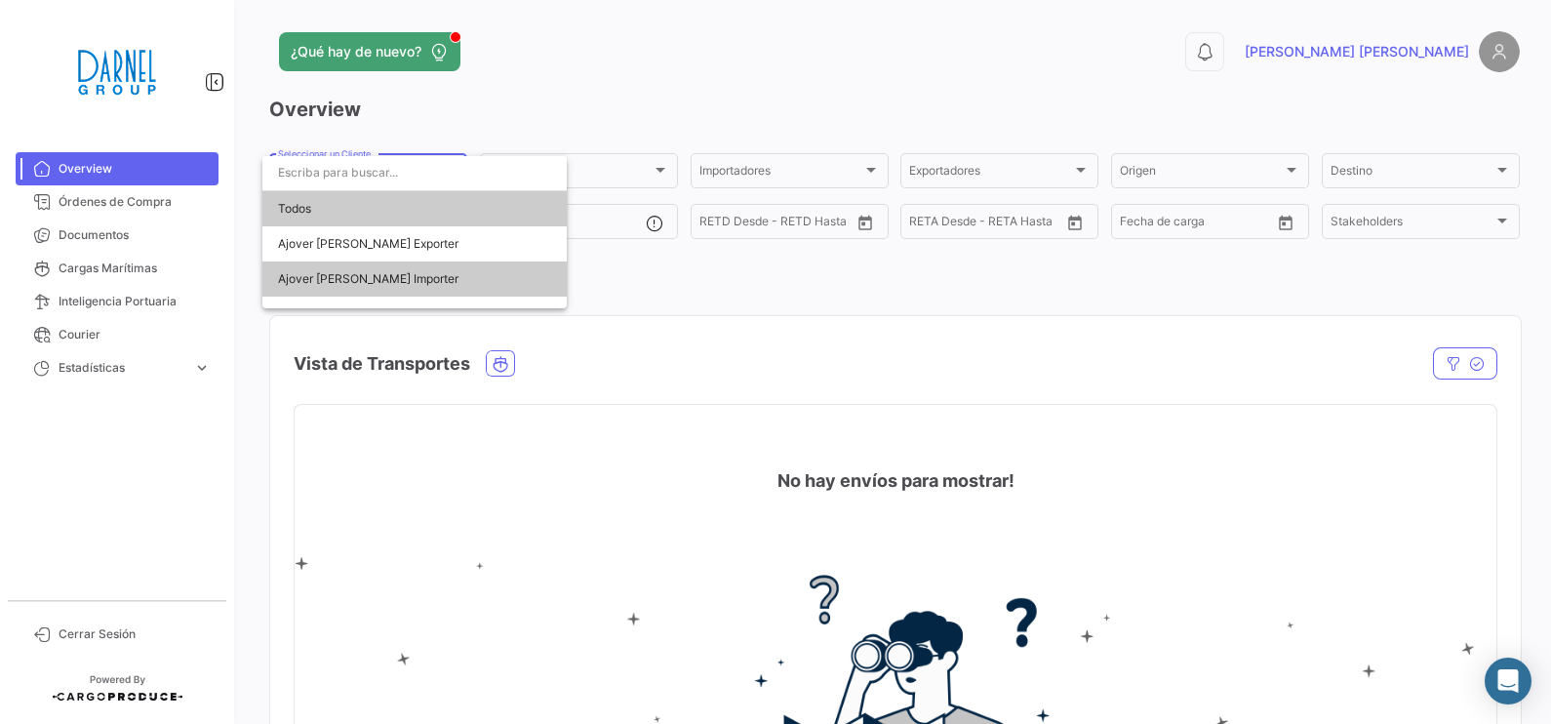
click at [290, 214] on span "Todos" at bounding box center [414, 208] width 273 height 35
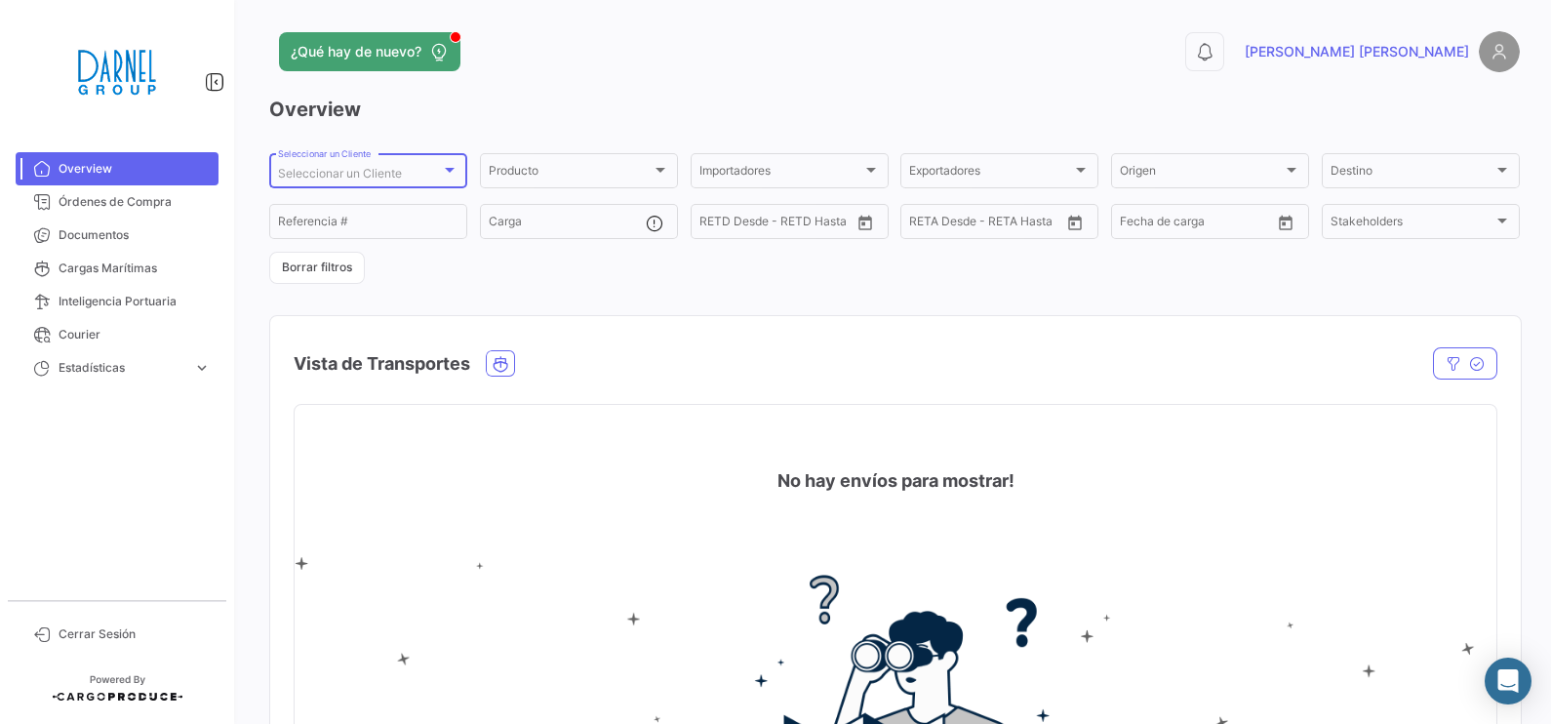
click at [114, 176] on span "Overview" at bounding box center [135, 169] width 152 height 18
click at [327, 273] on button "Borrar filtros" at bounding box center [317, 268] width 96 height 32
click at [1493, 223] on div at bounding box center [1502, 221] width 18 height 16
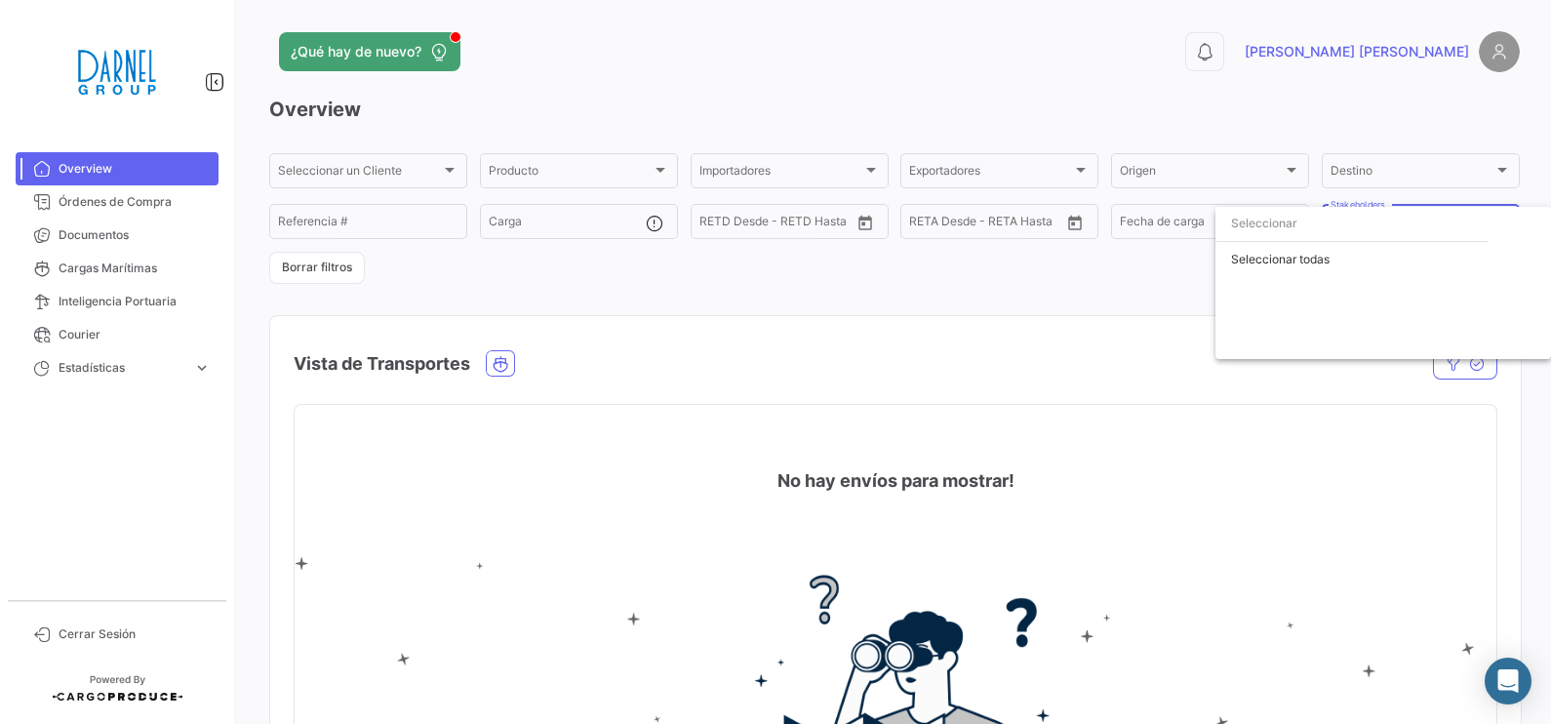
click at [1112, 265] on div at bounding box center [775, 362] width 1551 height 724
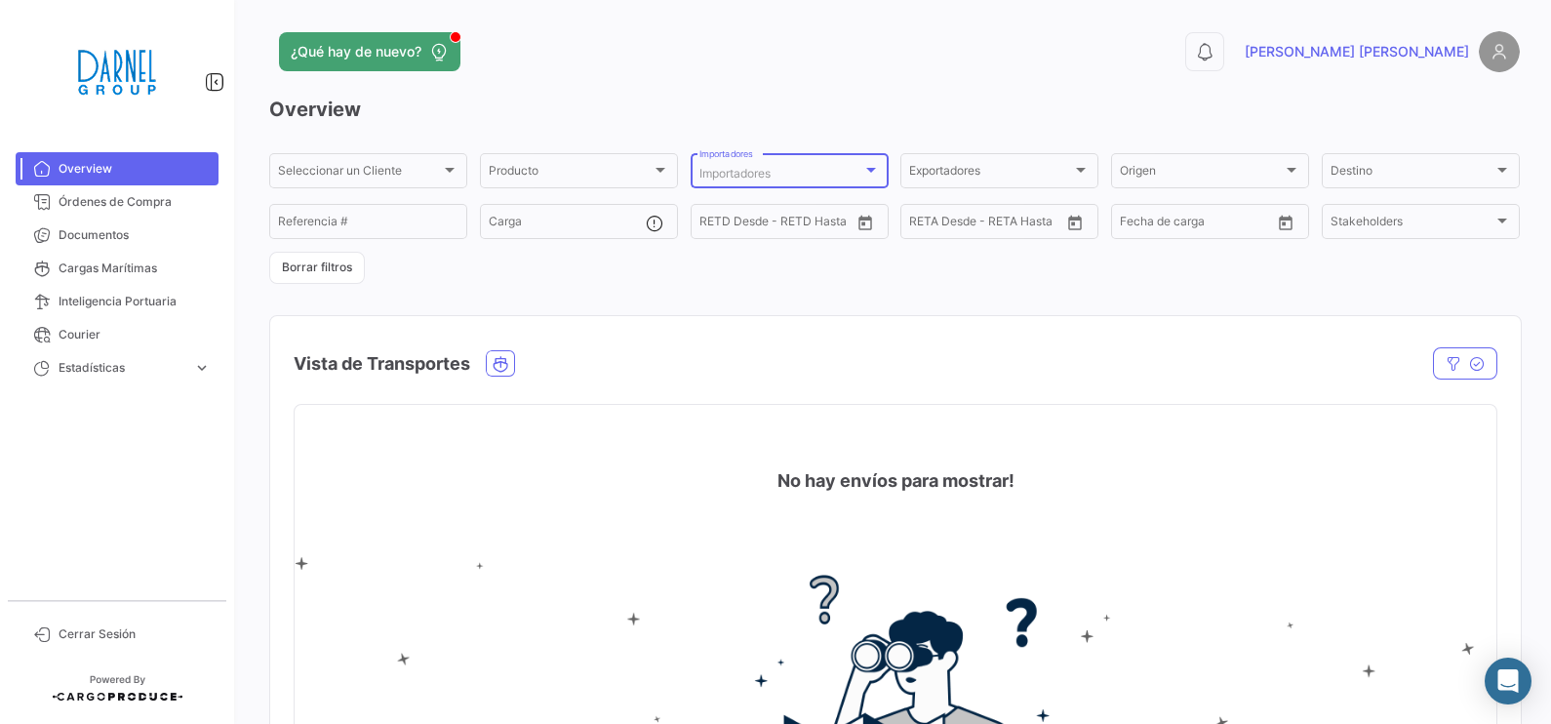
click at [869, 170] on div at bounding box center [871, 170] width 18 height 16
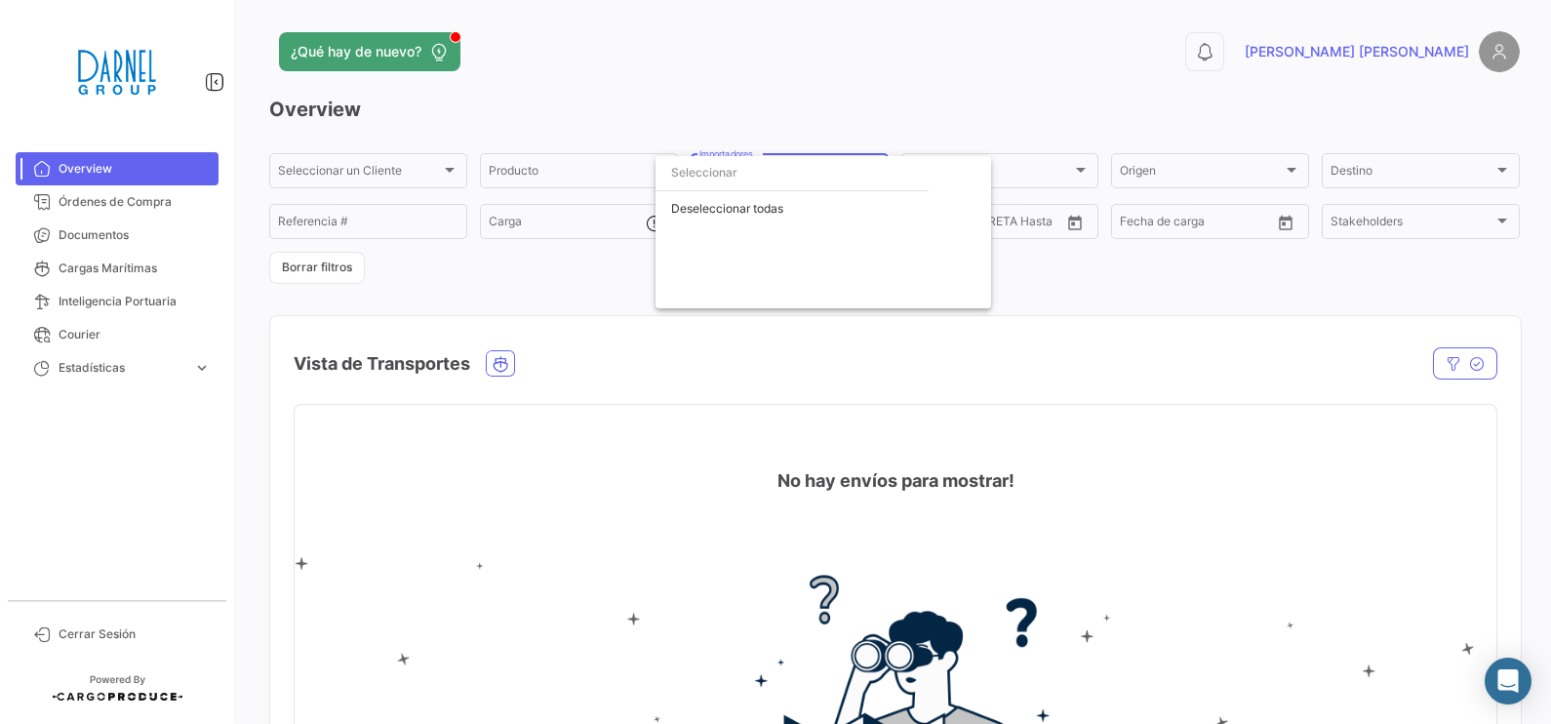
click at [1156, 282] on div at bounding box center [775, 362] width 1551 height 724
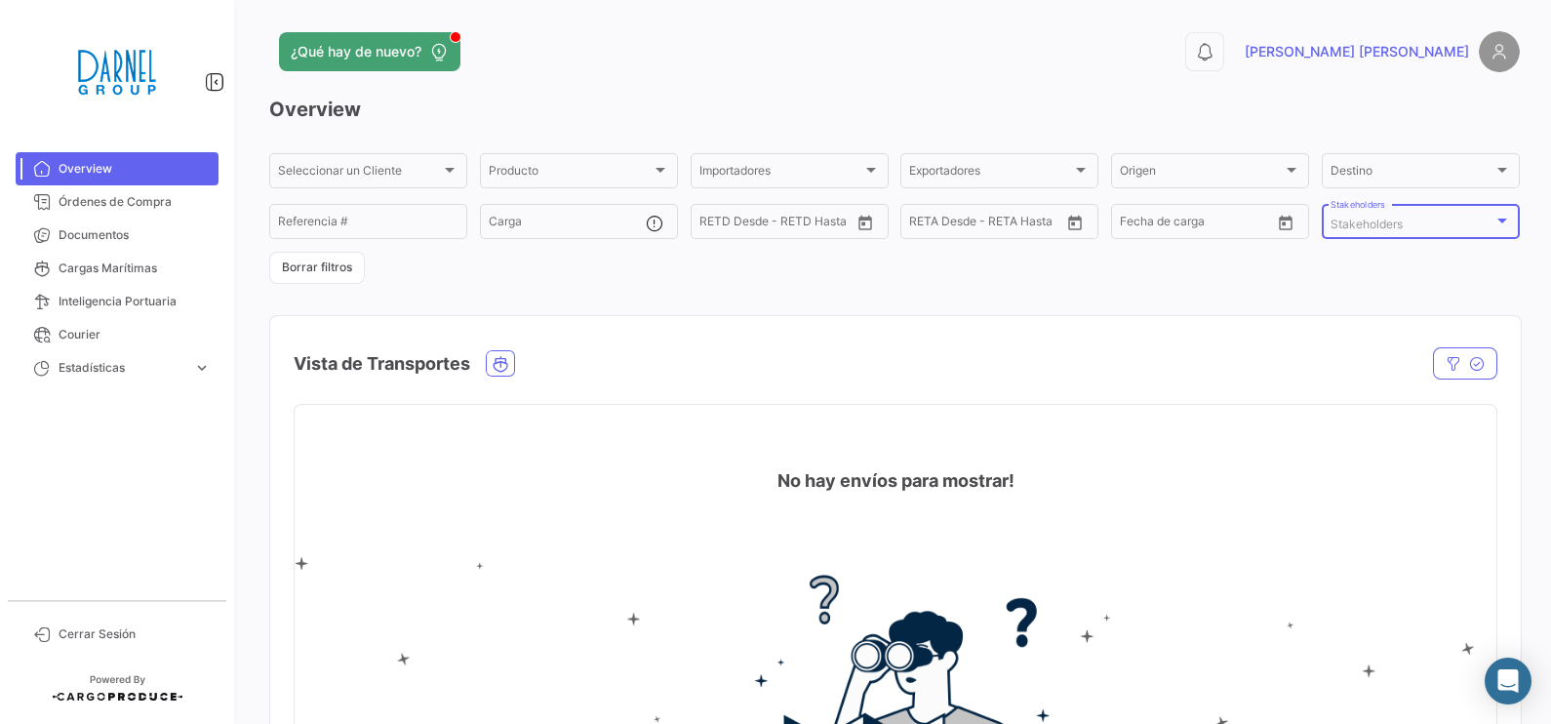
click at [1497, 218] on div at bounding box center [1502, 220] width 10 height 5
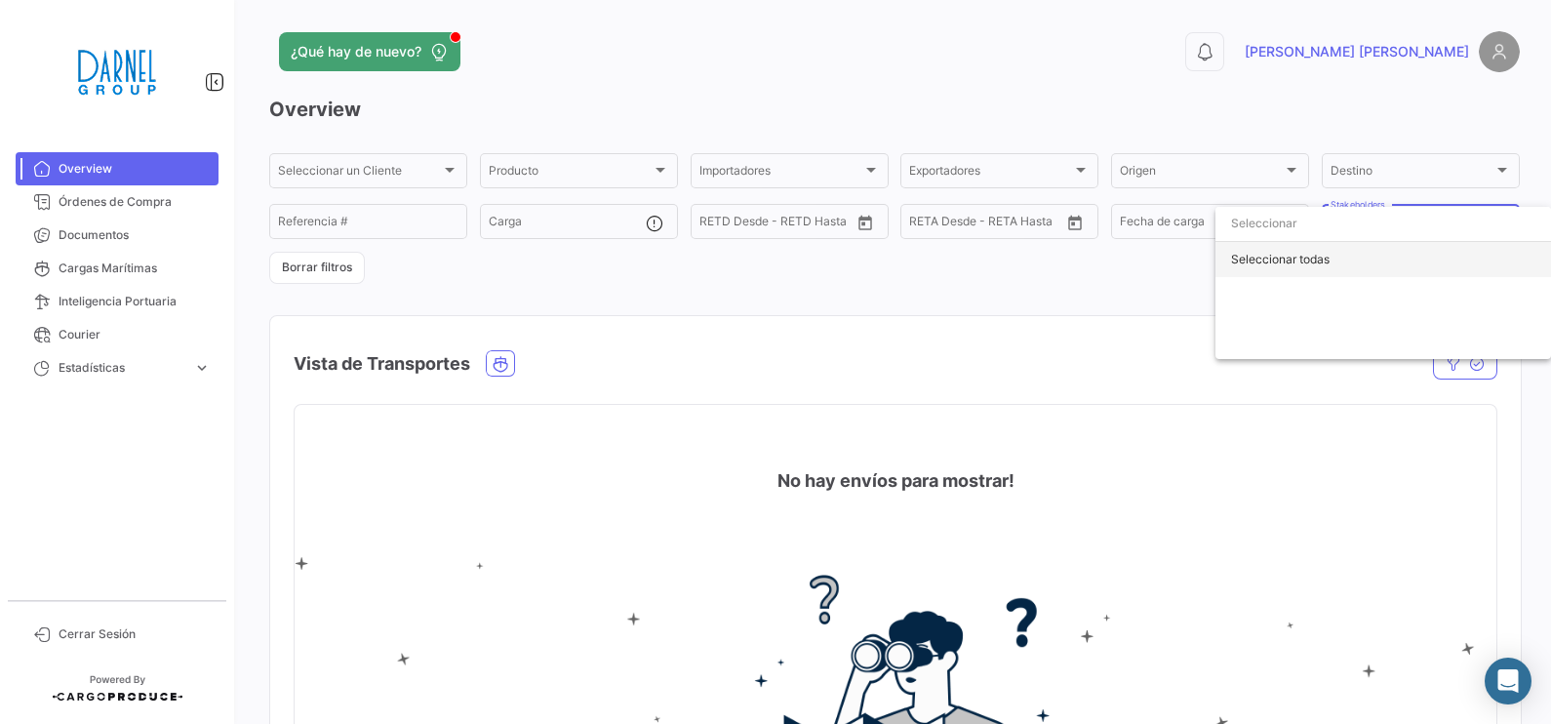
click at [1312, 260] on div "Seleccionar todas" at bounding box center [1382, 259] width 335 height 35
click at [1334, 262] on div "Deseleccionar todas" at bounding box center [1382, 259] width 335 height 35
click at [1095, 274] on div at bounding box center [775, 362] width 1551 height 724
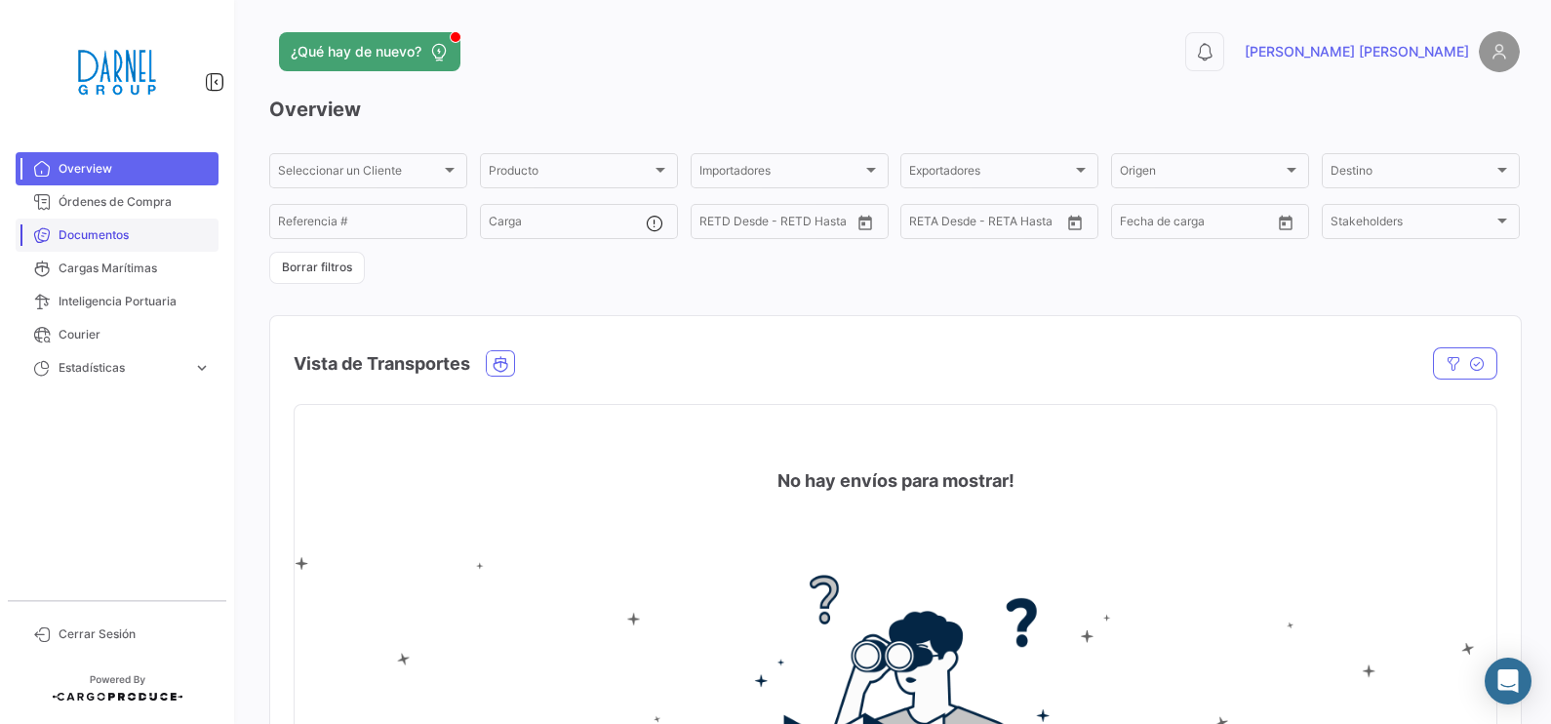
click at [116, 220] on link "Documentos" at bounding box center [117, 234] width 203 height 33
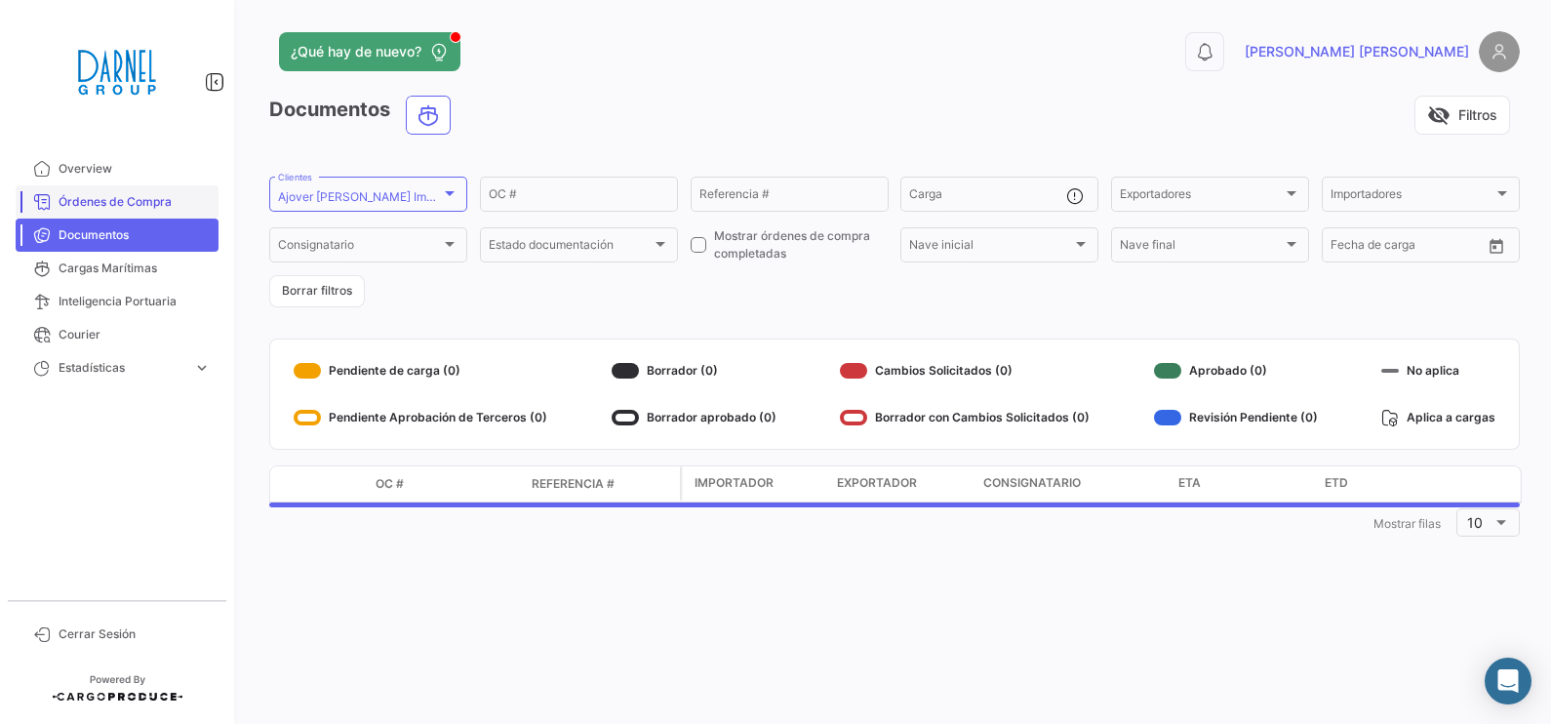
click at [121, 205] on span "Órdenes de Compra" at bounding box center [135, 202] width 152 height 18
